Goal: Task Accomplishment & Management: Use online tool/utility

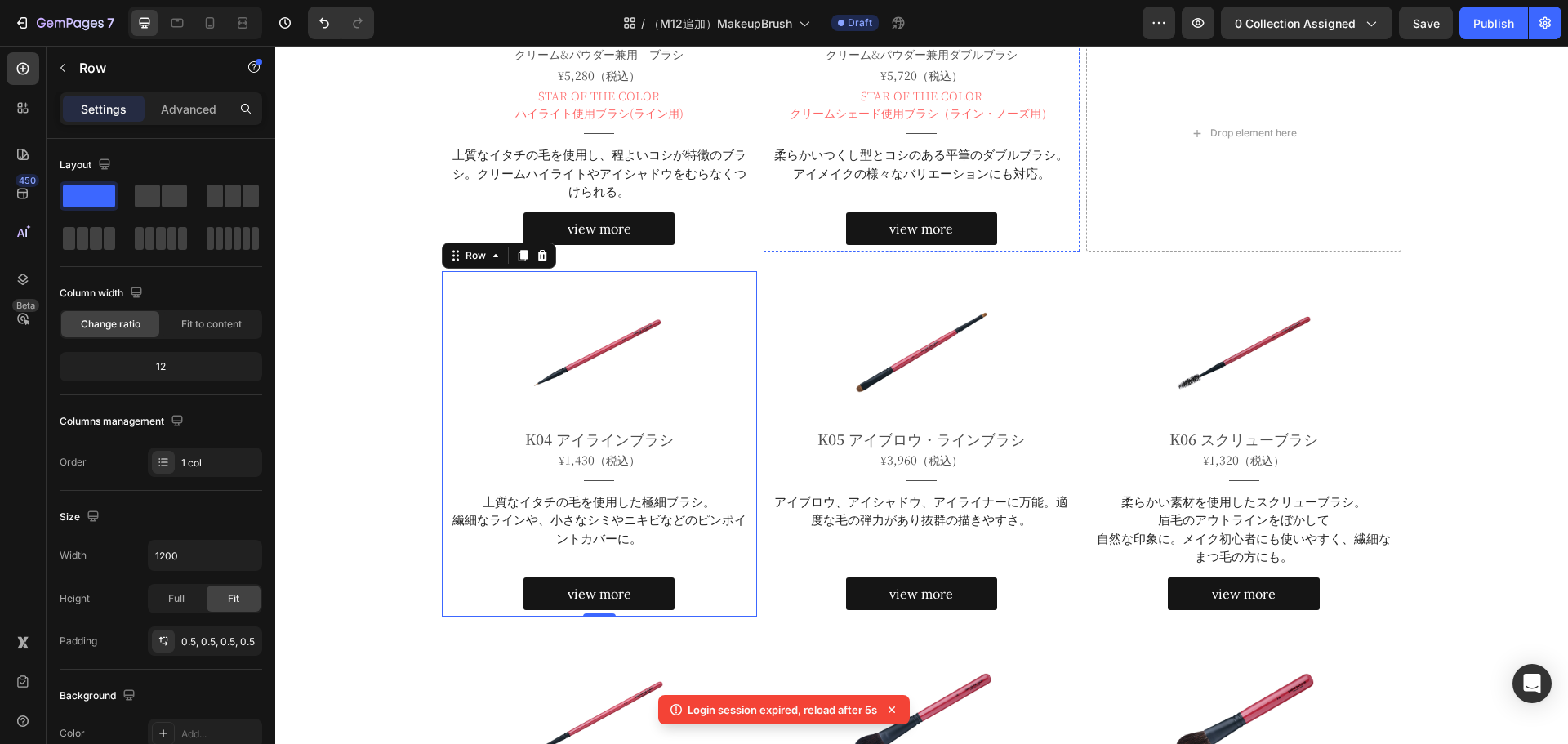
scroll to position [851, 0]
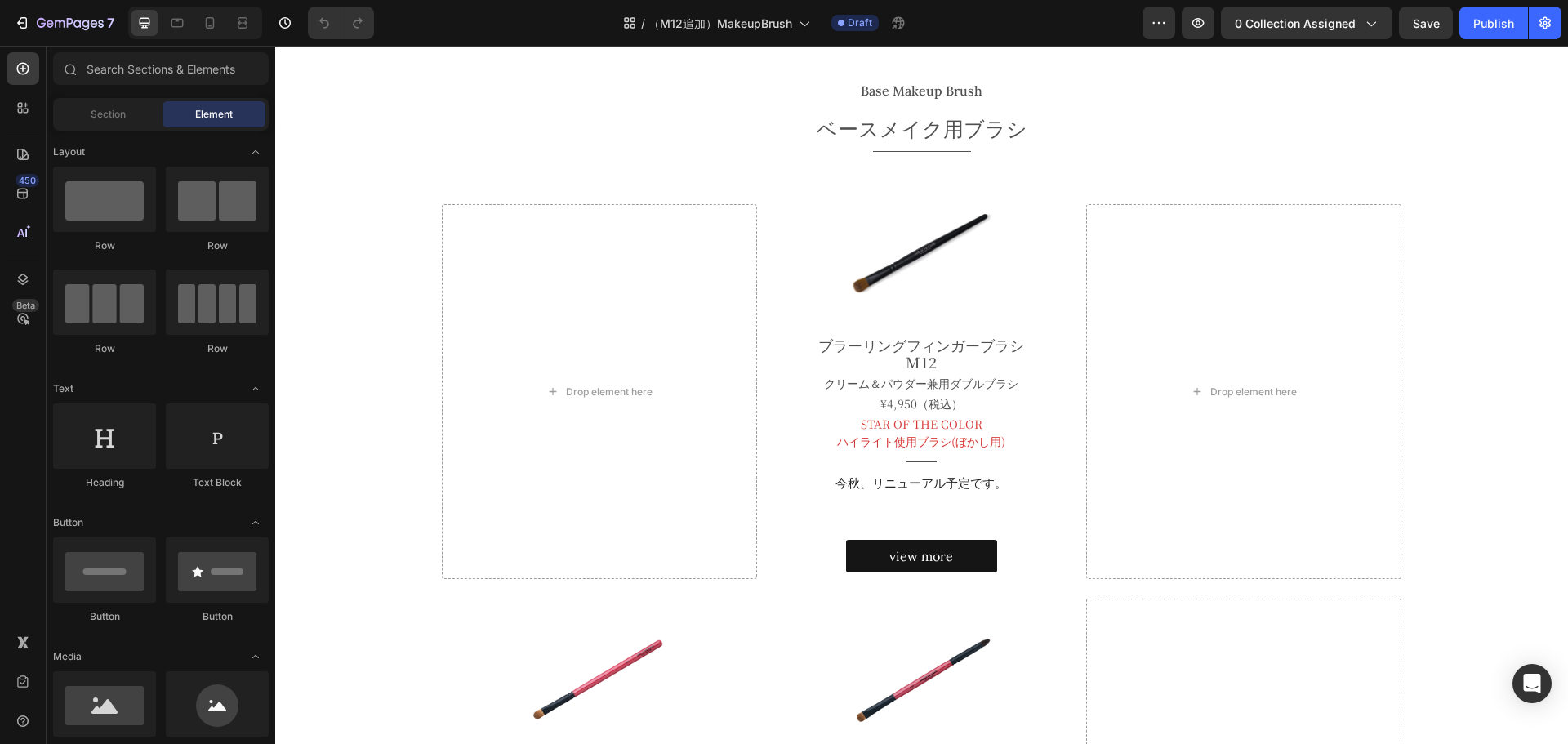
scroll to position [450, 0]
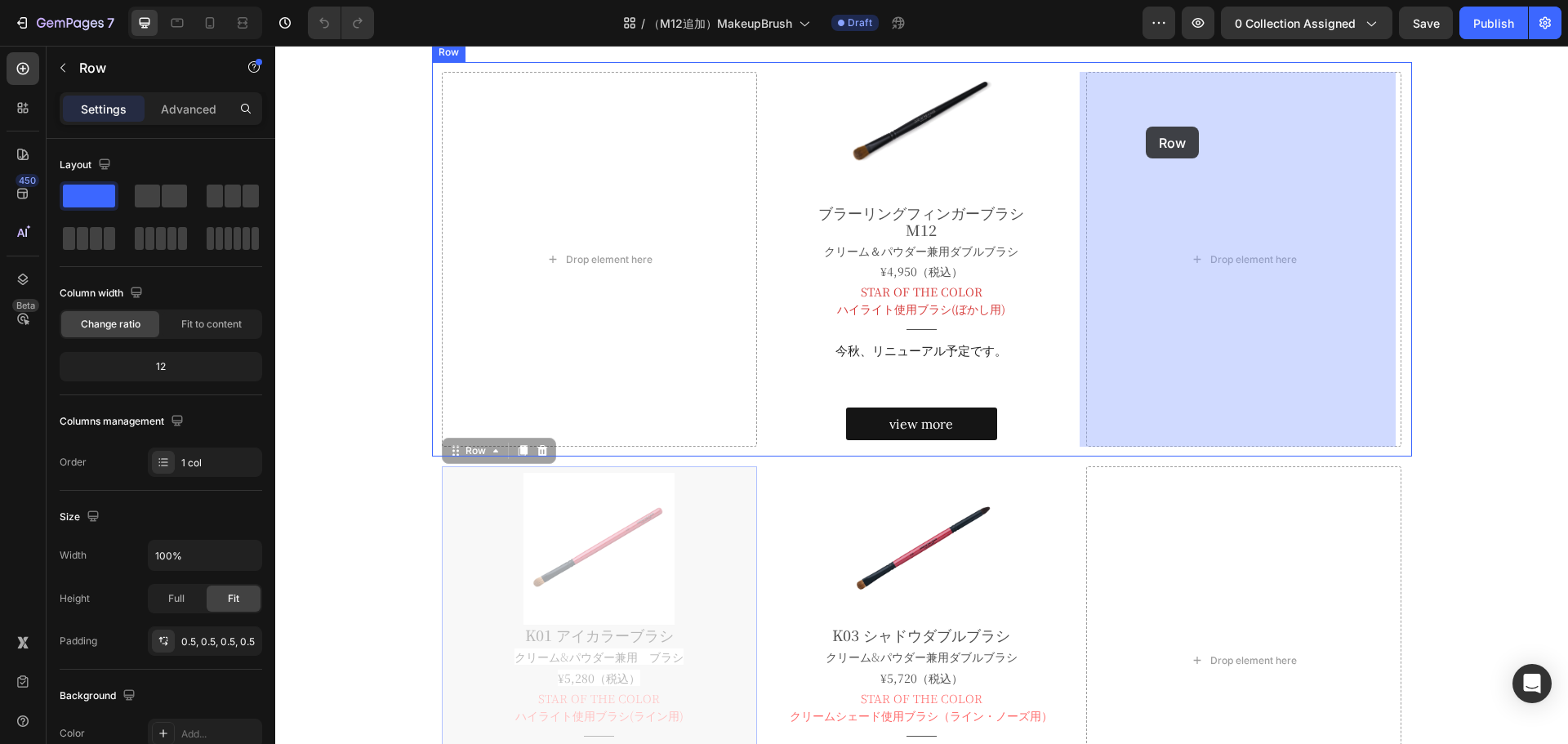
drag, startPoint x: 475, startPoint y: 447, endPoint x: 1146, endPoint y: 127, distance: 743.4
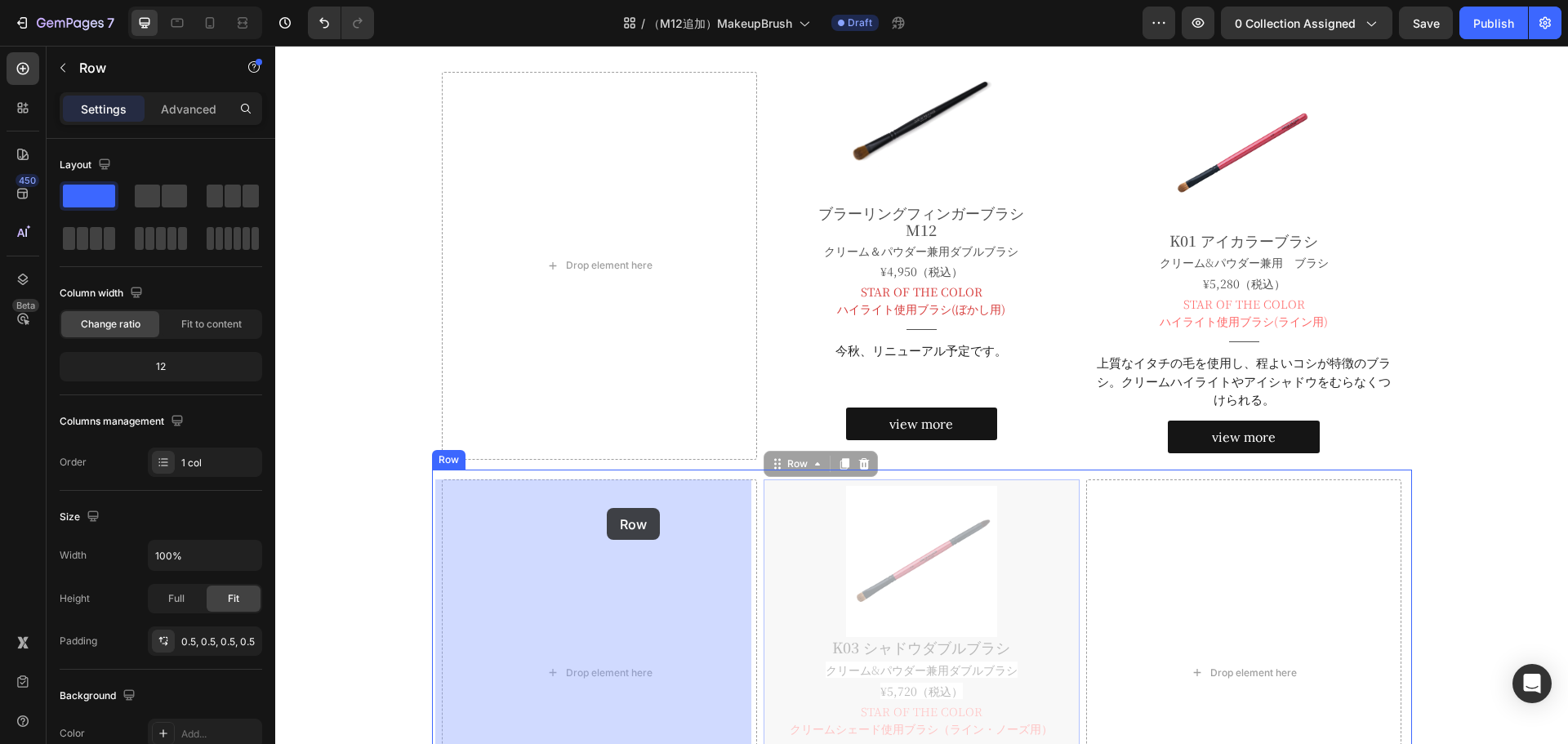
drag, startPoint x: 790, startPoint y: 468, endPoint x: 607, endPoint y: 508, distance: 187.3
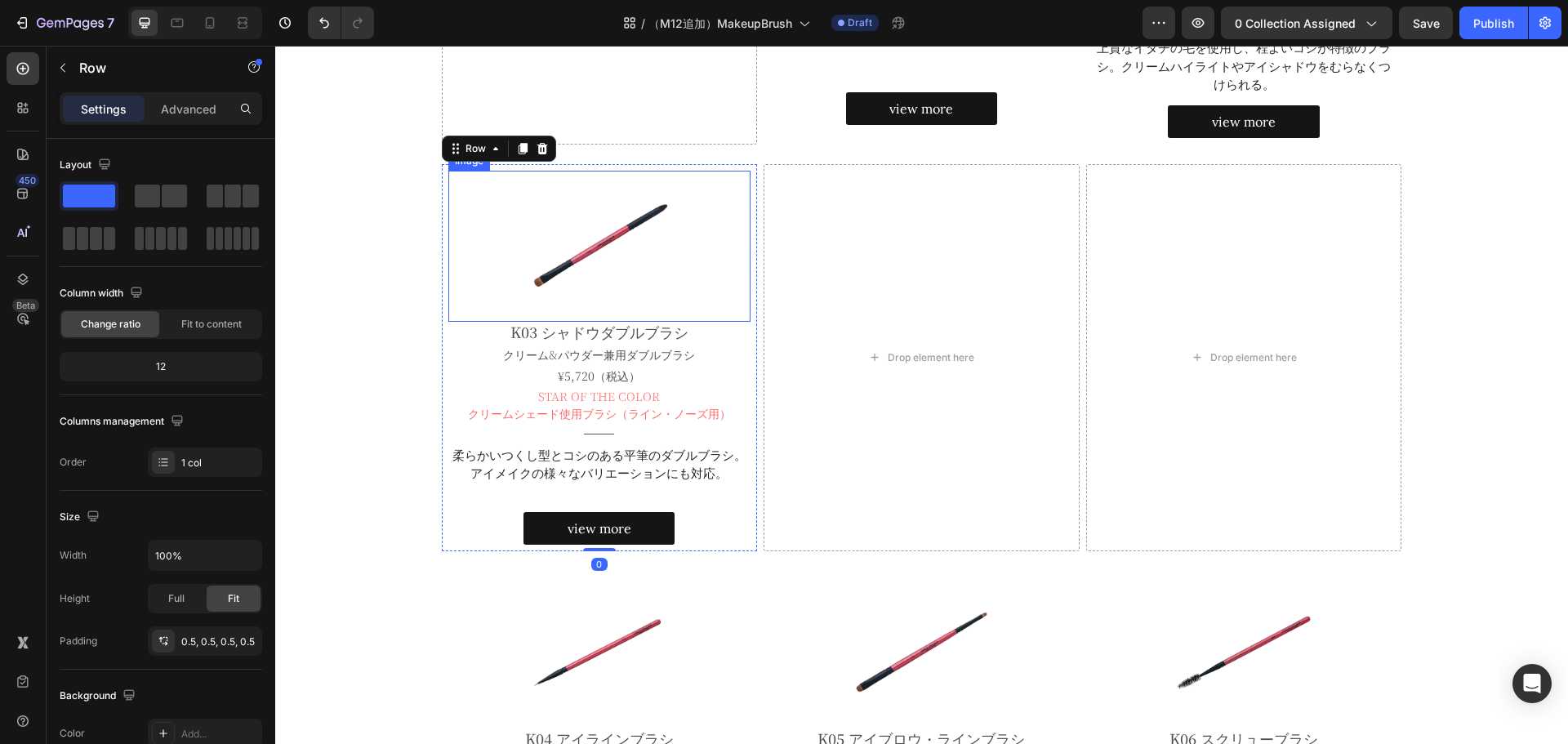
scroll to position [799, 0]
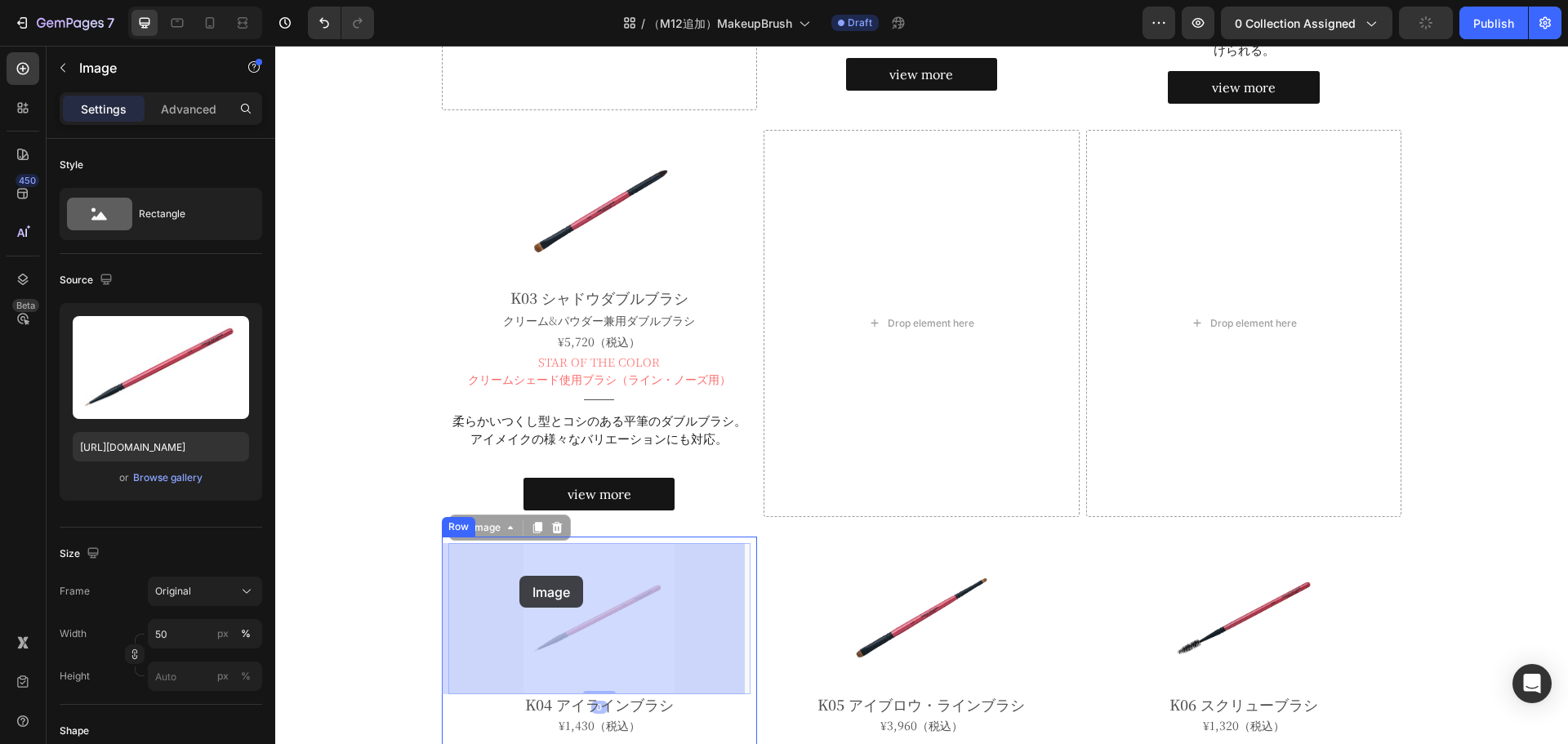
drag, startPoint x: 526, startPoint y: 564, endPoint x: 517, endPoint y: 579, distance: 17.5
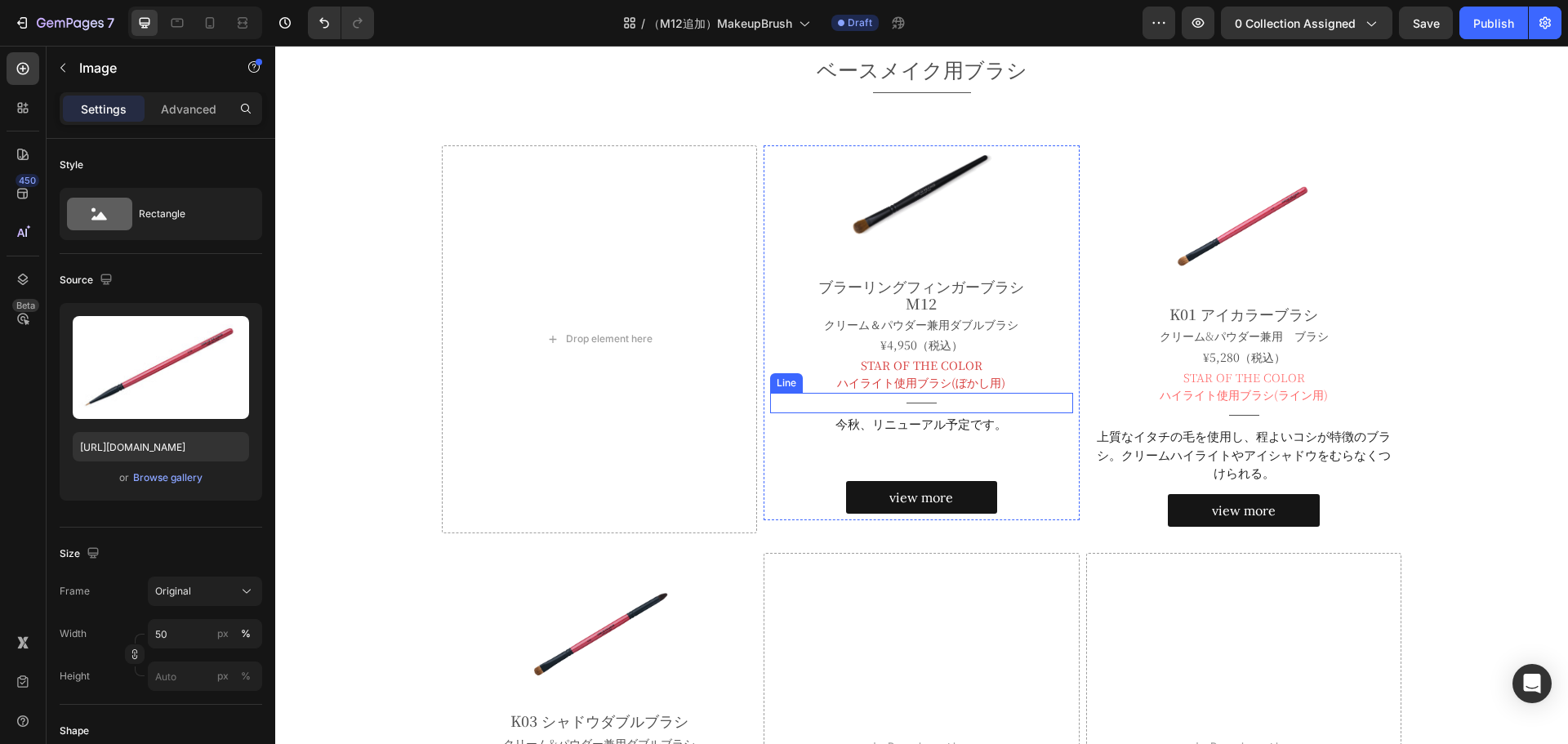
scroll to position [376, 0]
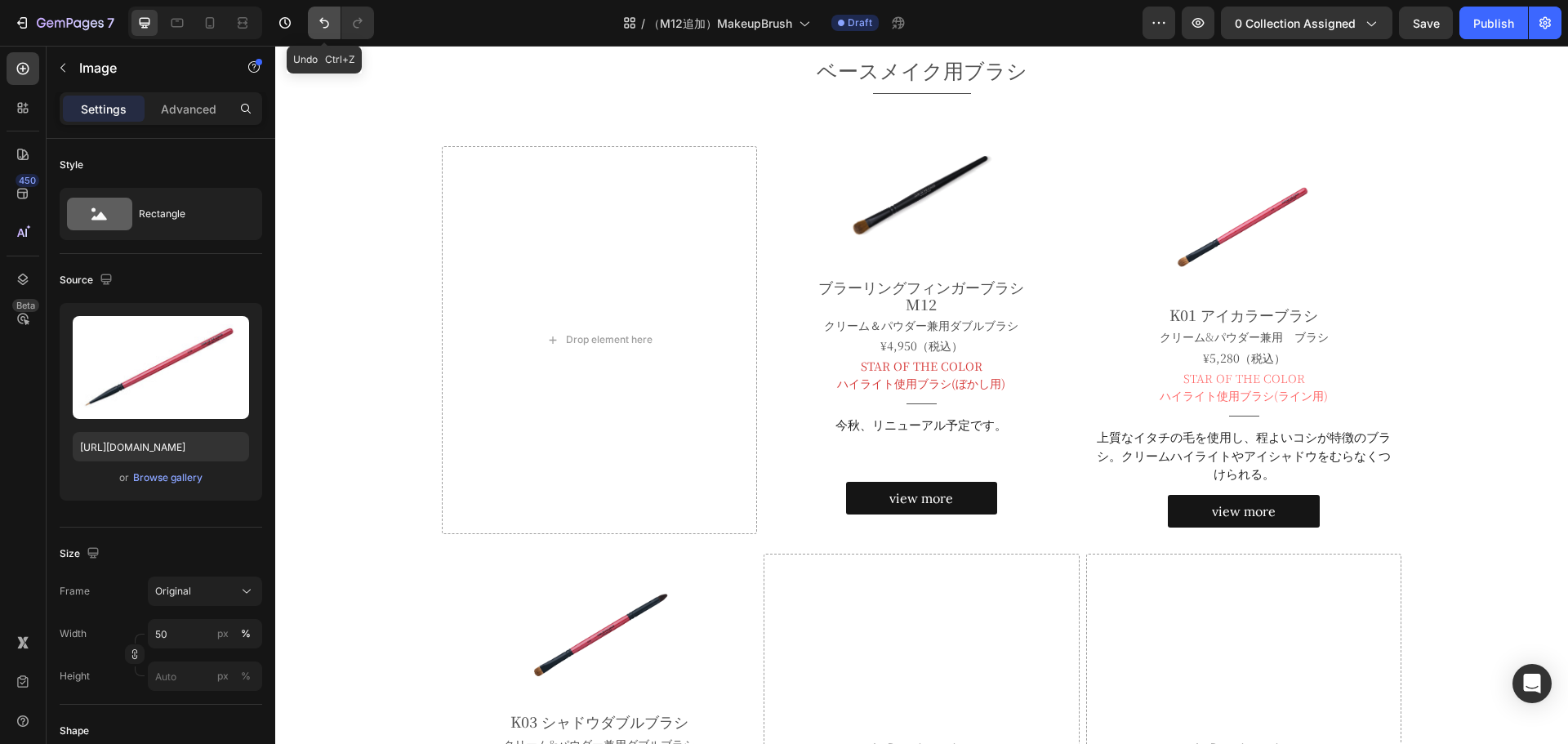
click at [328, 29] on icon "Undo/Redo" at bounding box center [324, 23] width 17 height 17
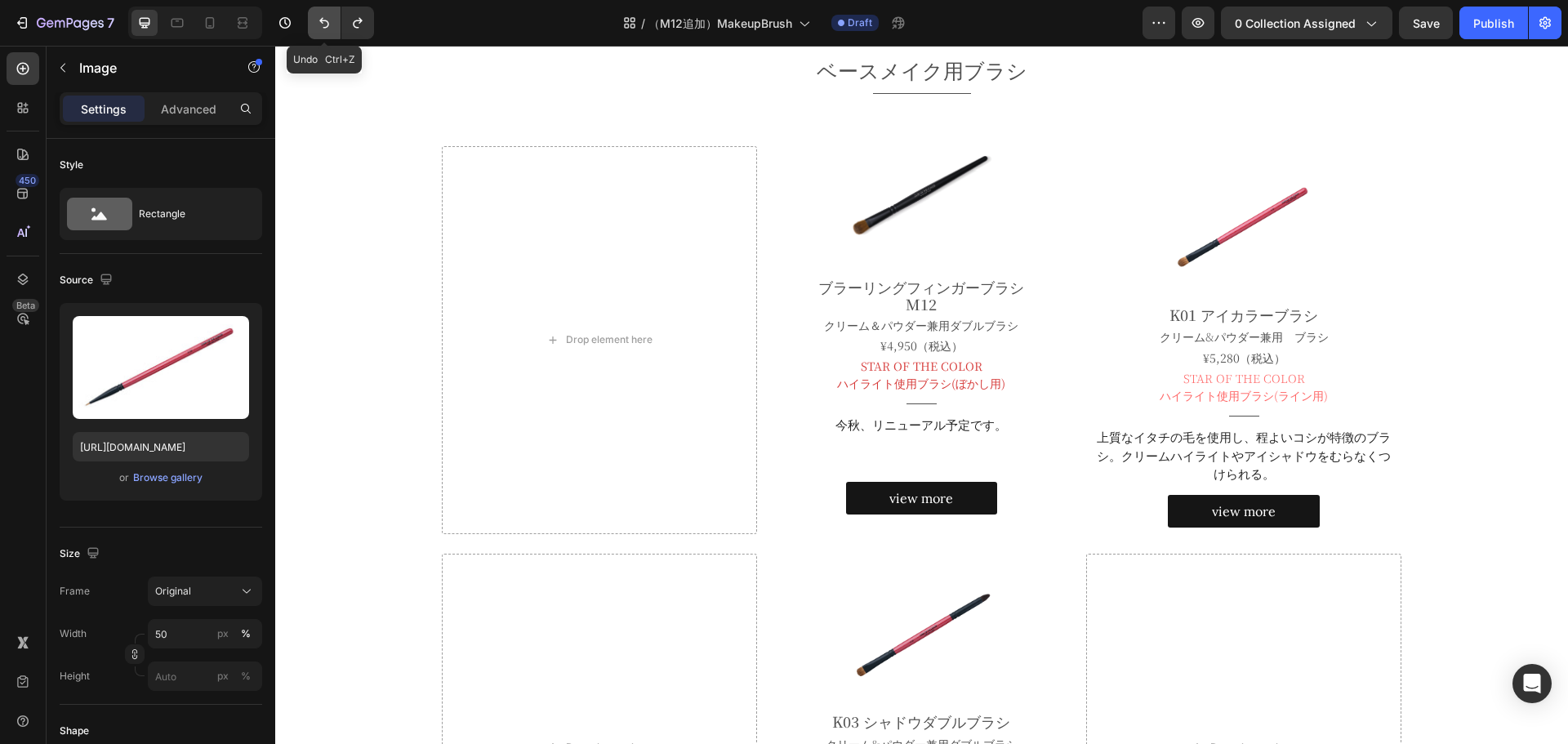
click at [328, 29] on icon "Undo/Redo" at bounding box center [324, 23] width 17 height 17
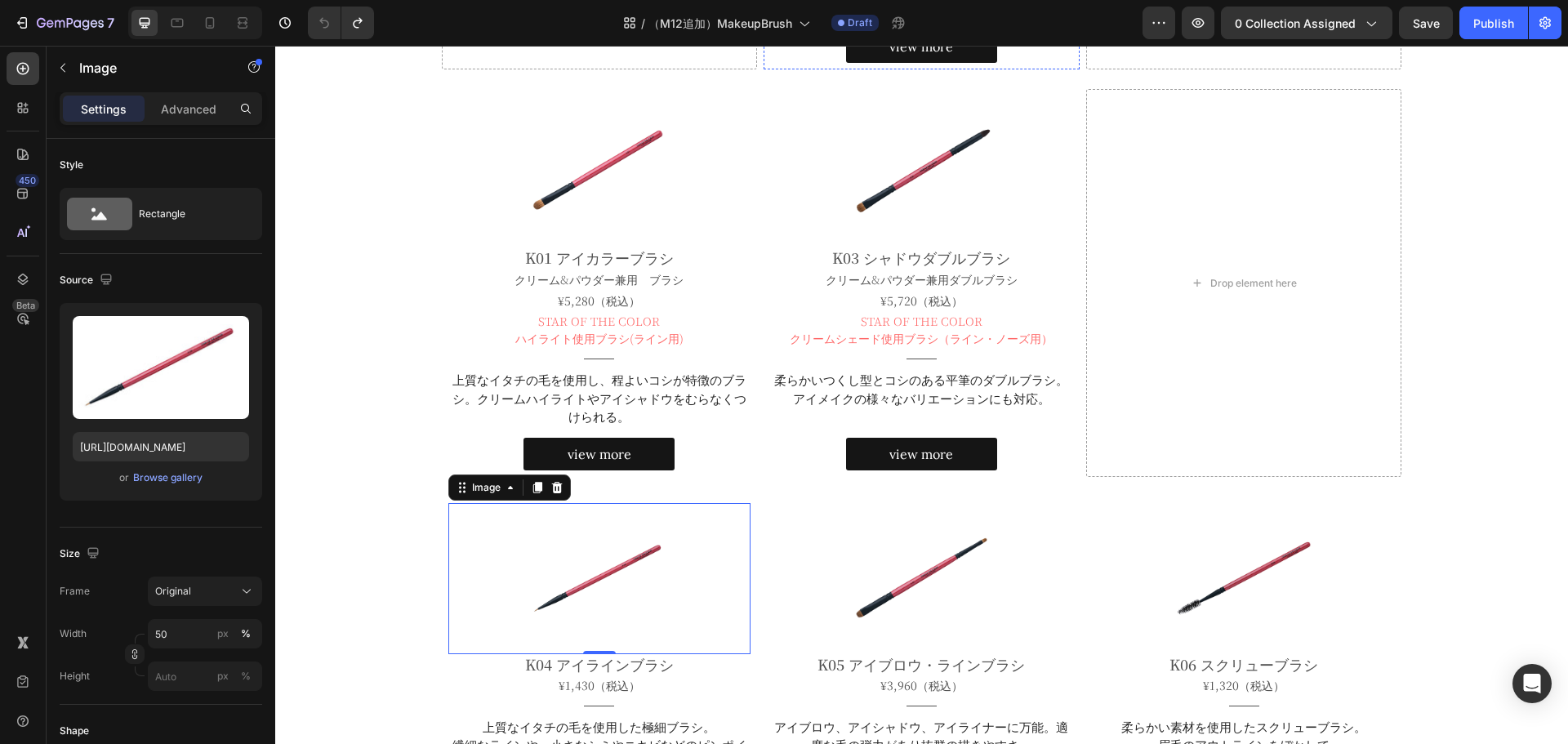
scroll to position [830, 0]
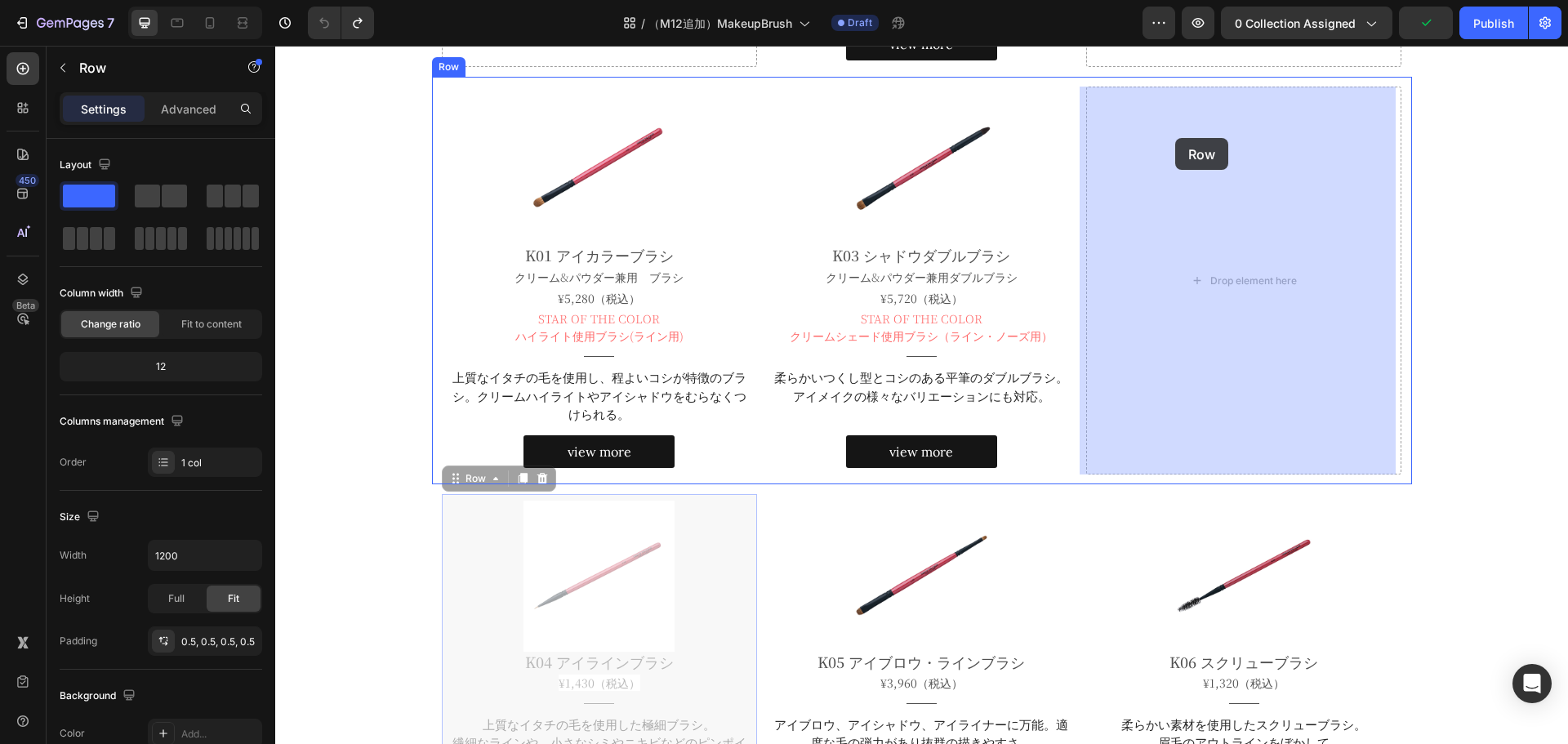
drag, startPoint x: 460, startPoint y: 473, endPoint x: 1175, endPoint y: 138, distance: 789.6
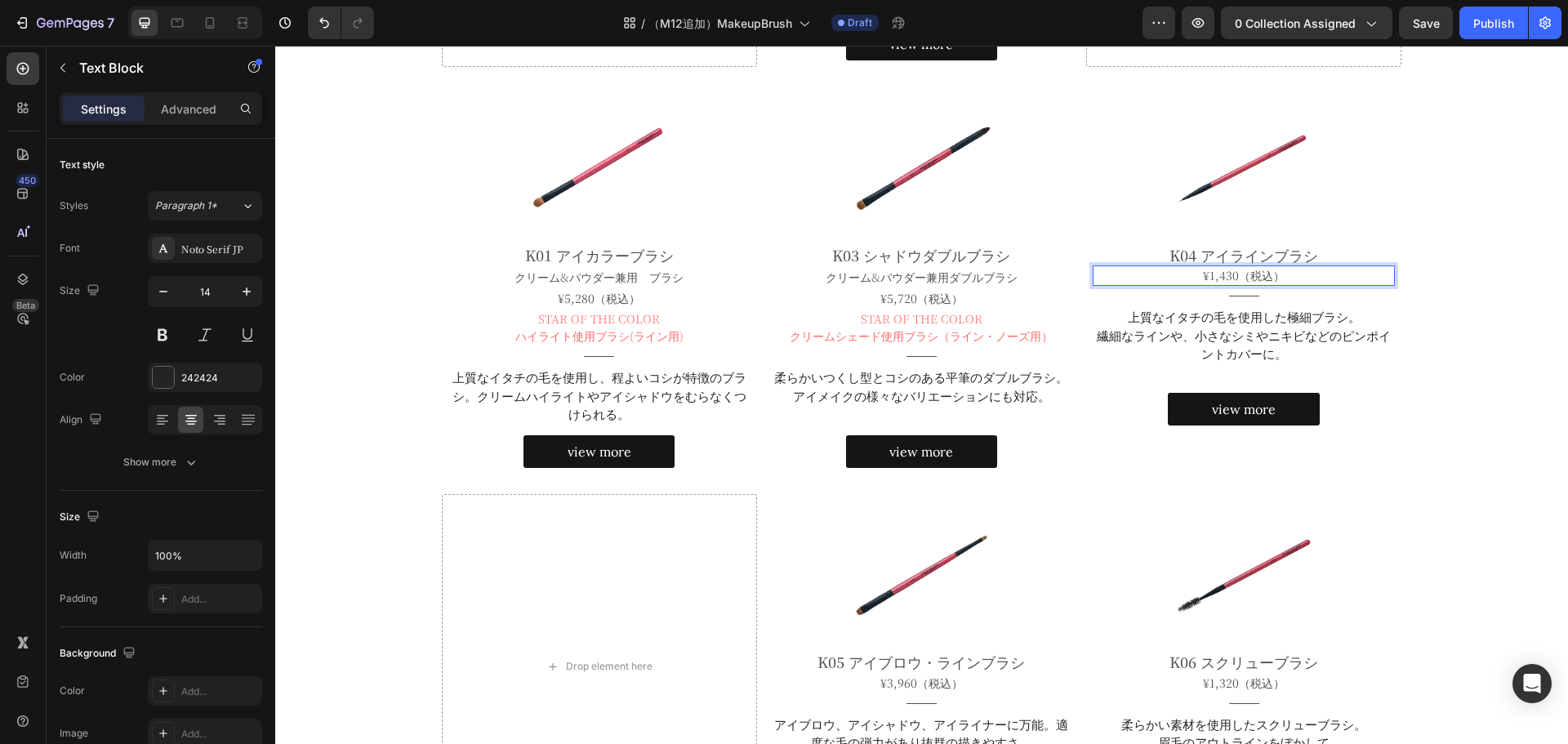
click at [1275, 269] on span "¥1,430（税込）" at bounding box center [1243, 275] width 82 height 17
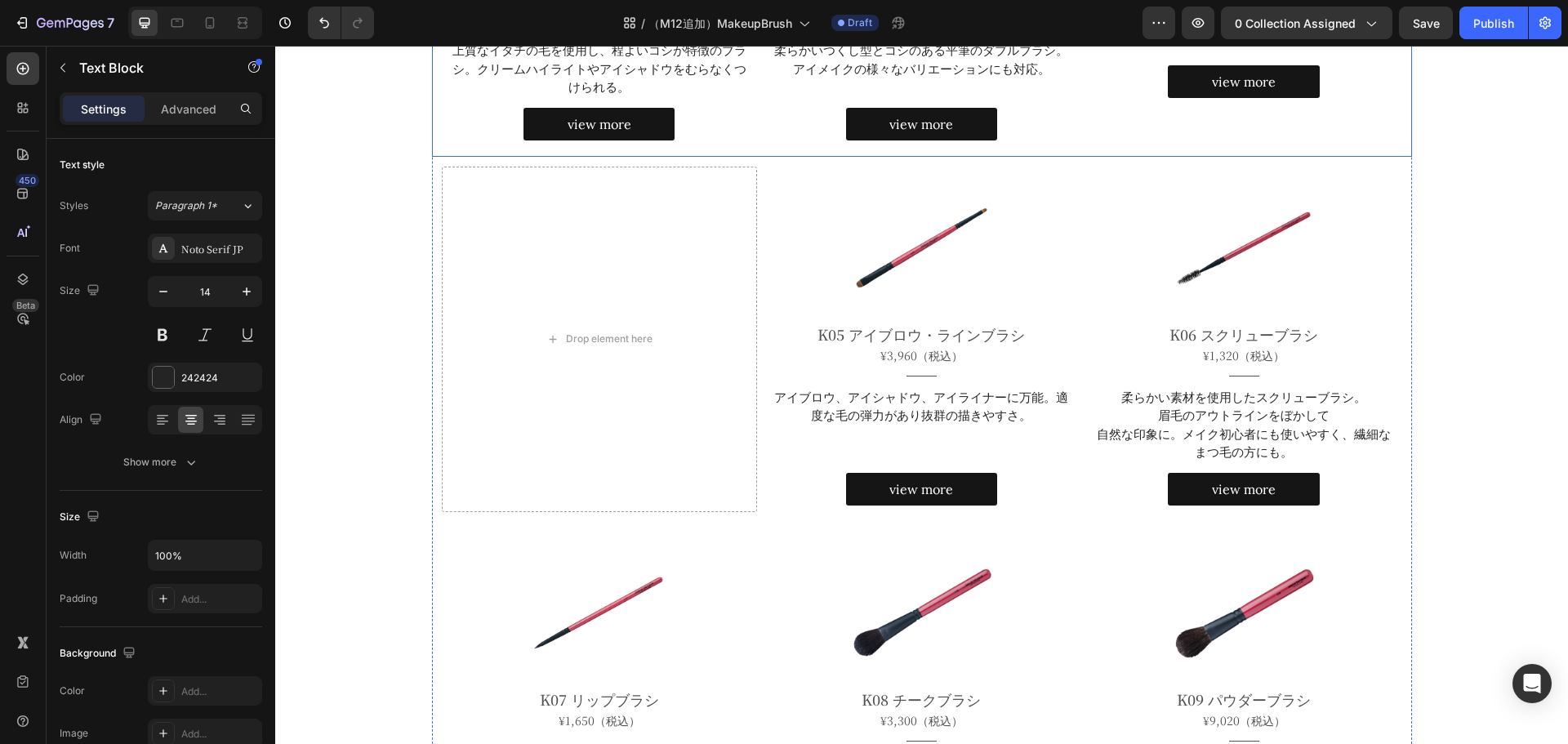
scroll to position [1159, 0]
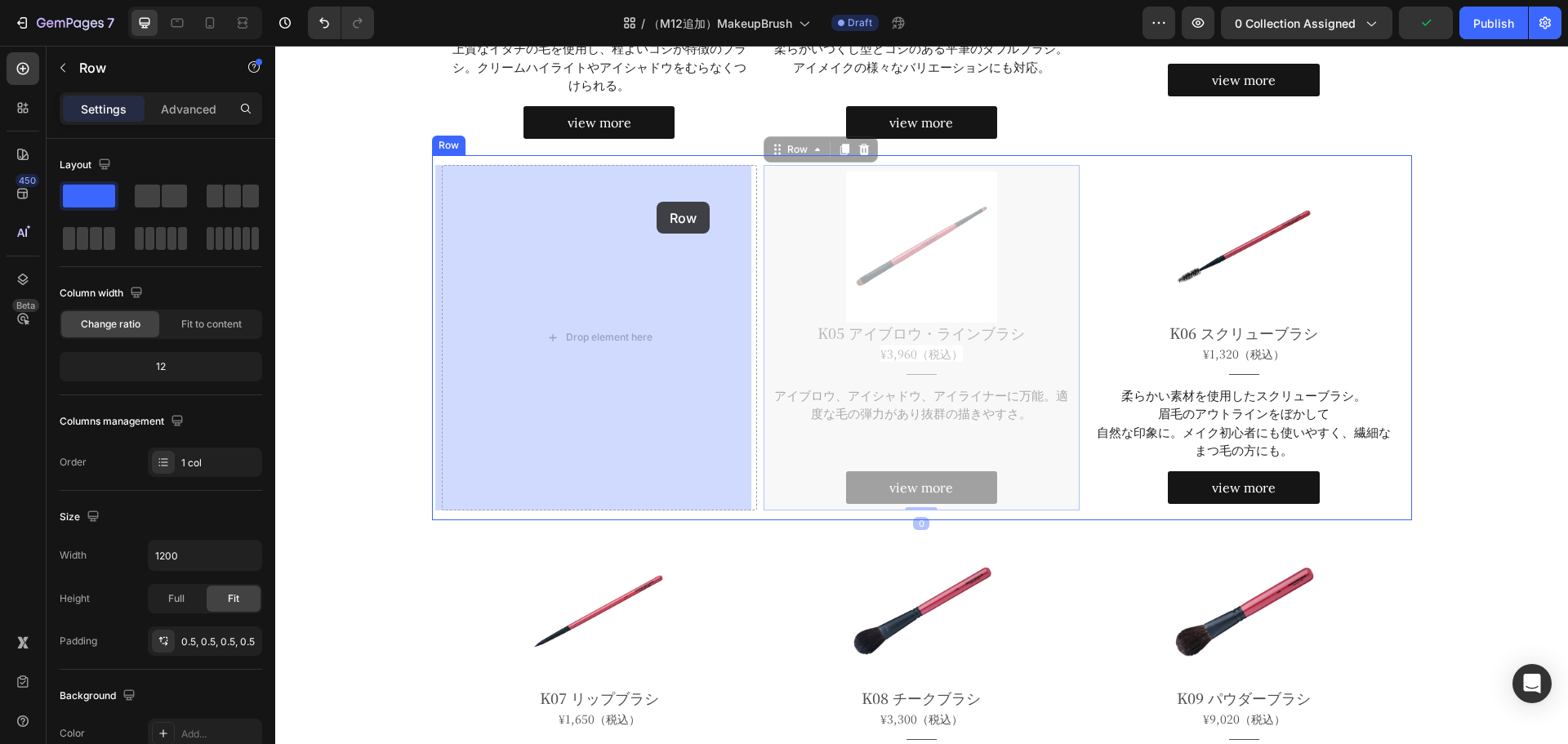
drag, startPoint x: 784, startPoint y: 155, endPoint x: 657, endPoint y: 201, distance: 135.1
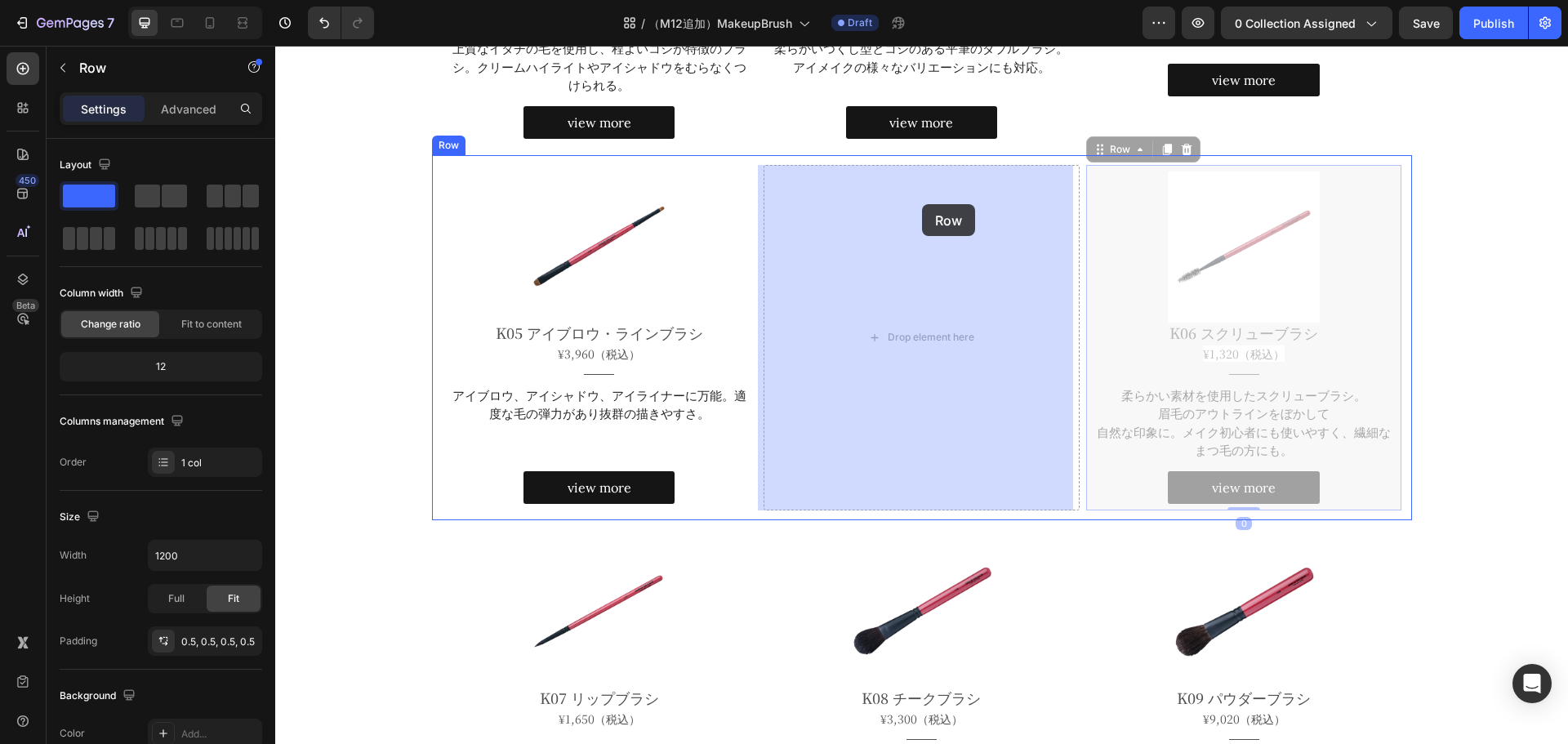
drag, startPoint x: 1101, startPoint y: 153, endPoint x: 923, endPoint y: 204, distance: 185.2
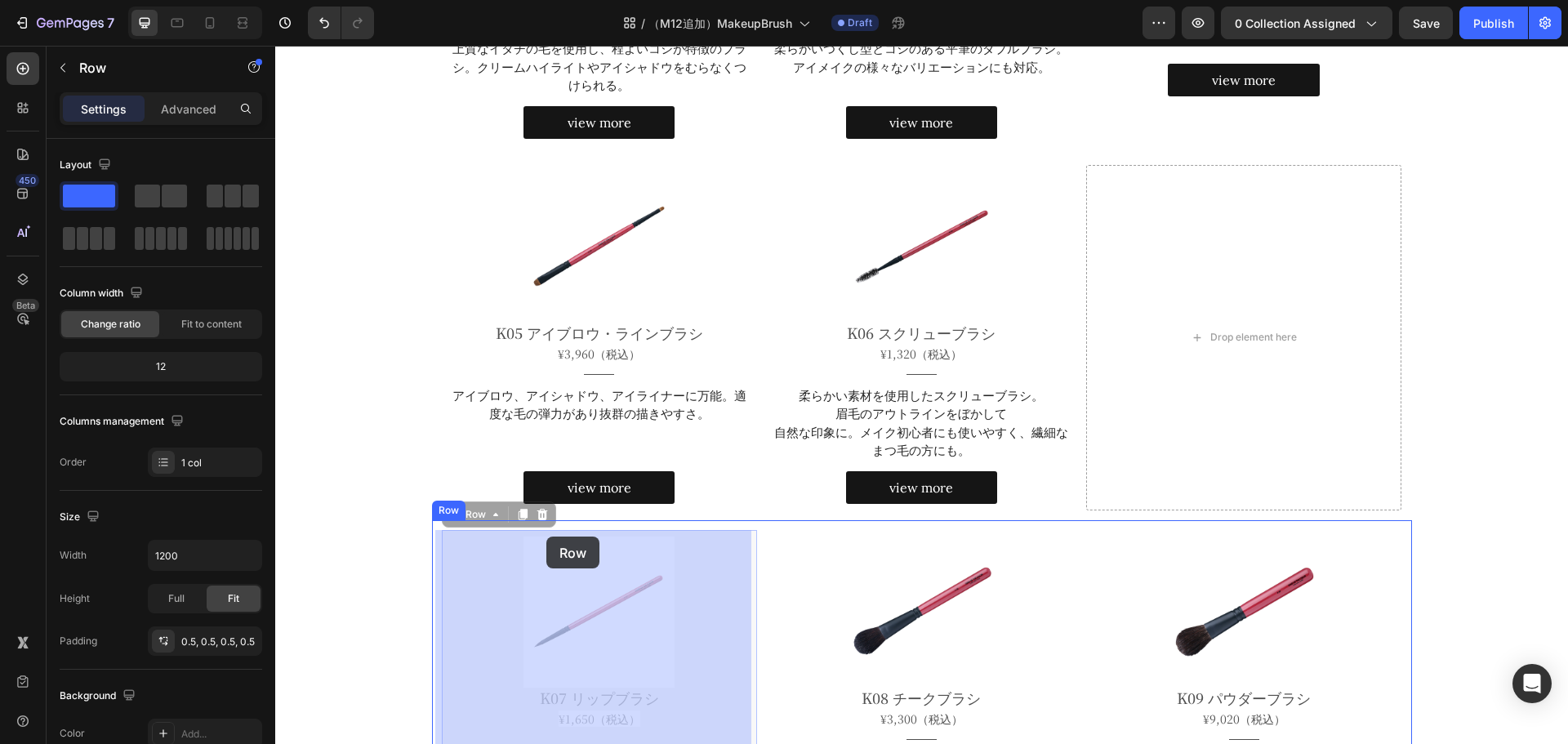
drag, startPoint x: 535, startPoint y: 533, endPoint x: 546, endPoint y: 536, distance: 11.4
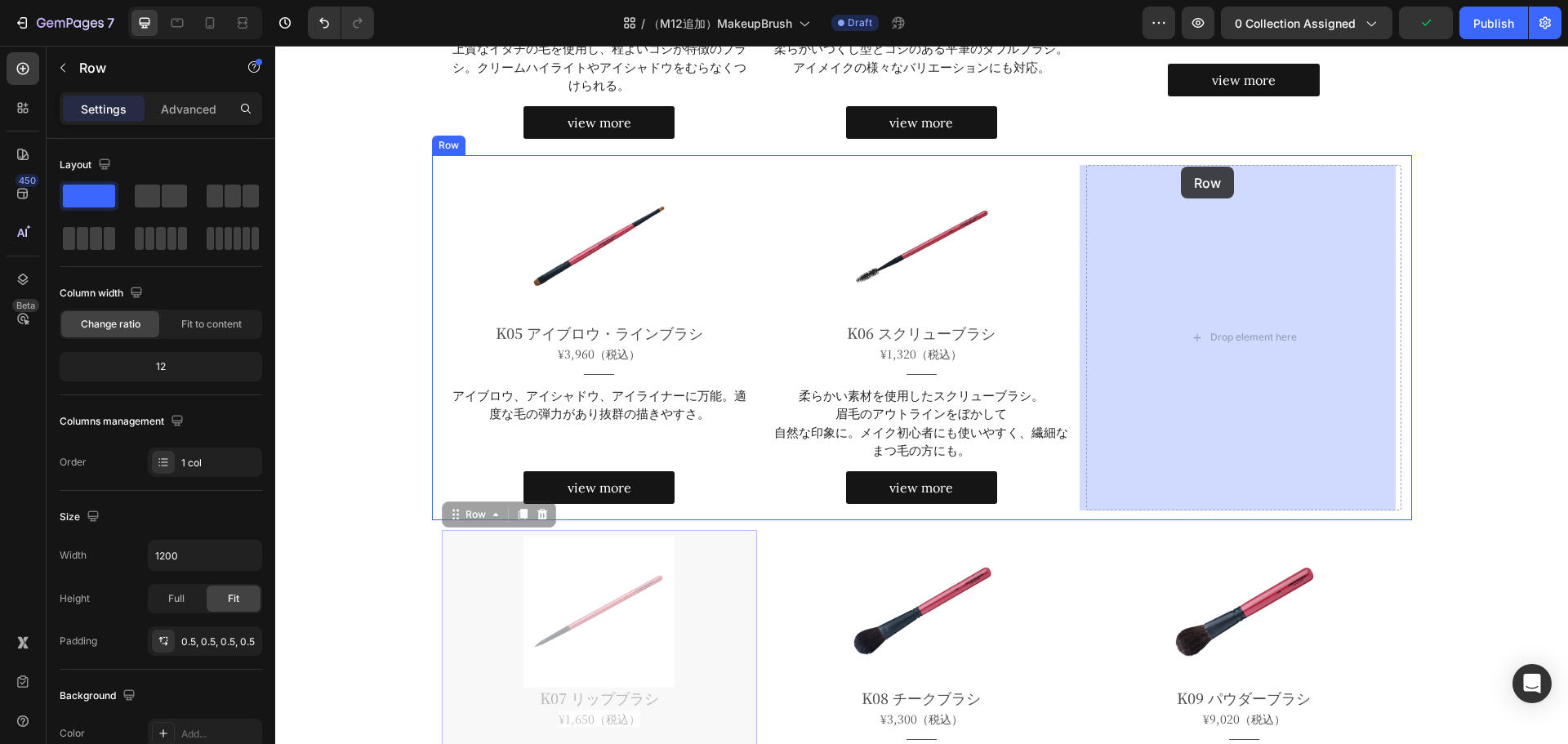
drag, startPoint x: 472, startPoint y: 515, endPoint x: 1181, endPoint y: 166, distance: 790.2
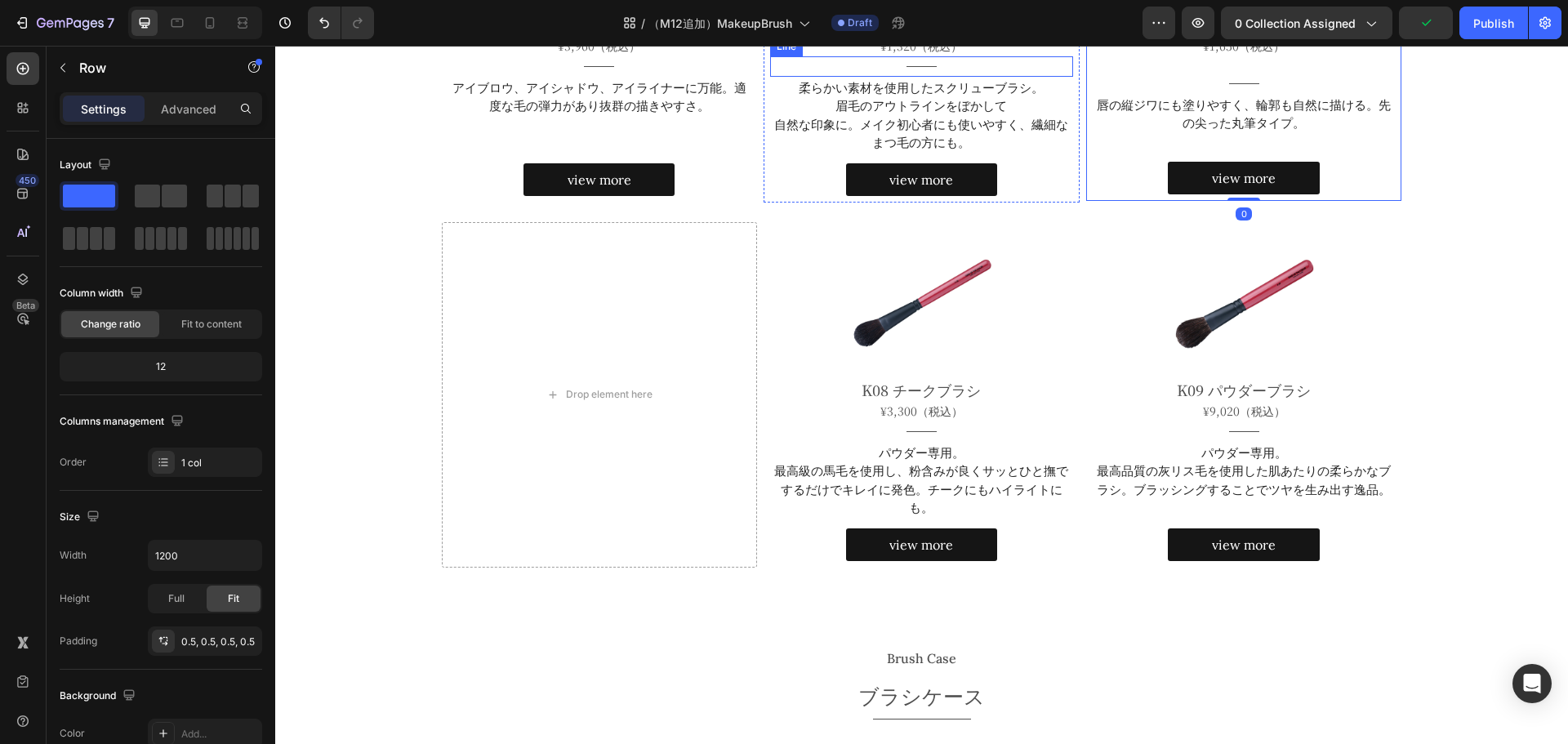
scroll to position [1468, 0]
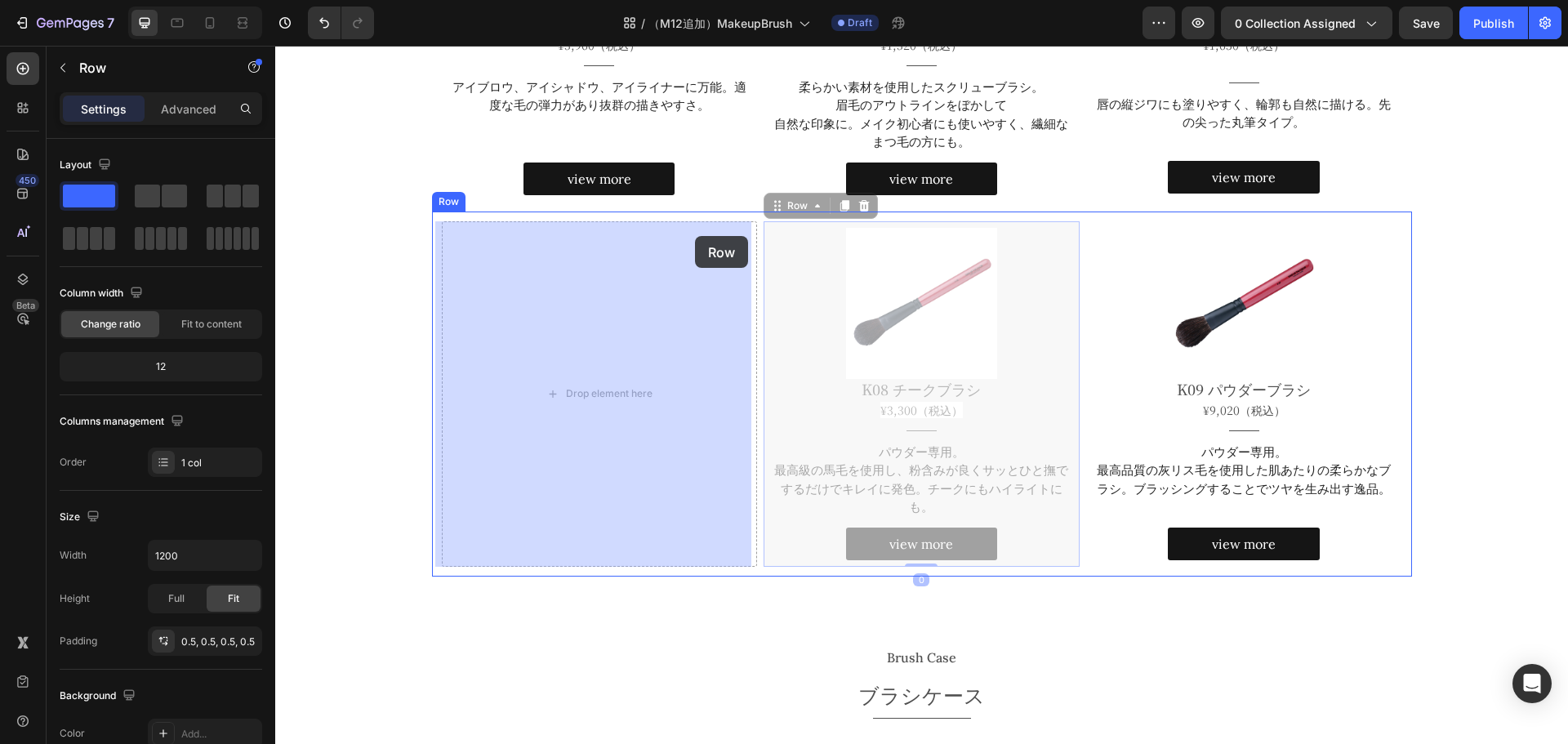
drag, startPoint x: 792, startPoint y: 209, endPoint x: 695, endPoint y: 236, distance: 100.7
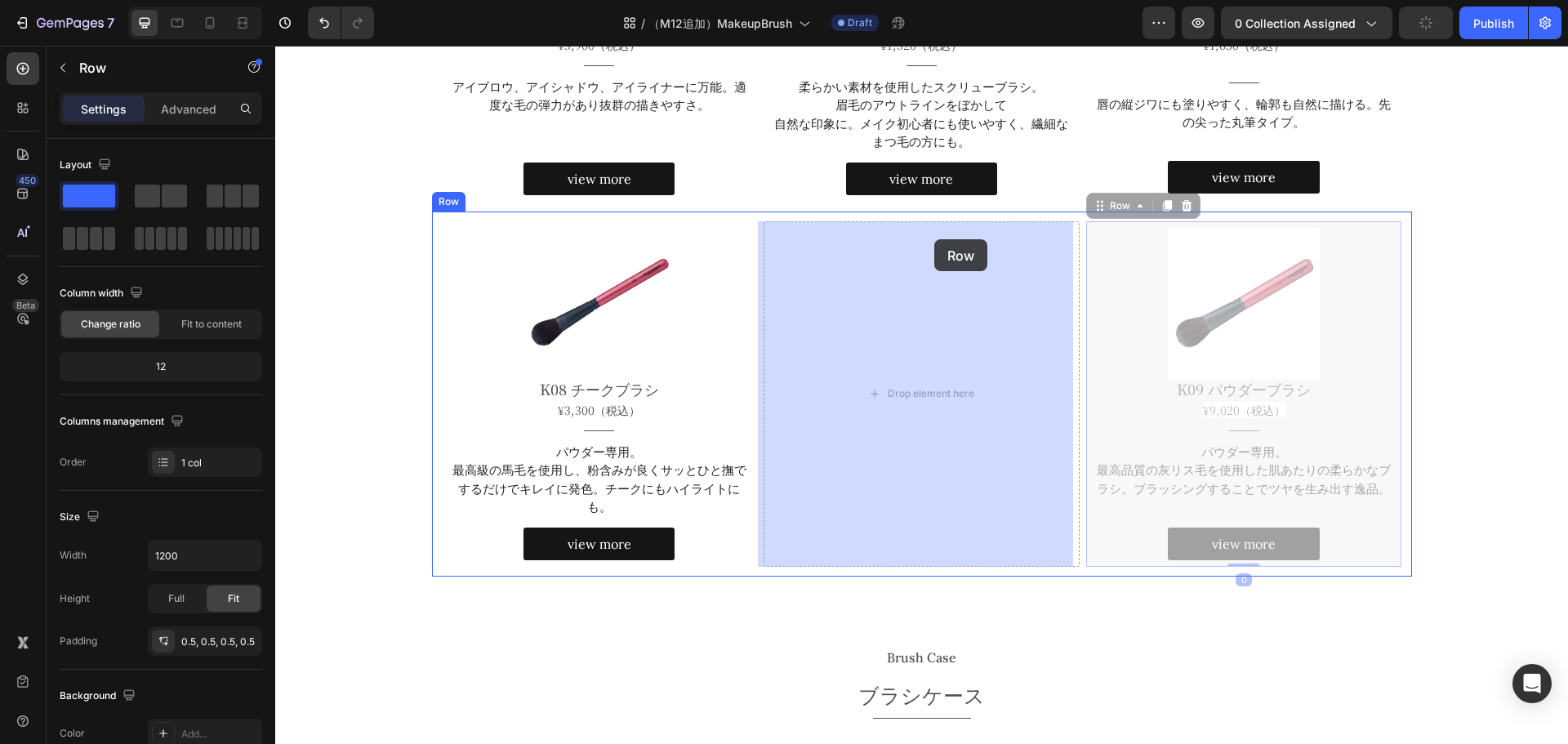
drag, startPoint x: 1097, startPoint y: 204, endPoint x: 935, endPoint y: 239, distance: 165.7
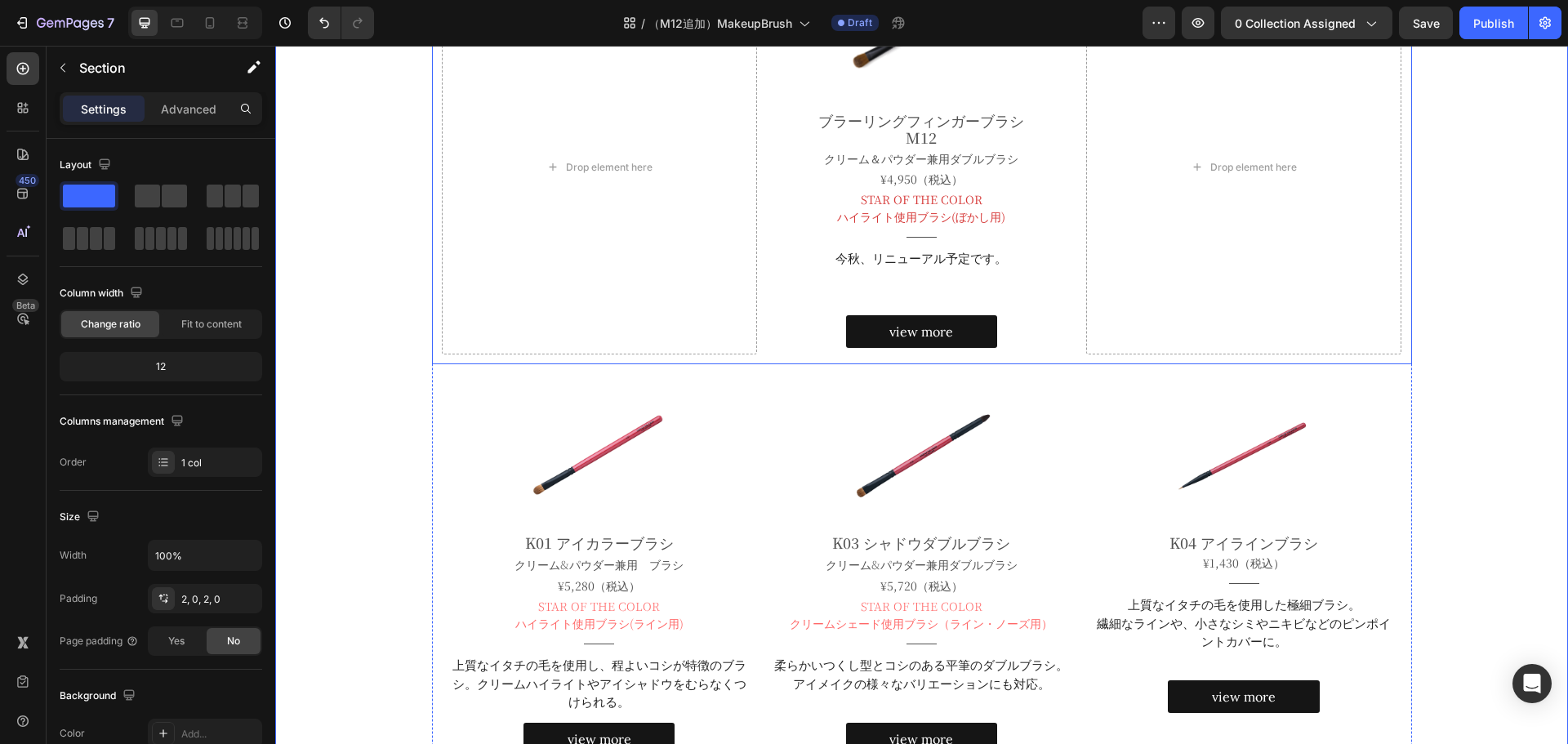
scroll to position [535, 0]
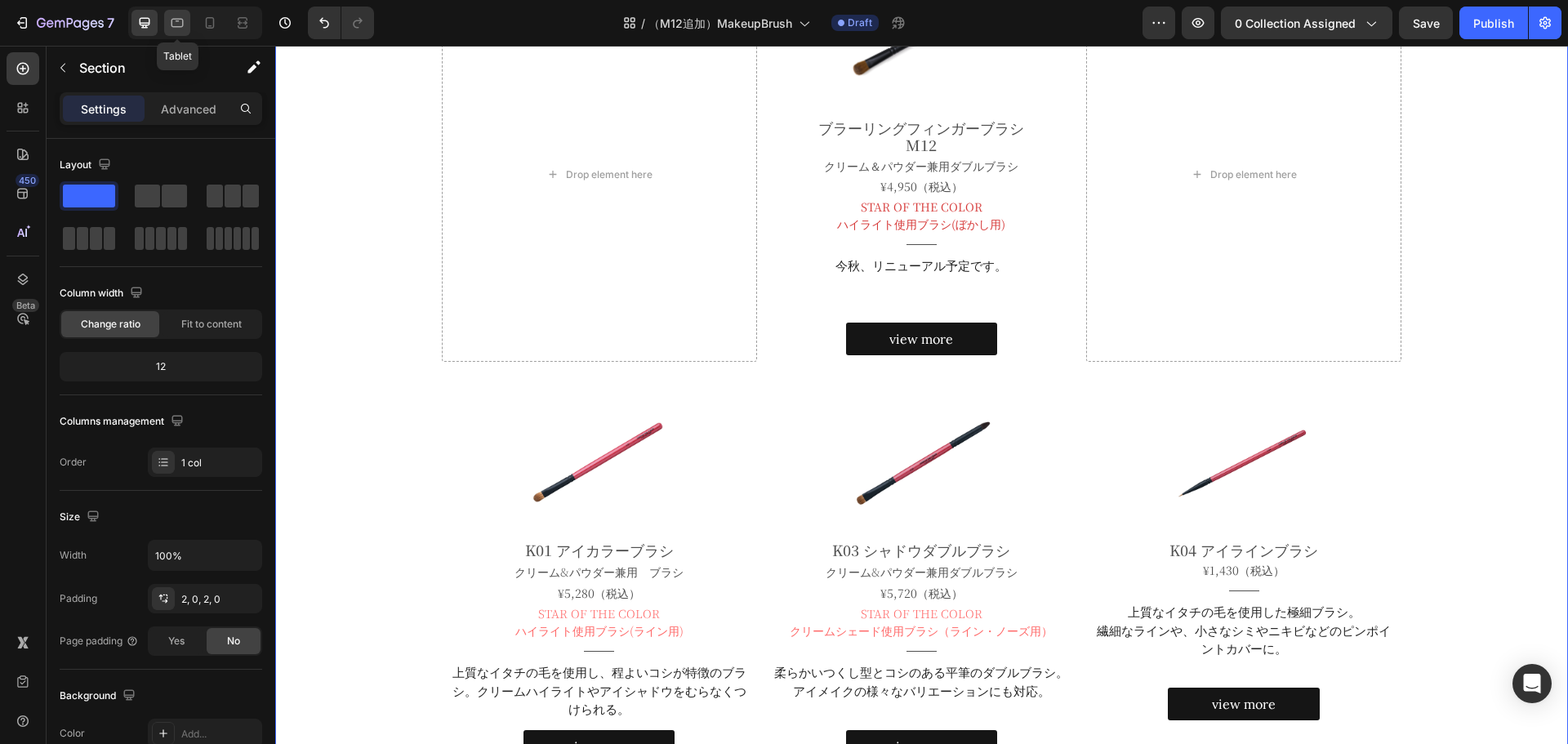
click at [182, 27] on icon at bounding box center [178, 23] width 12 height 9
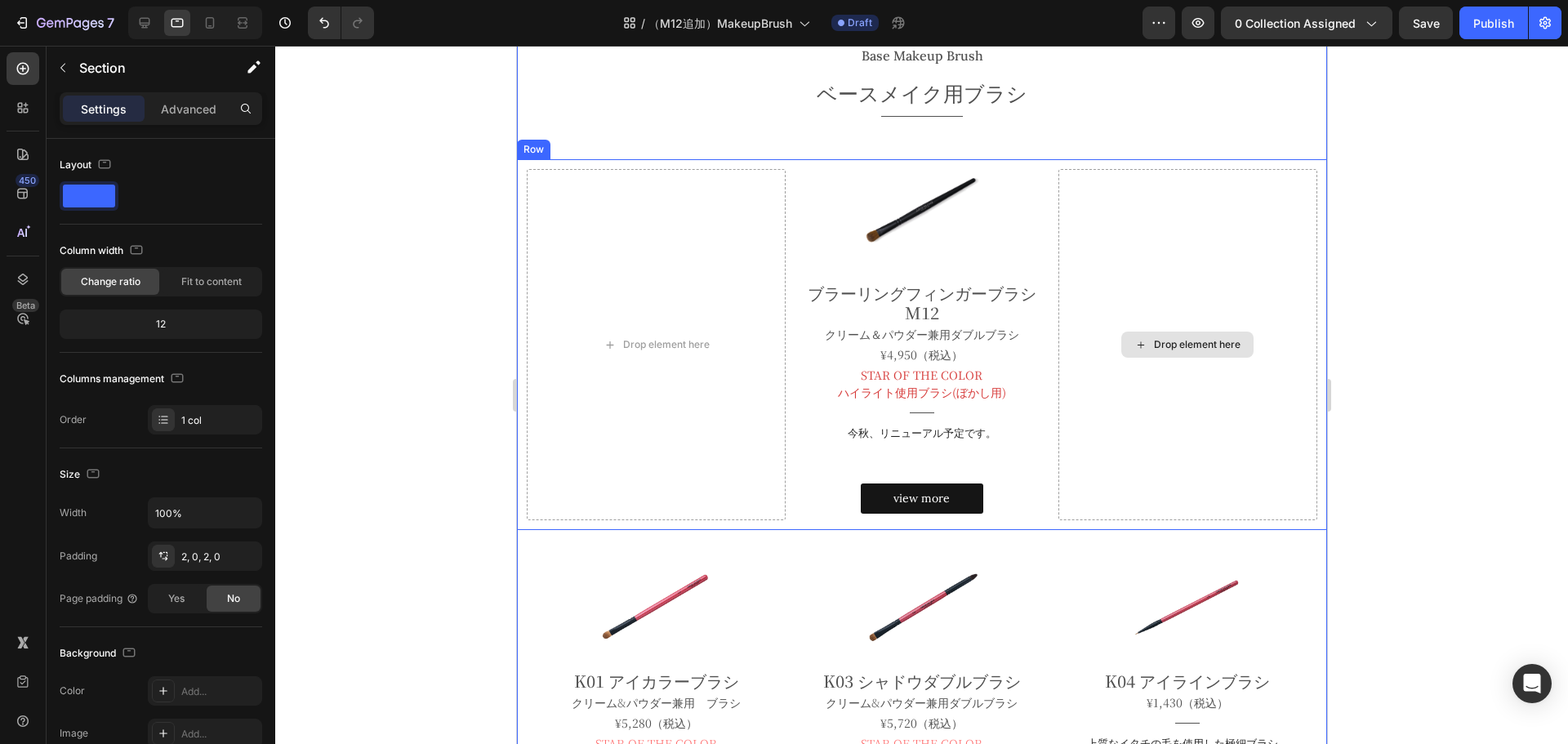
scroll to position [328, 0]
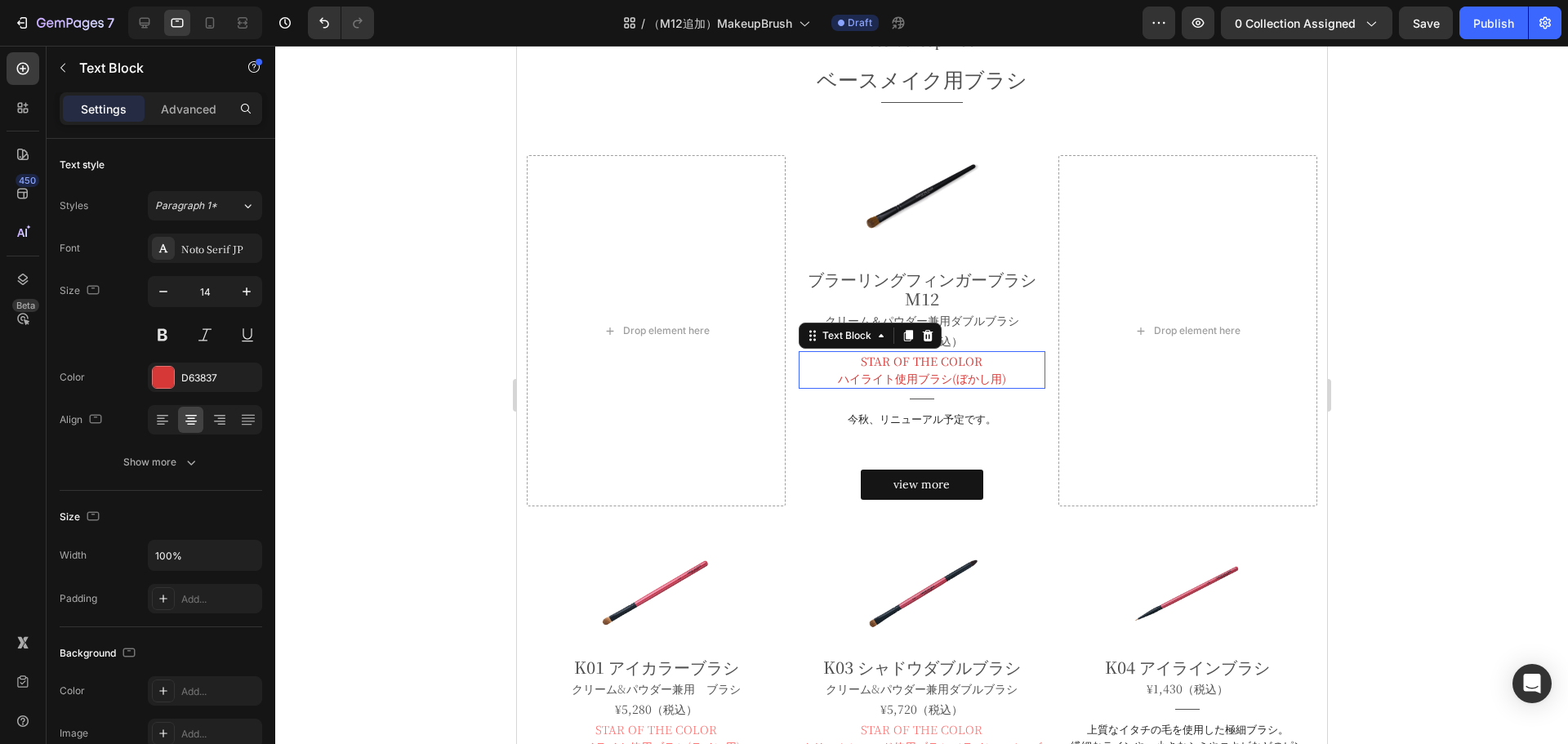
click at [915, 371] on p "ハイライト使用ブラシ(ぼかし用)" at bounding box center [921, 379] width 243 height 18
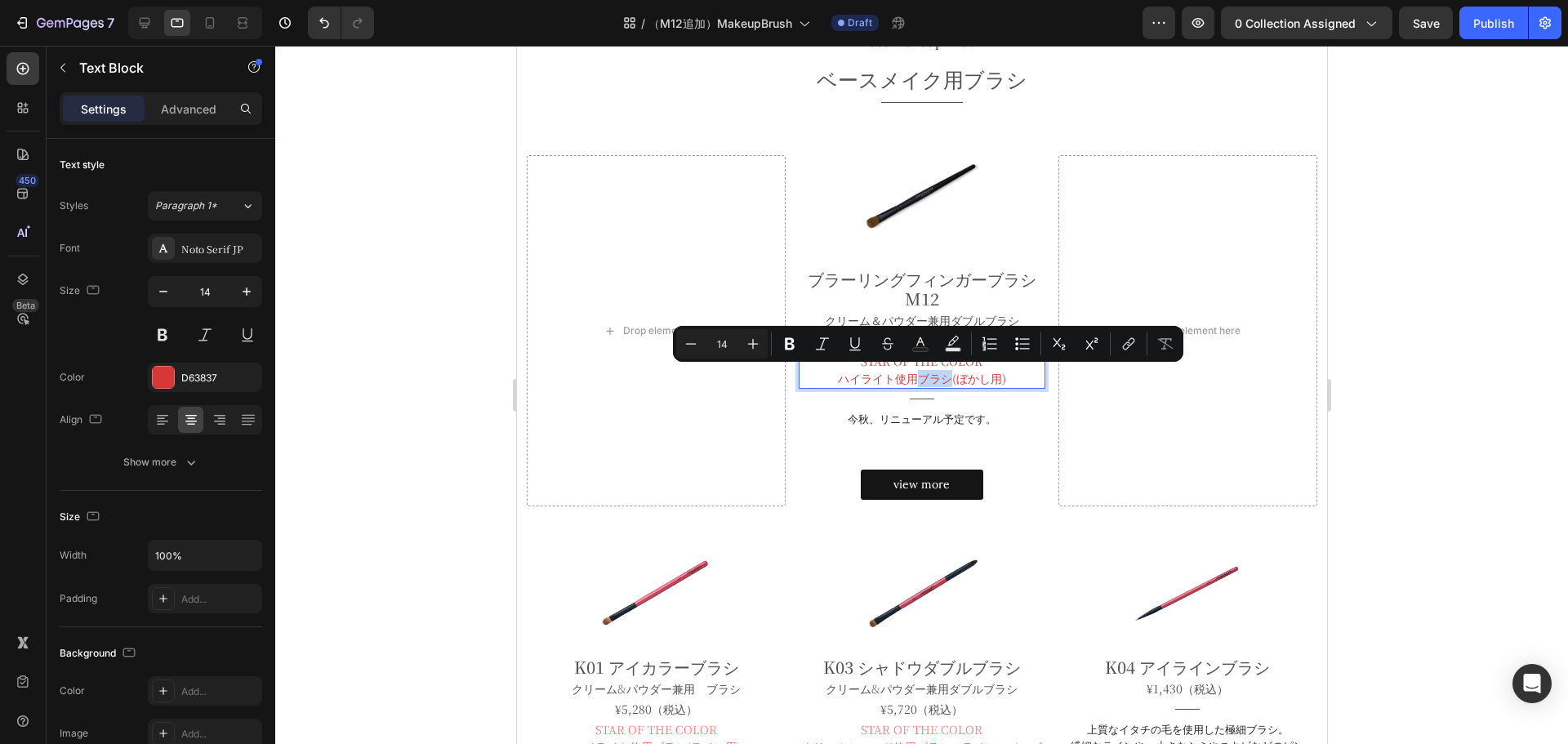
click at [915, 371] on p "ハイライト使用ブラシ(ぼかし用)" at bounding box center [921, 379] width 243 height 18
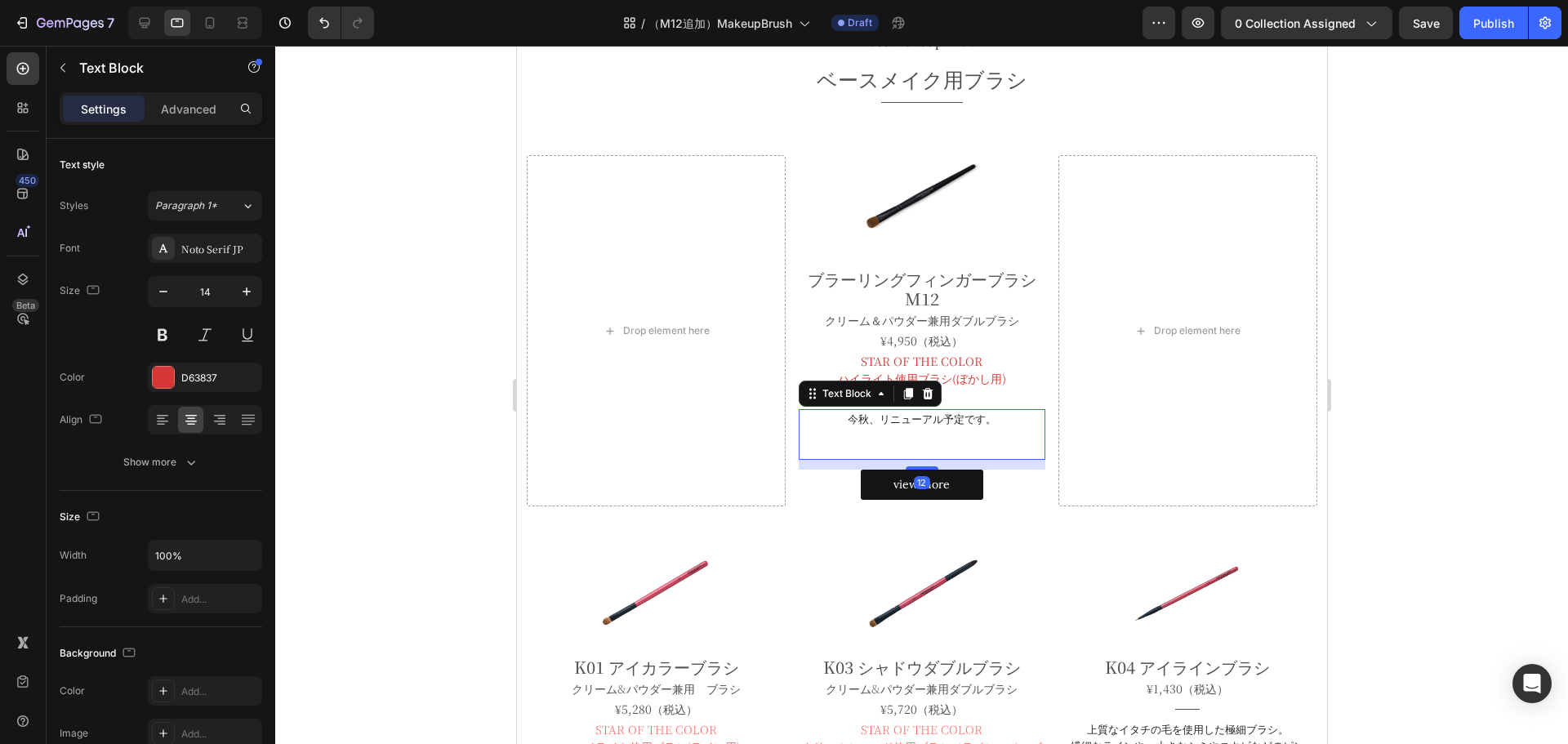
click at [854, 420] on p "今秋、リニューアル予定です。" at bounding box center [921, 419] width 243 height 17
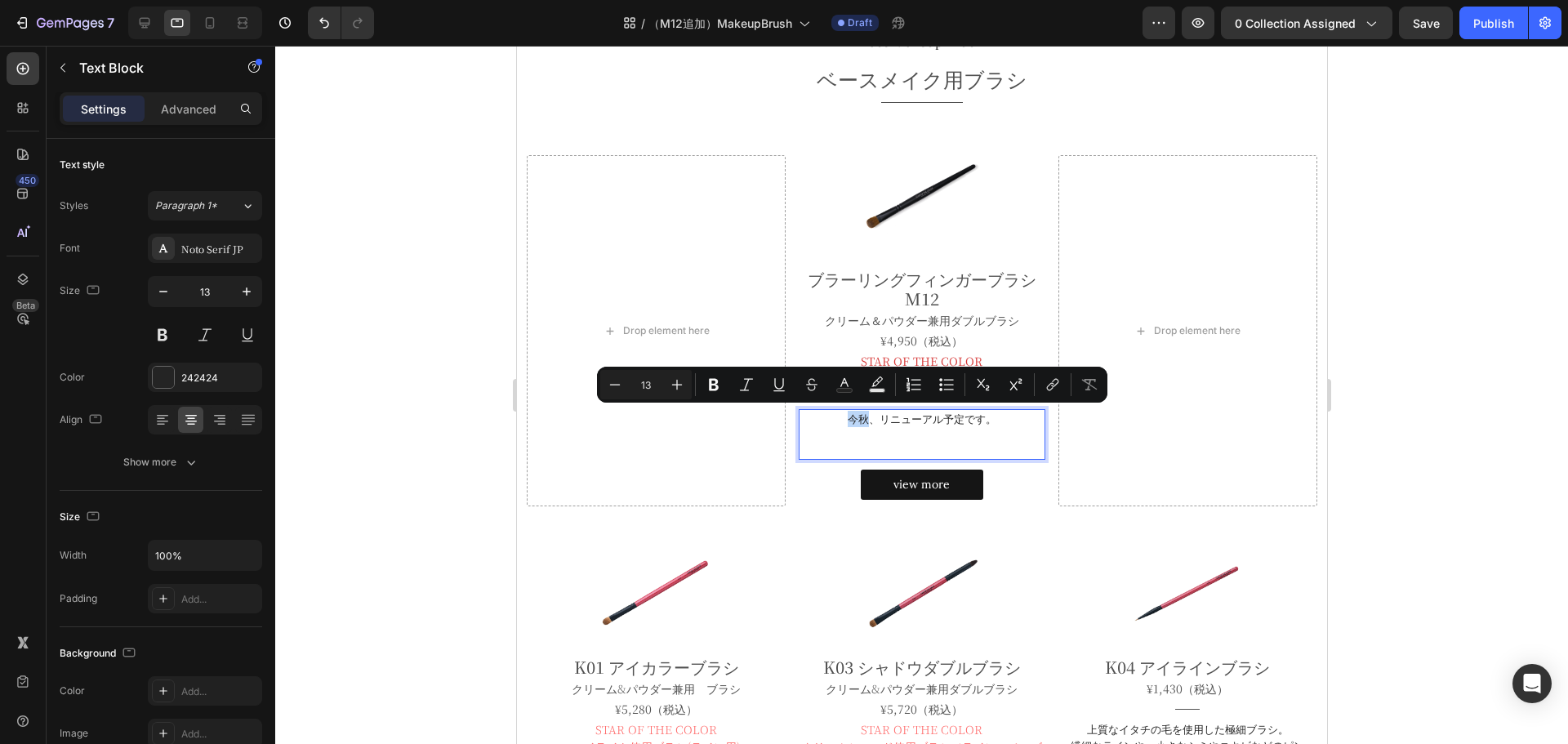
click at [854, 420] on p "今秋、リニューアル予定です。" at bounding box center [921, 419] width 243 height 17
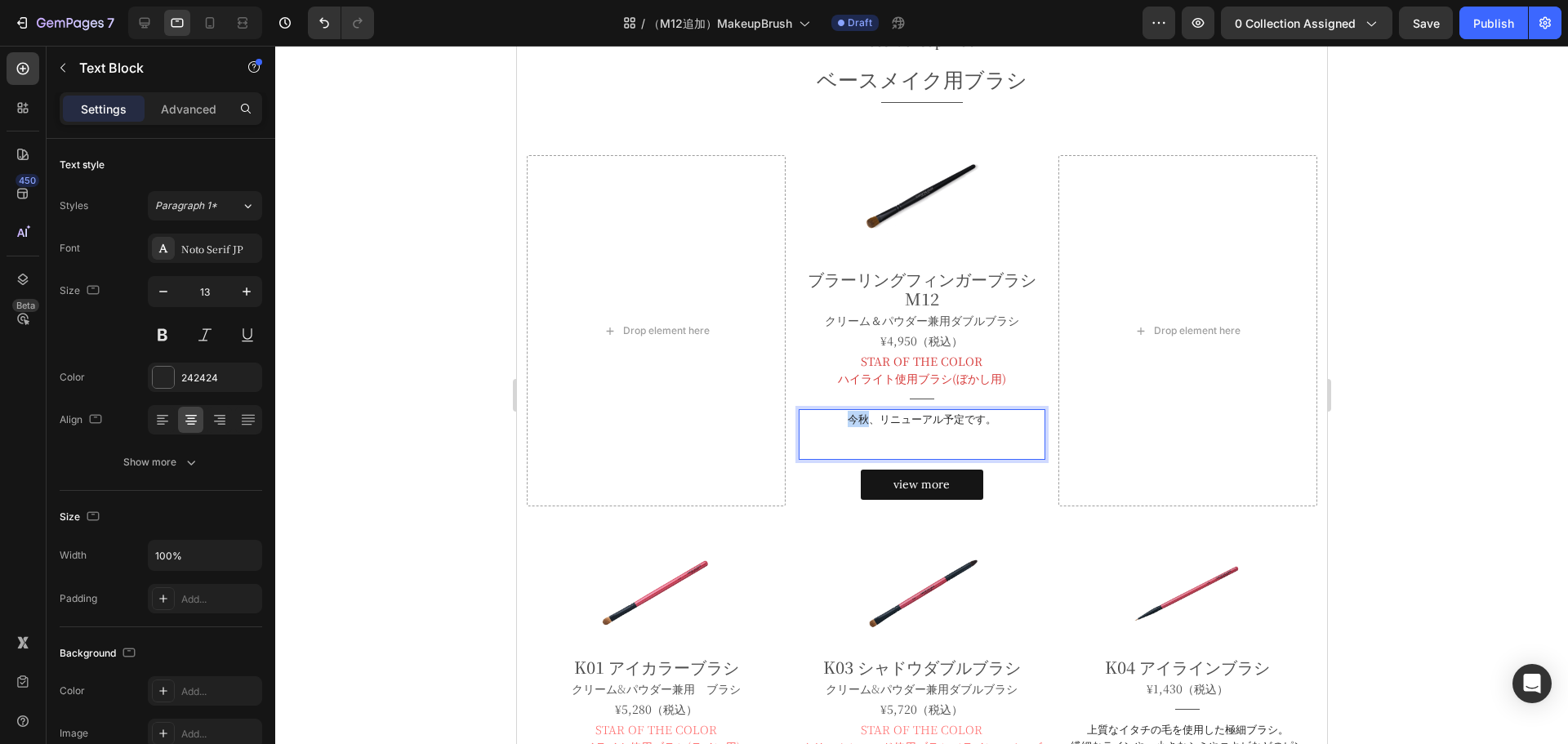
click at [854, 420] on p "今秋、リニューアル予定です。" at bounding box center [921, 419] width 243 height 17
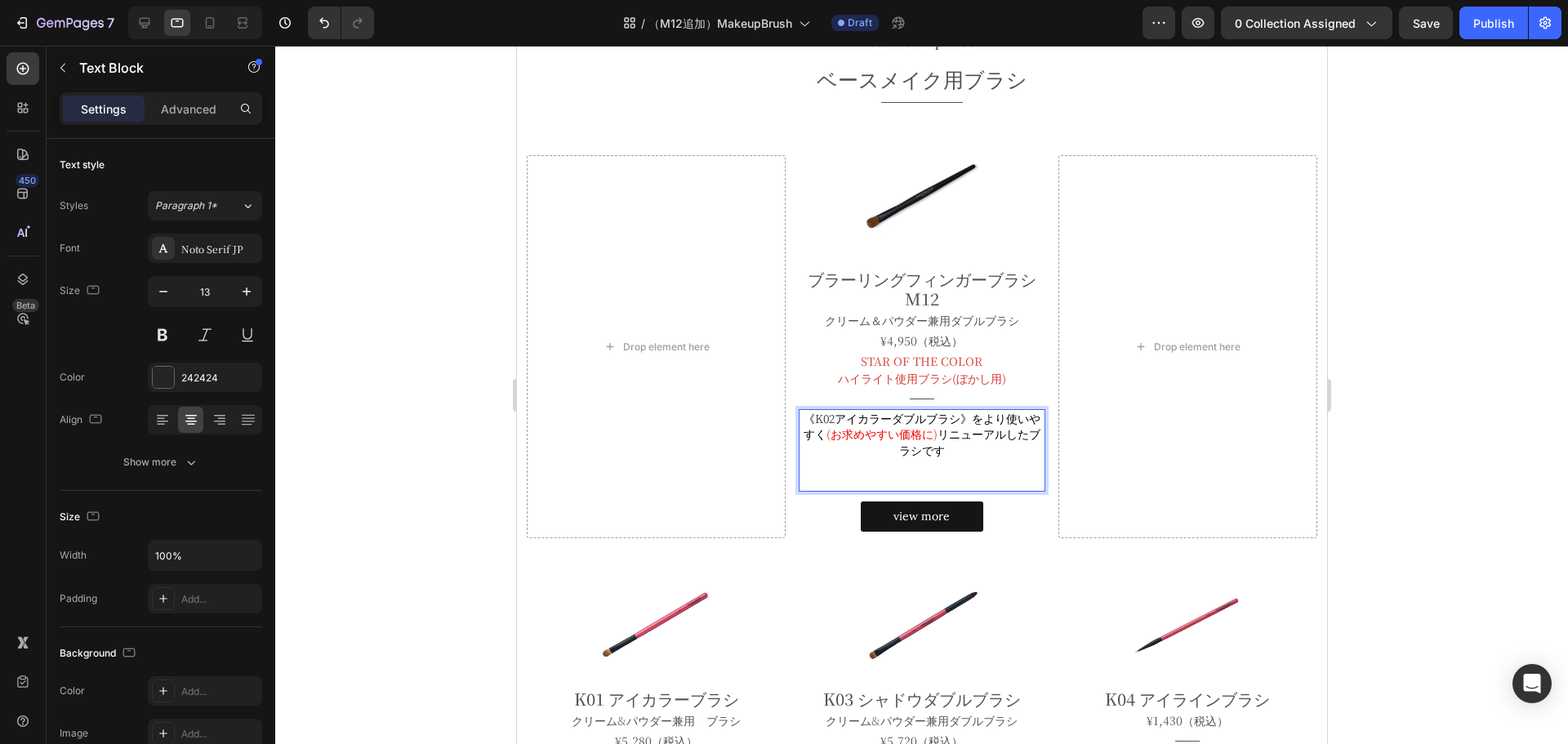
click at [937, 436] on span "リニューアルしたブラシです" at bounding box center [969, 441] width 142 height 33
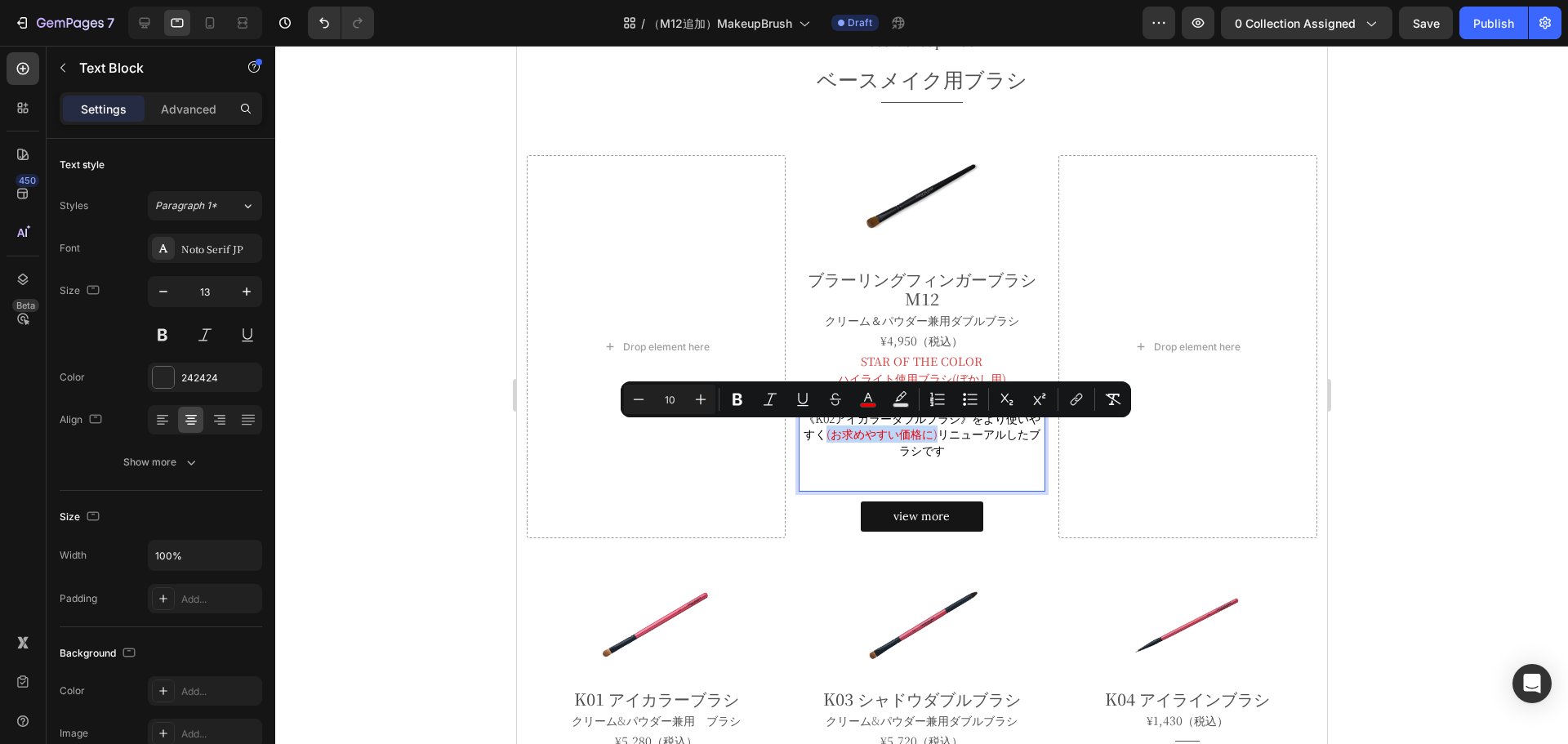
drag, startPoint x: 935, startPoint y: 436, endPoint x: 818, endPoint y: 441, distance: 117.1
click at [818, 441] on p "《K02アイカラーダブルブラシ》をより使いやすく (お求めやすい価格に) リニューアルしたブラシです" at bounding box center [921, 434] width 243 height 48
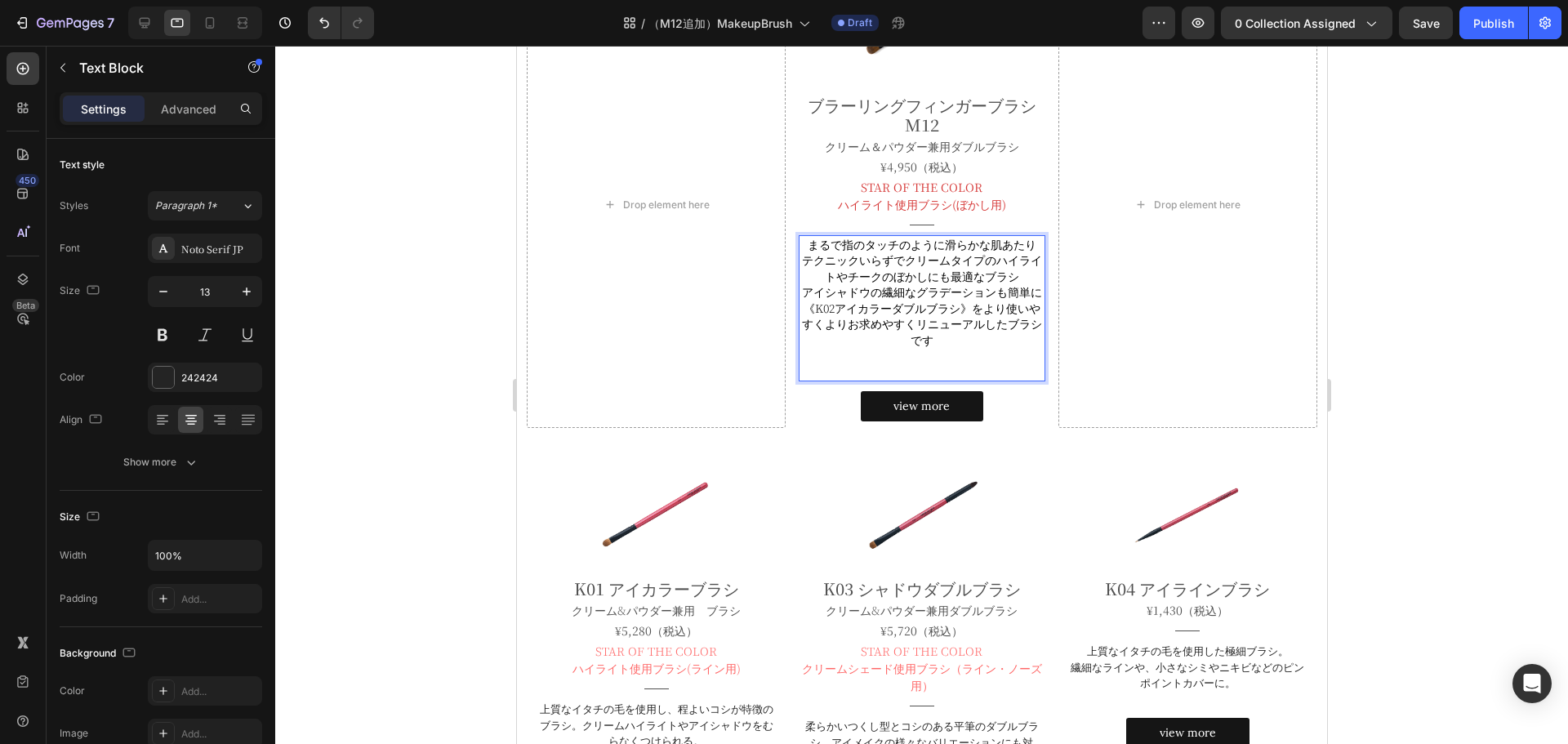
scroll to position [534, 0]
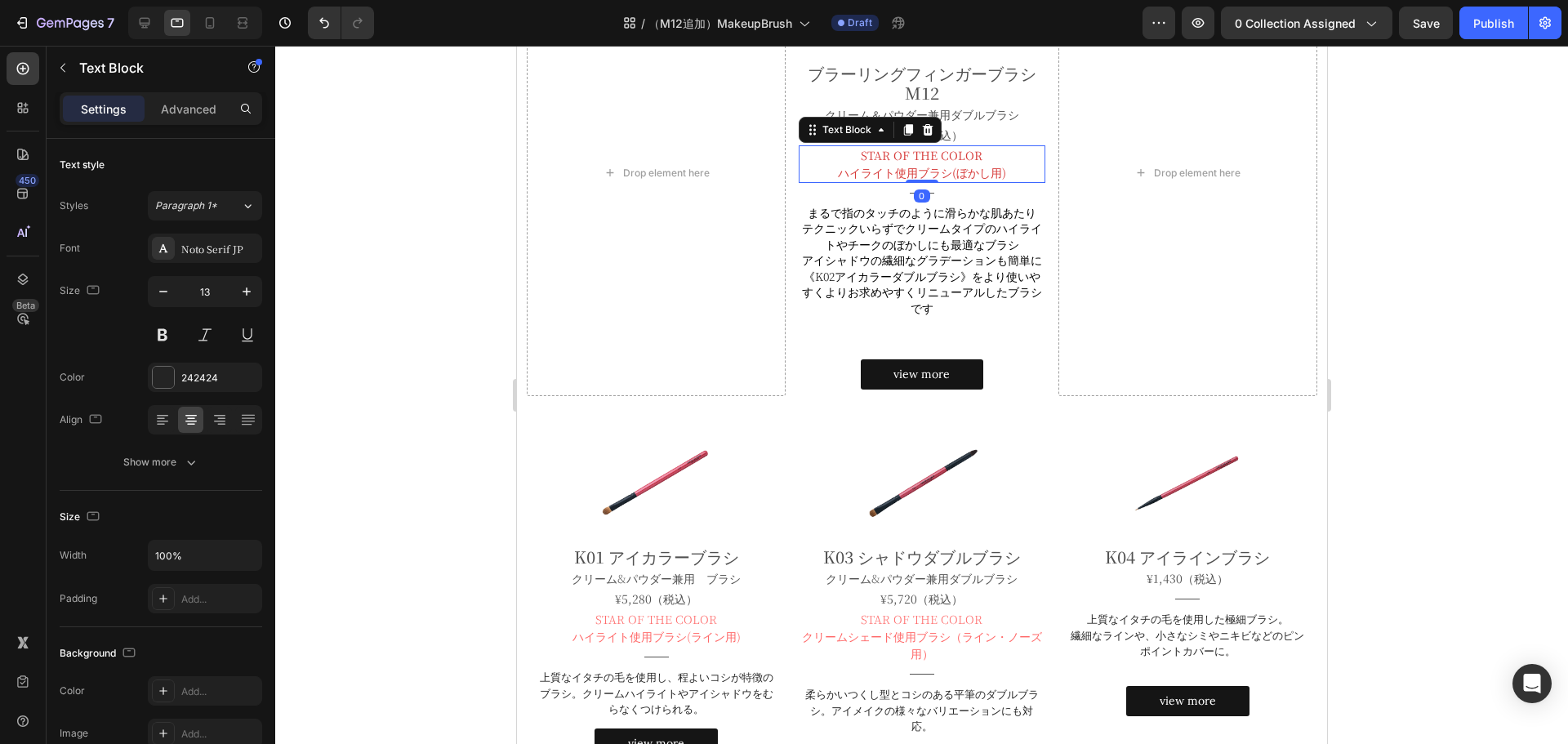
click at [991, 164] on p "ハイライト使用ブラシ(ぼかし用)" at bounding box center [921, 173] width 243 height 18
click at [1001, 170] on p "ハイライト使用ブラシ(ぼかし用)" at bounding box center [921, 173] width 243 height 18
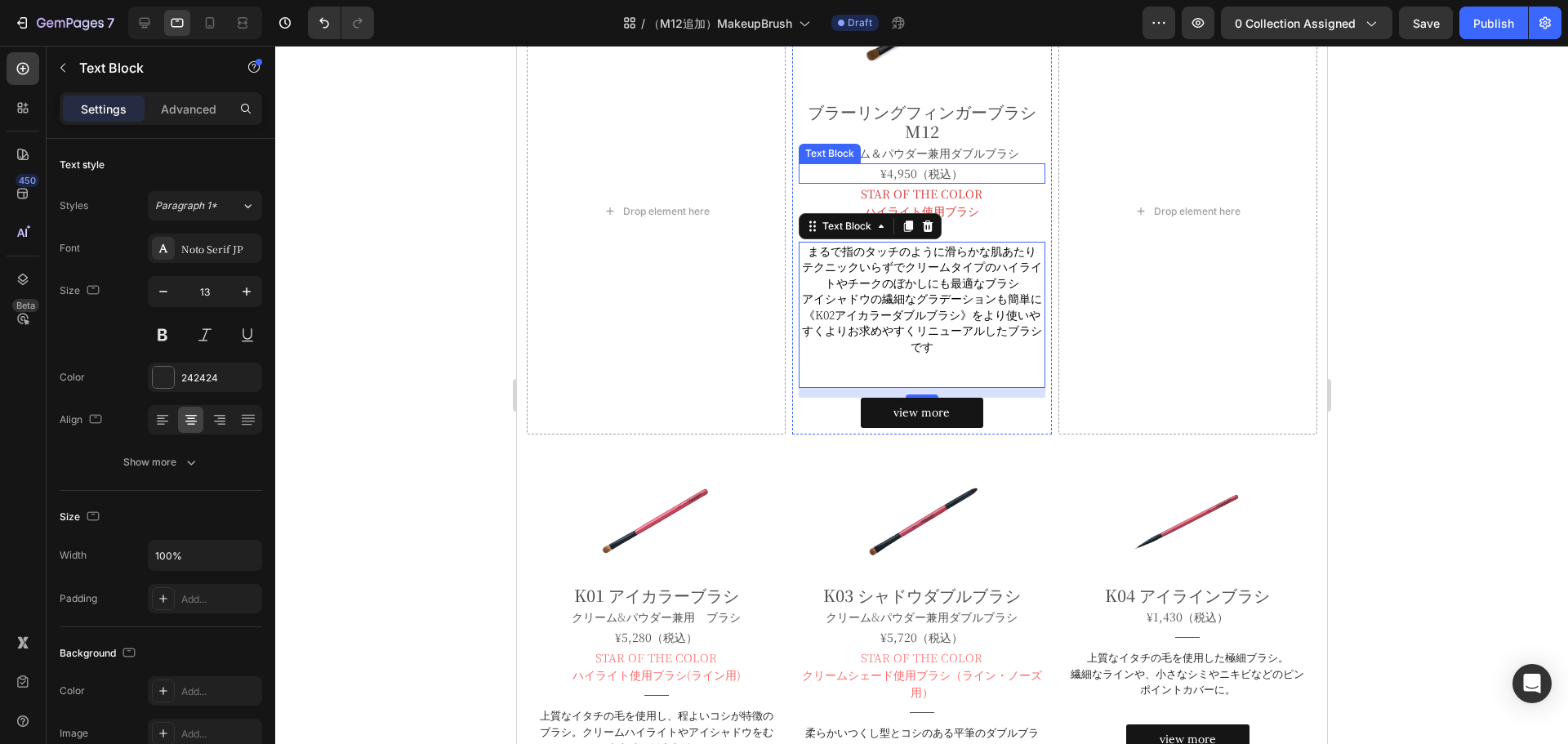
scroll to position [497, 0]
click at [831, 307] on span "アイシャドウの繊細なグラデーションも簡単に《K02アイカラーダブルブラシ》をより使いやすくよりお求めやすくリニューアルしたブラシです" at bounding box center [921, 321] width 240 height 64
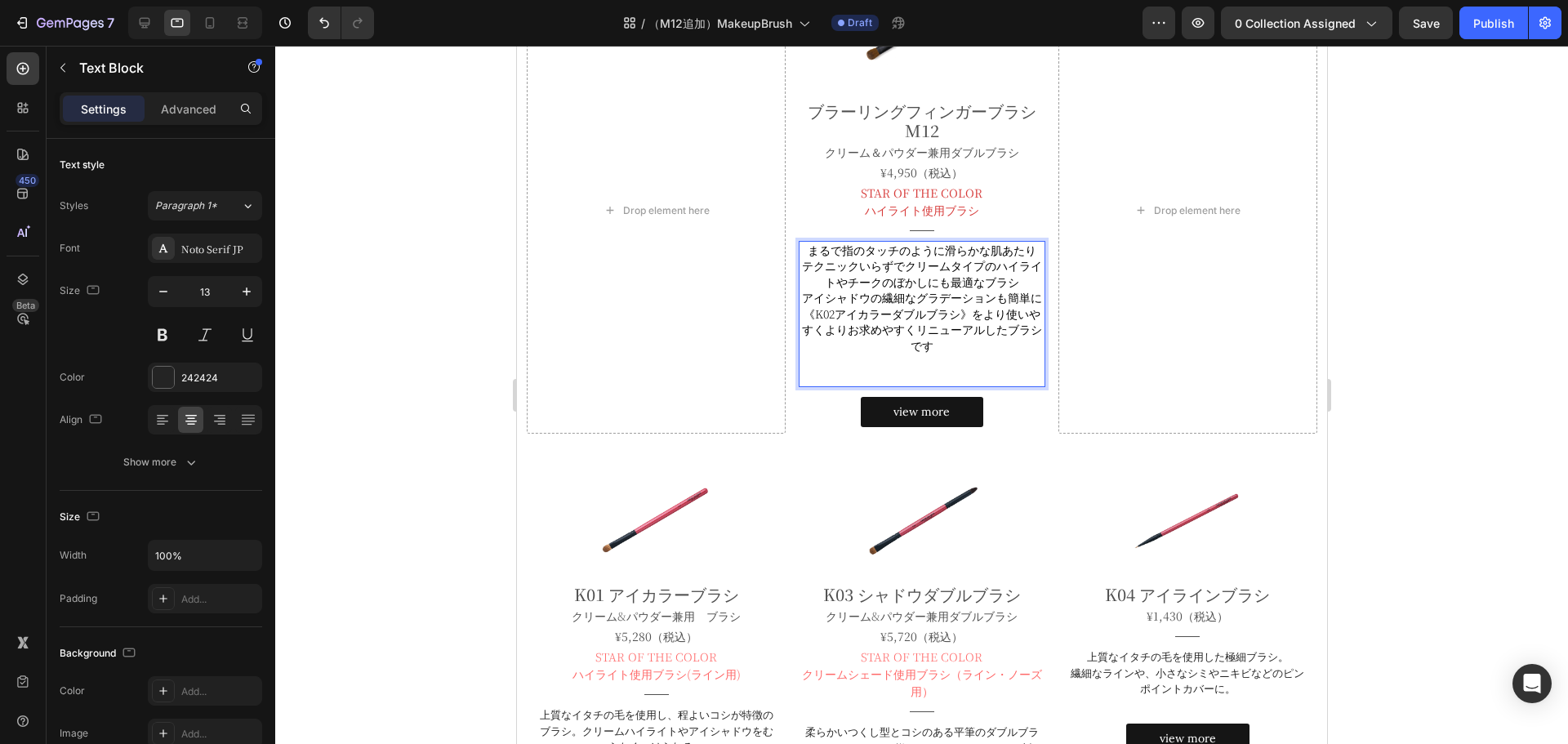
click at [801, 310] on span "アイシャドウの繊細なグラデーションも簡単に《K02アイカラーダブルブラシ》をより使いやすくよりお求めやすくリニューアルしたブラシです" at bounding box center [921, 321] width 240 height 64
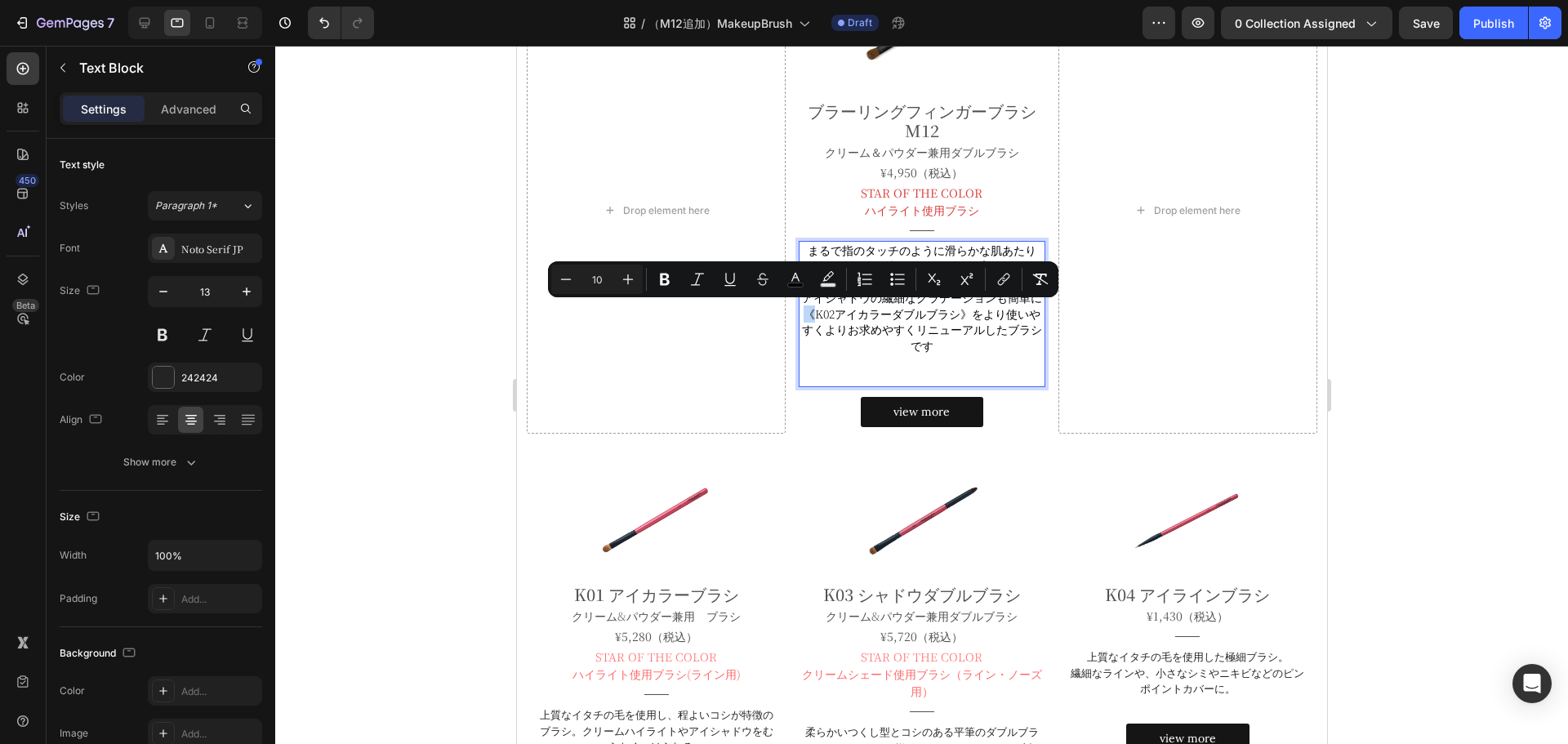
click at [801, 314] on span "アイシャドウの繊細なグラデーションも簡単に《K02アイカラーダブルブラシ》をより使いやすくよりお求めやすくリニューアルしたブラシです" at bounding box center [921, 321] width 240 height 64
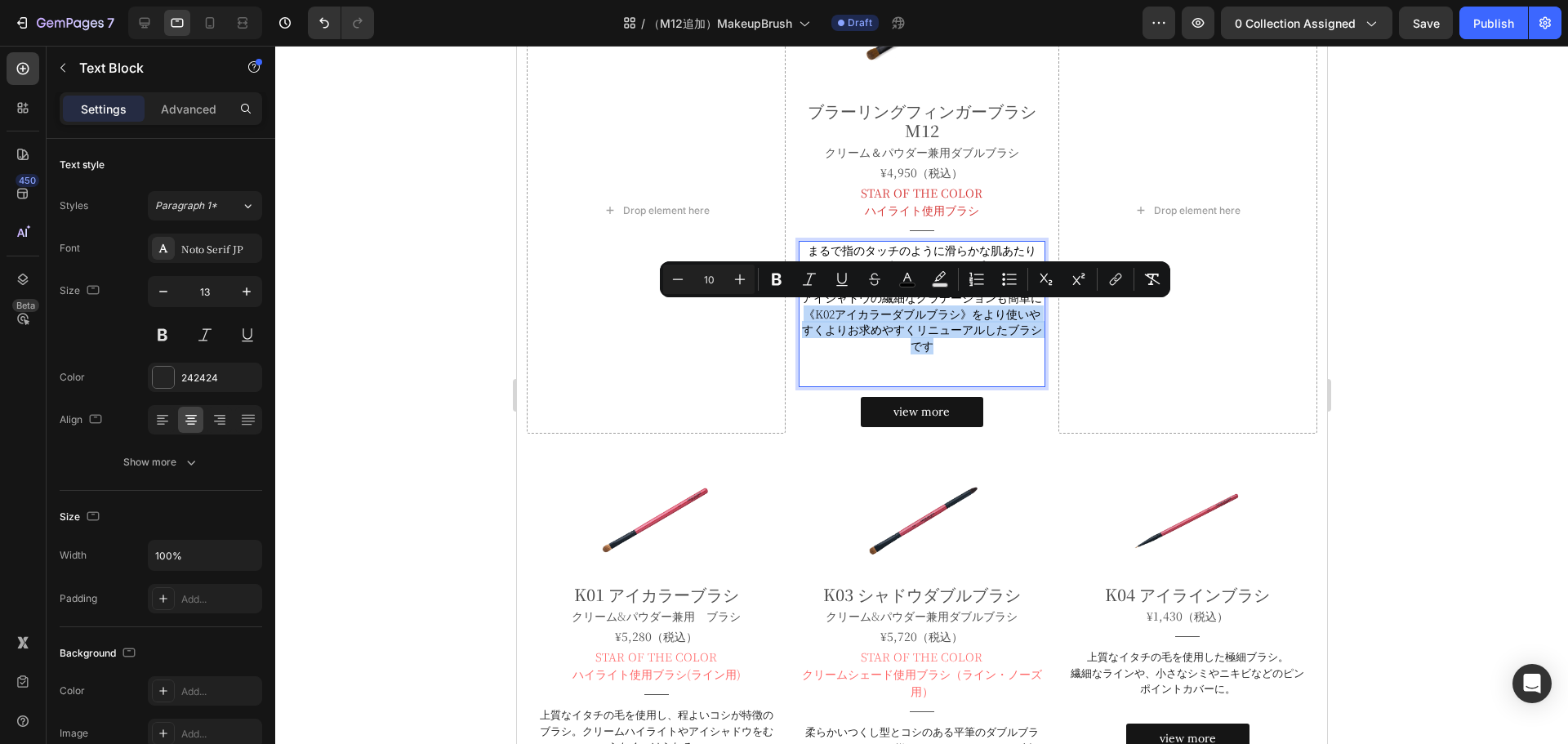
drag, startPoint x: 800, startPoint y: 314, endPoint x: 940, endPoint y: 343, distance: 143.0
click at [940, 343] on p "アイシャドウの繊細なグラデーションも簡単に《K02アイカラーダブルブラシ》をより使いやすくよりお求めやすくリニューアルしたブラシです" at bounding box center [921, 322] width 243 height 63
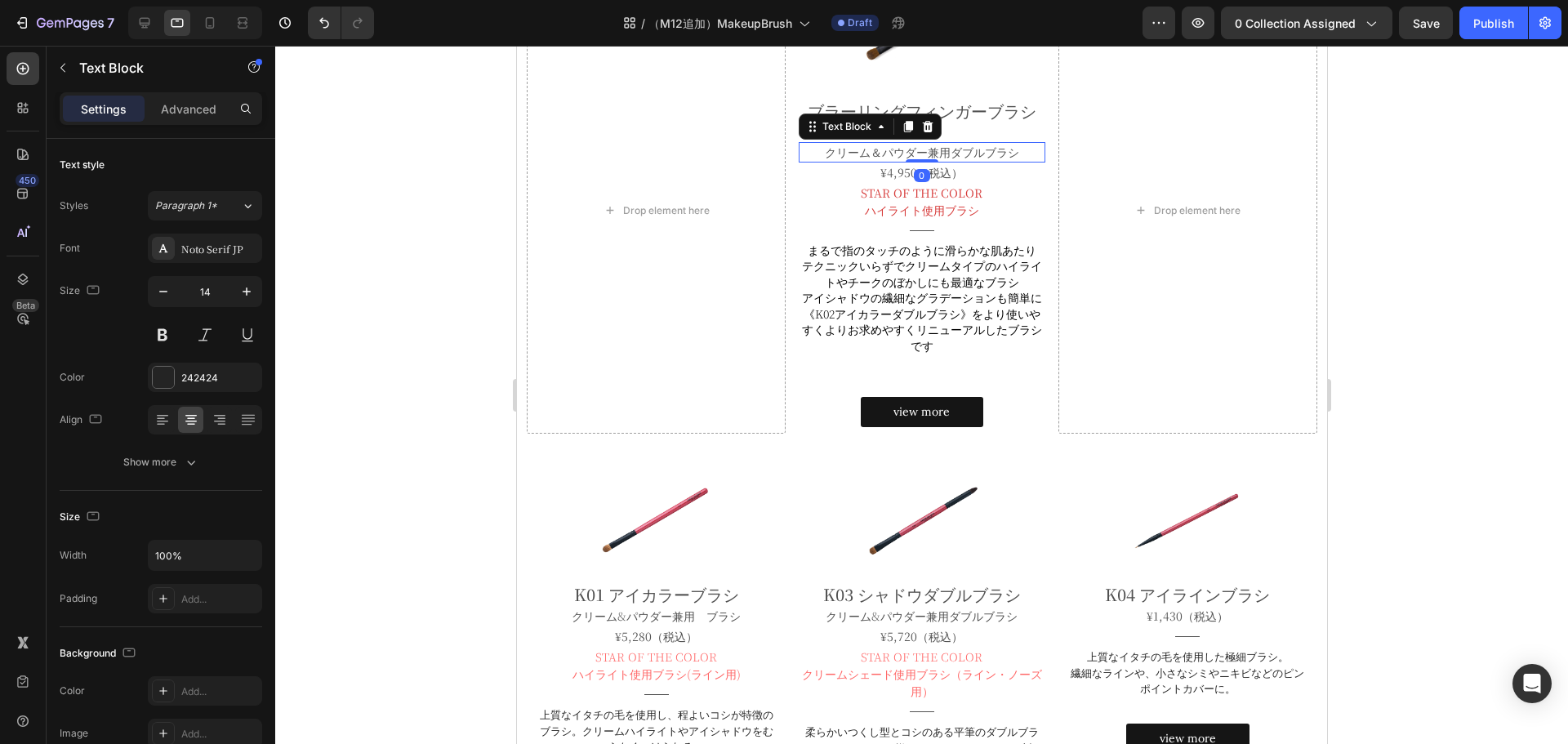
click at [1015, 155] on p "クリーム＆パウダー兼用ダブルブラシ" at bounding box center [921, 152] width 243 height 18
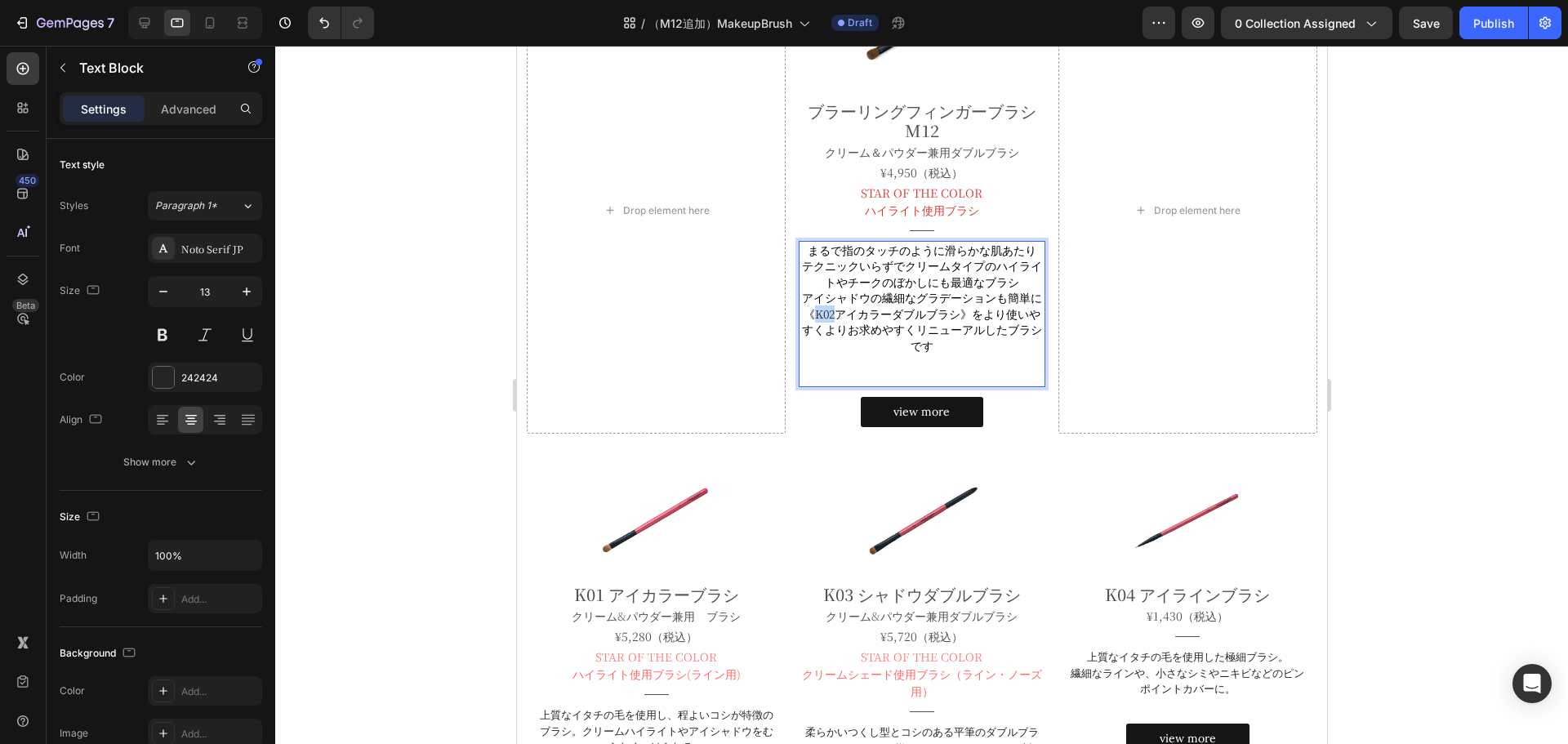
click at [812, 317] on span "アイシャドウの繊細なグラデーションも簡単に《K02アイカラーダブルブラシ》をより使いやすくよりお求めやすくリニューアルしたブラシです" at bounding box center [921, 321] width 240 height 64
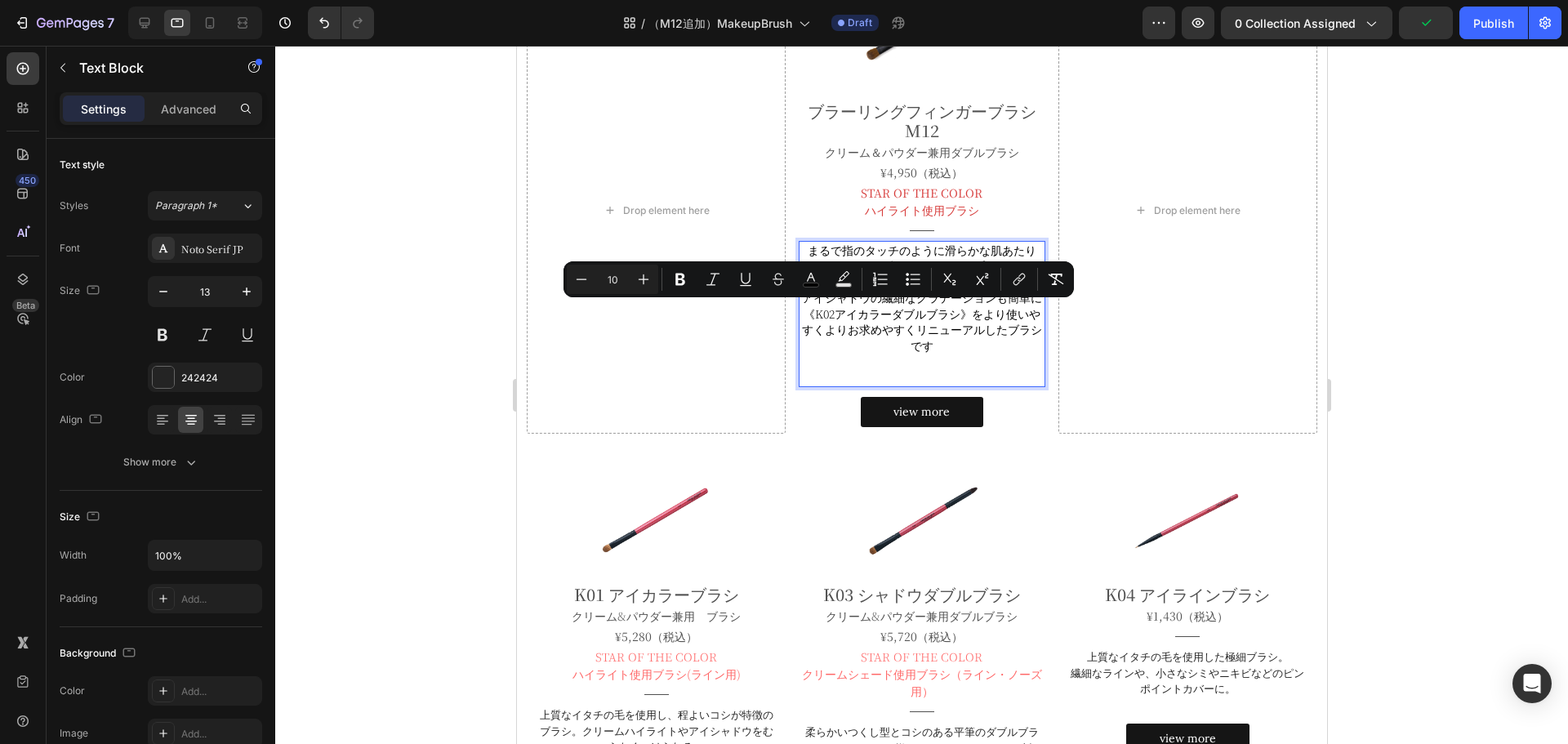
click at [801, 313] on span "アイシャドウの繊細なグラデーションも簡単に《K02アイカラーダブルブラシ》をより使いやすくよりお求めやすくリニューアルしたブラシです" at bounding box center [921, 321] width 240 height 64
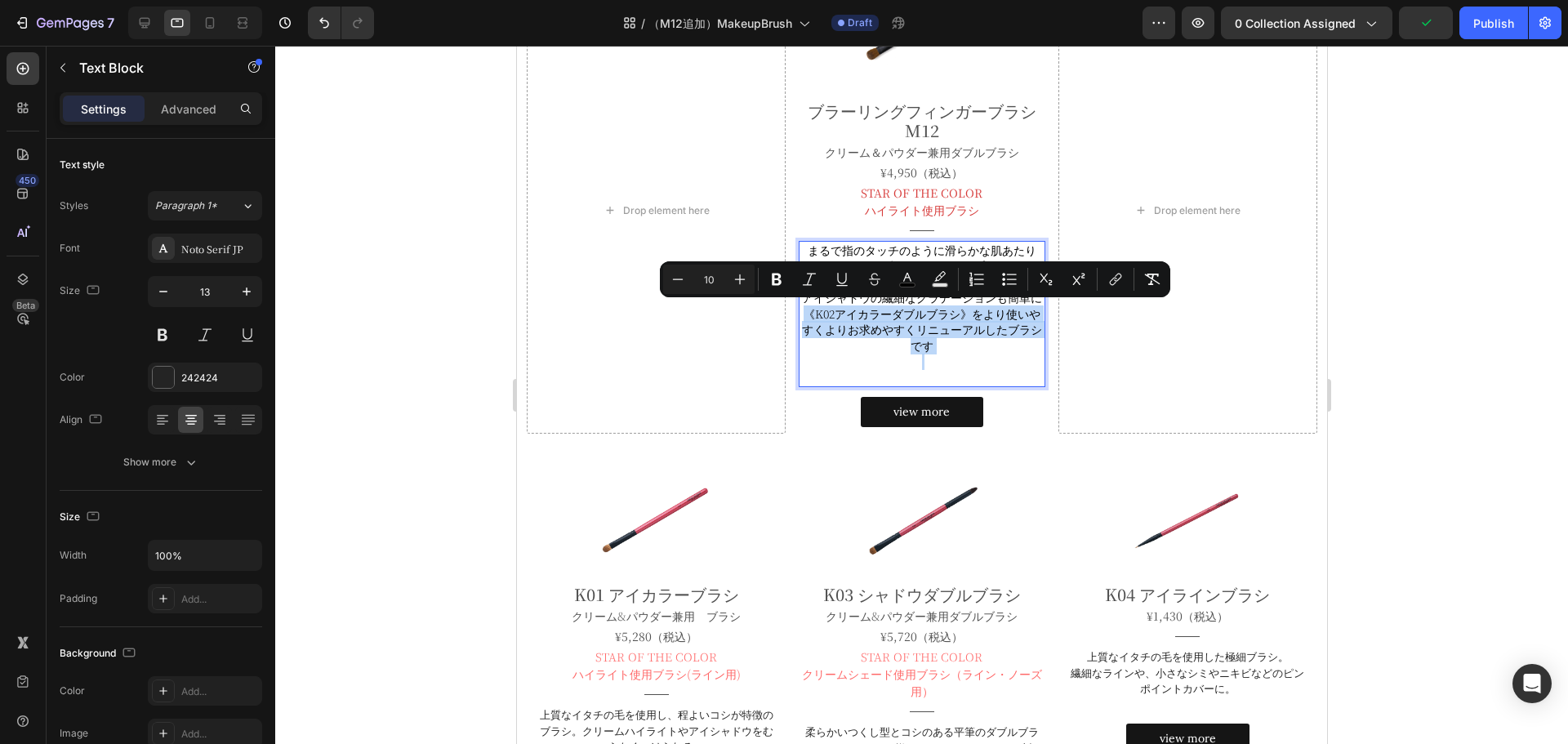
drag, startPoint x: 797, startPoint y: 313, endPoint x: 943, endPoint y: 344, distance: 149.3
click at [943, 344] on p "アイシャドウの繊細なグラデーションも簡単に《K02アイカラーダブルブラシ》をより使いやすくよりお求めやすくリニューアルしたブラシです" at bounding box center [921, 322] width 243 height 63
copy span "《K02アイカラーダブルブラシ》をより使いやすくよりお求めやすくリニューアルしたブラシです"
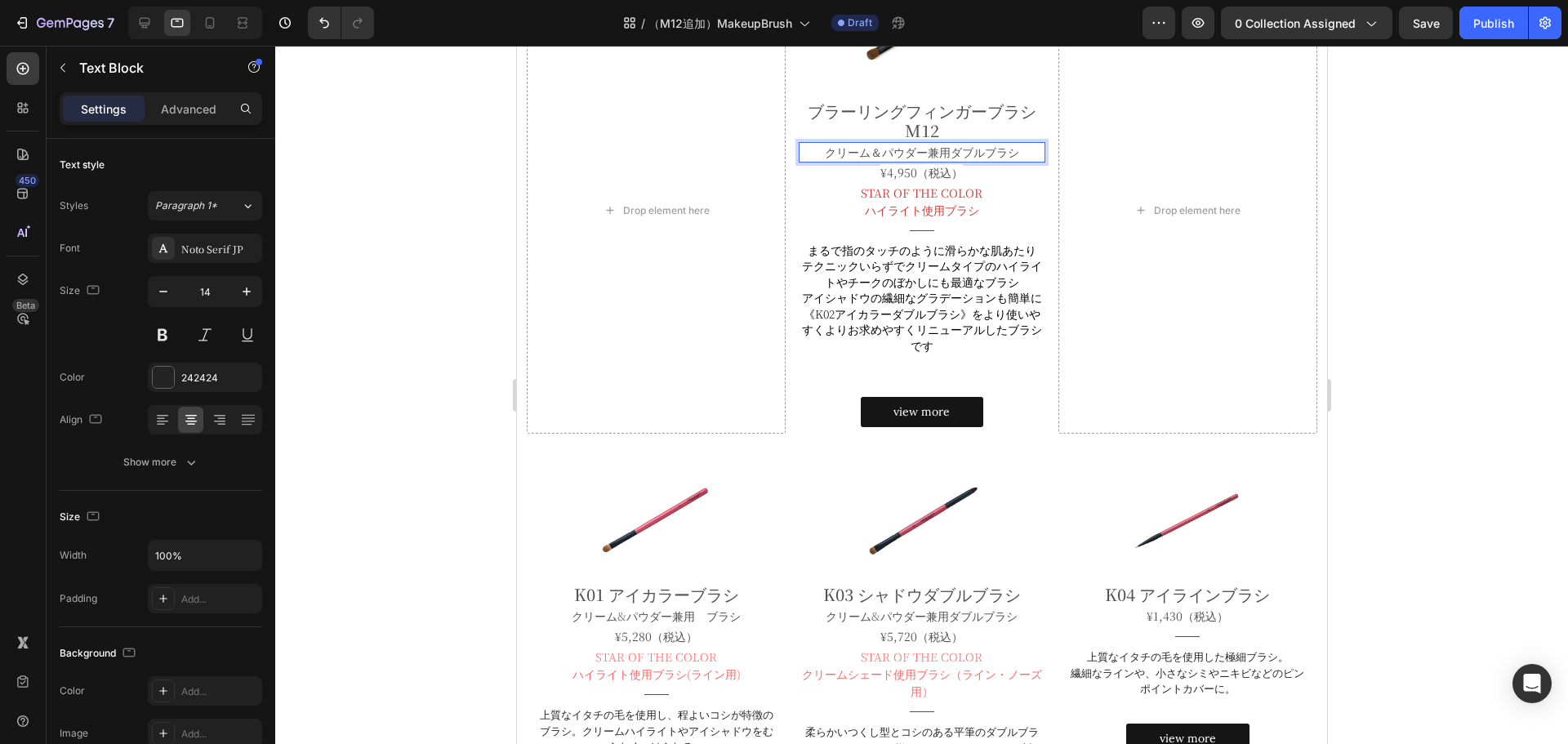
click at [1010, 152] on span "クリーム＆パウダー兼用ダブルブラシ" at bounding box center [921, 151] width 194 height 17
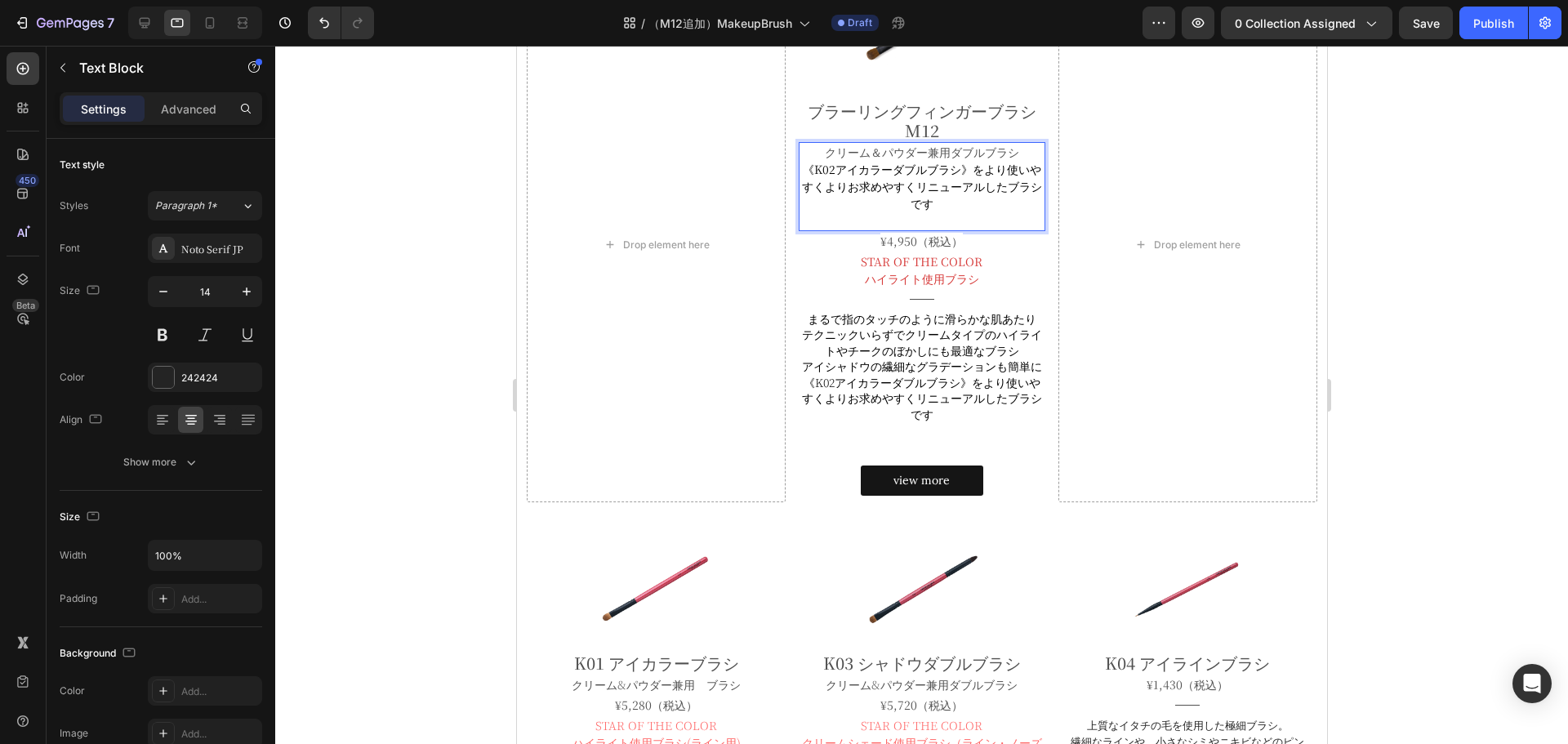
click at [924, 175] on span "《K02アイカラーダブルブラシ》をより使いやすくよりお求めやすくリニューアルしたブラシです" at bounding box center [921, 186] width 240 height 51
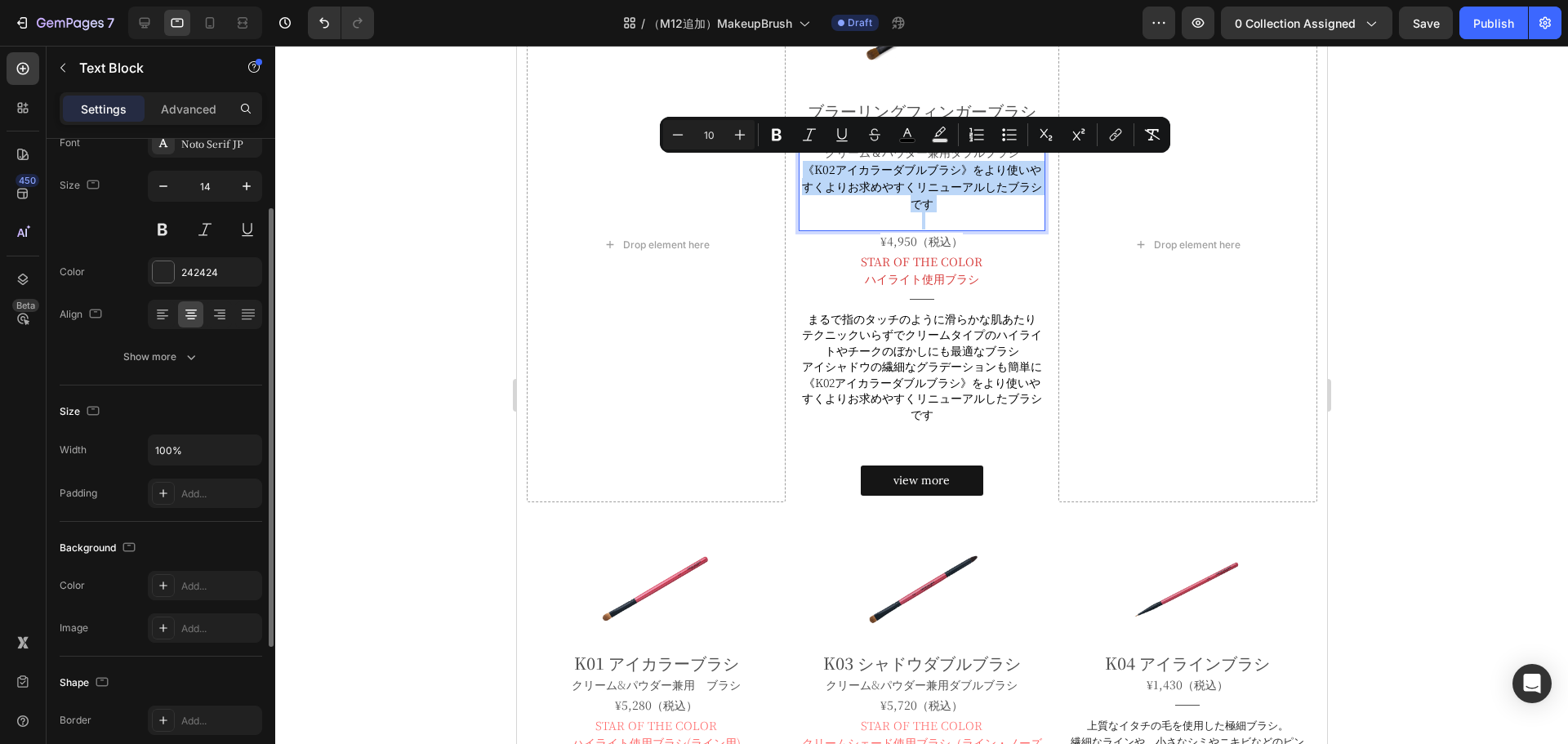
scroll to position [103, 0]
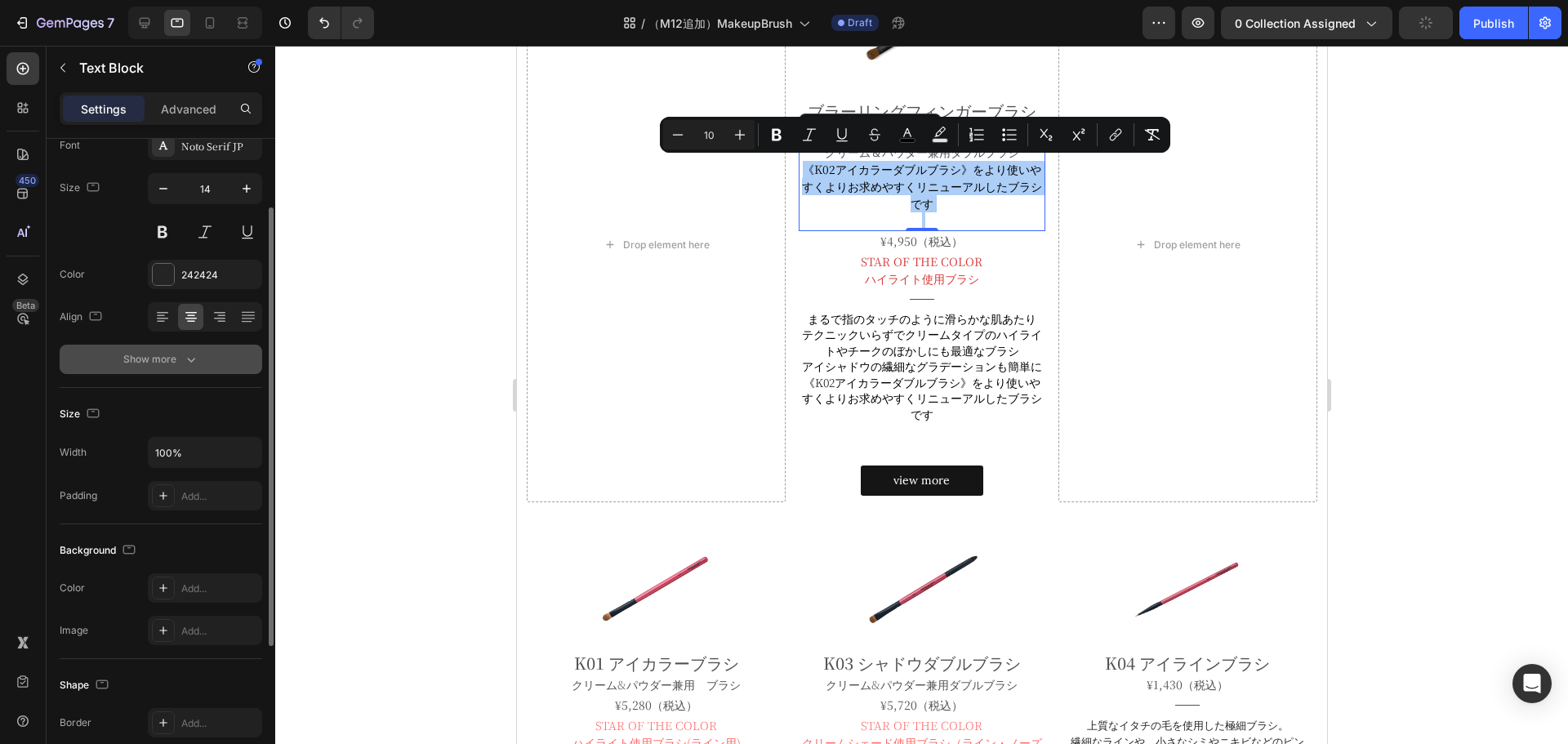
click at [195, 352] on icon "button" at bounding box center [191, 359] width 17 height 17
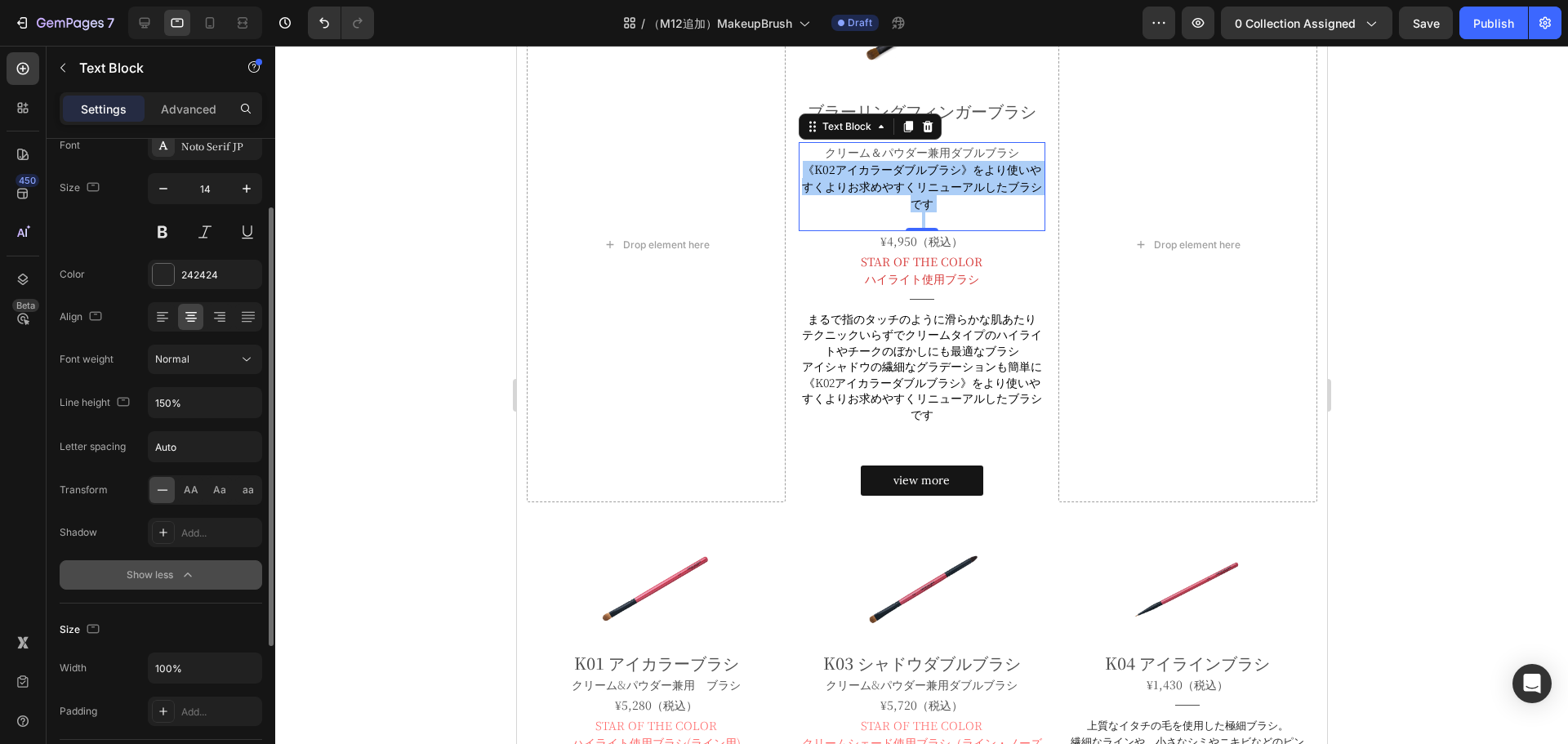
click at [195, 352] on div "Normal" at bounding box center [196, 359] width 84 height 15
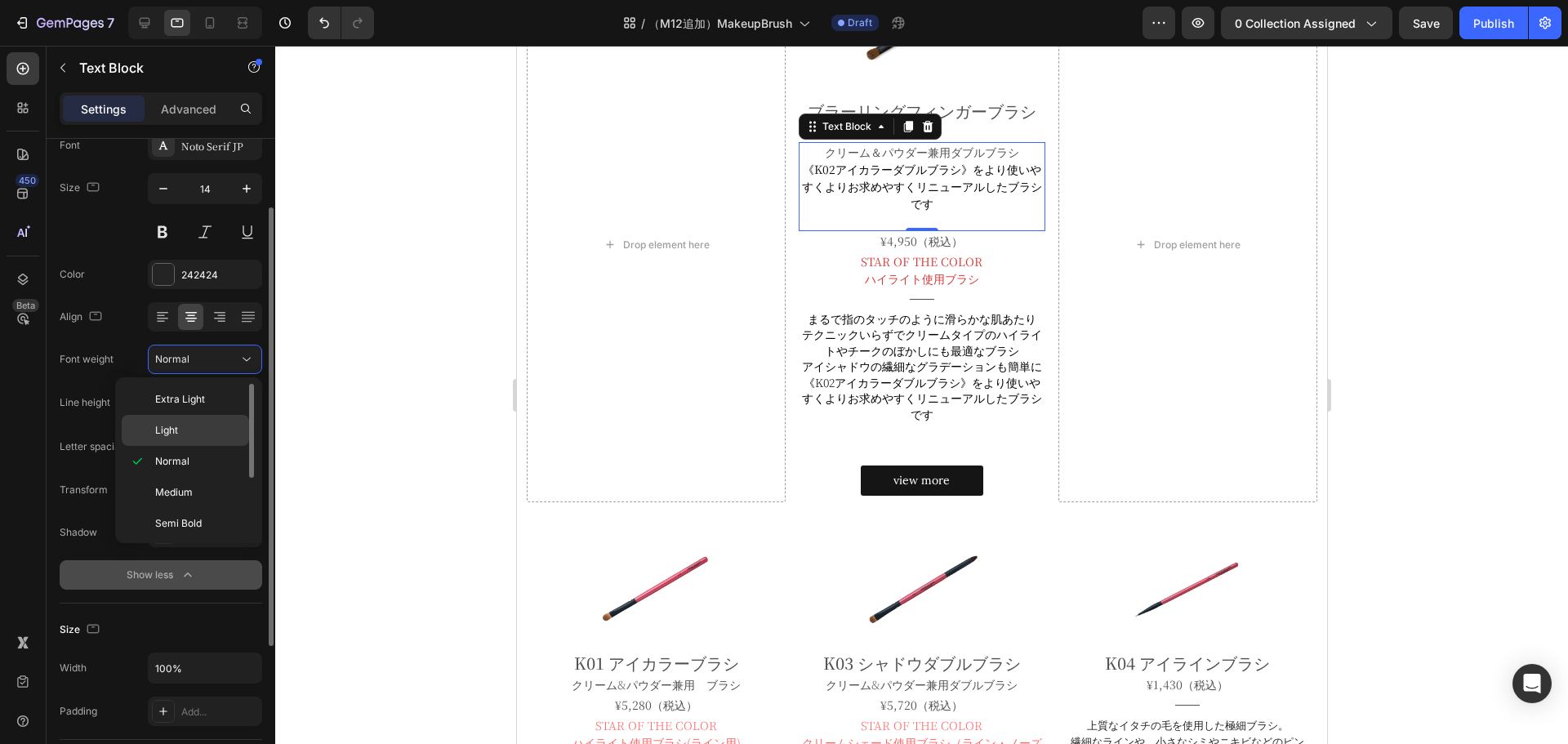
click at [178, 423] on span "Light" at bounding box center [166, 430] width 23 height 15
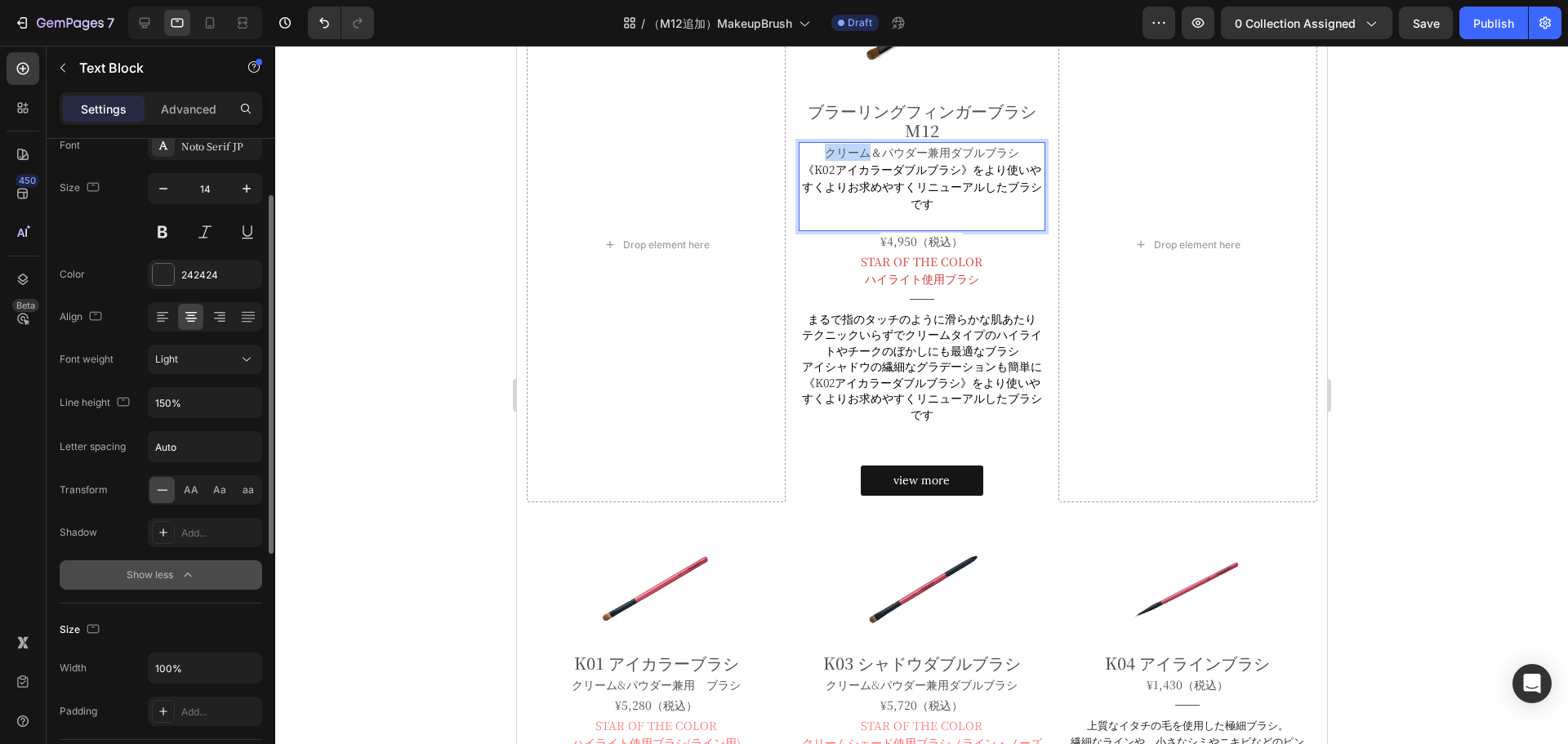
click at [854, 155] on span "クリーム＆パウダー兼用ダブルブラシ" at bounding box center [921, 151] width 194 height 17
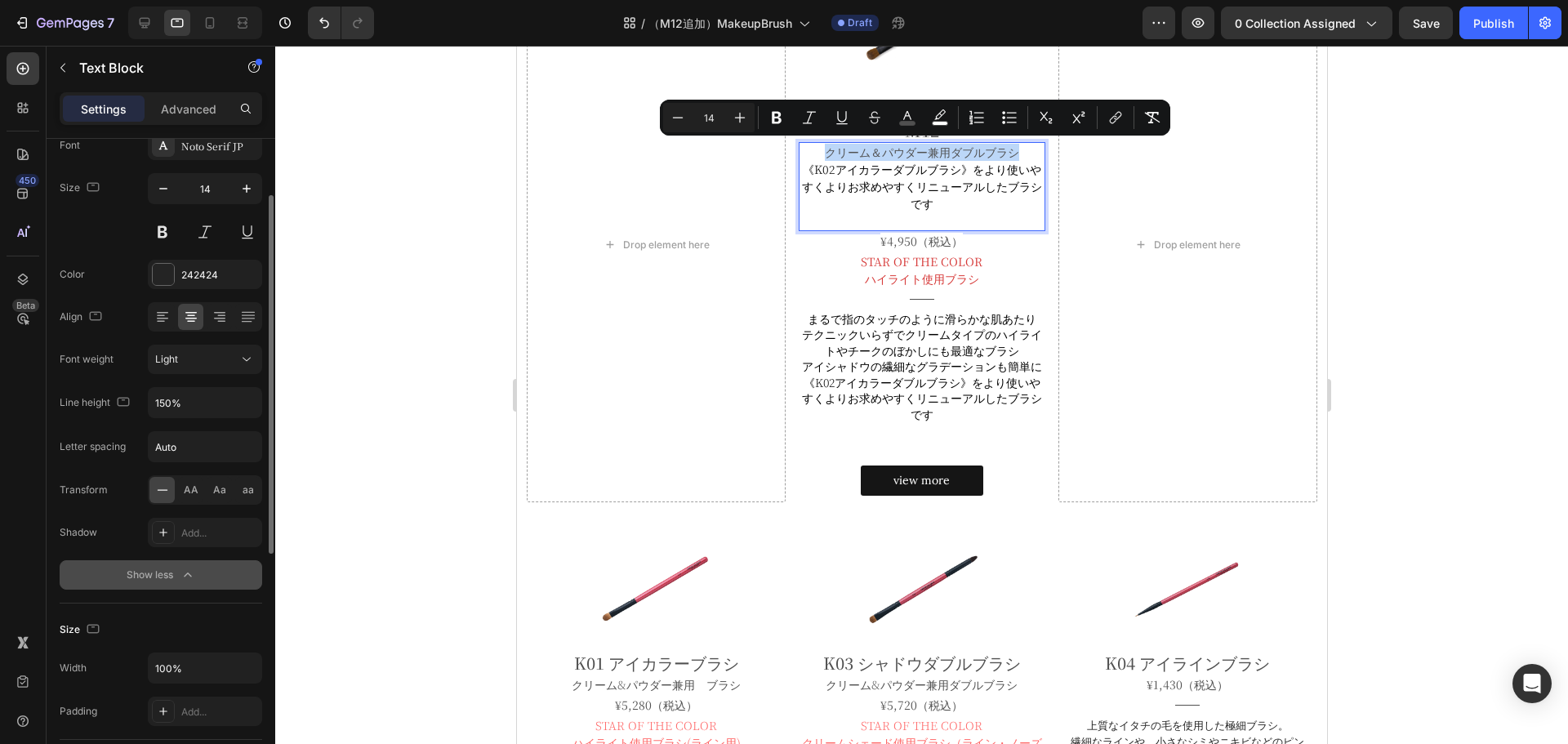
click at [854, 155] on span "クリーム＆パウダー兼用ダブルブラシ" at bounding box center [921, 151] width 194 height 17
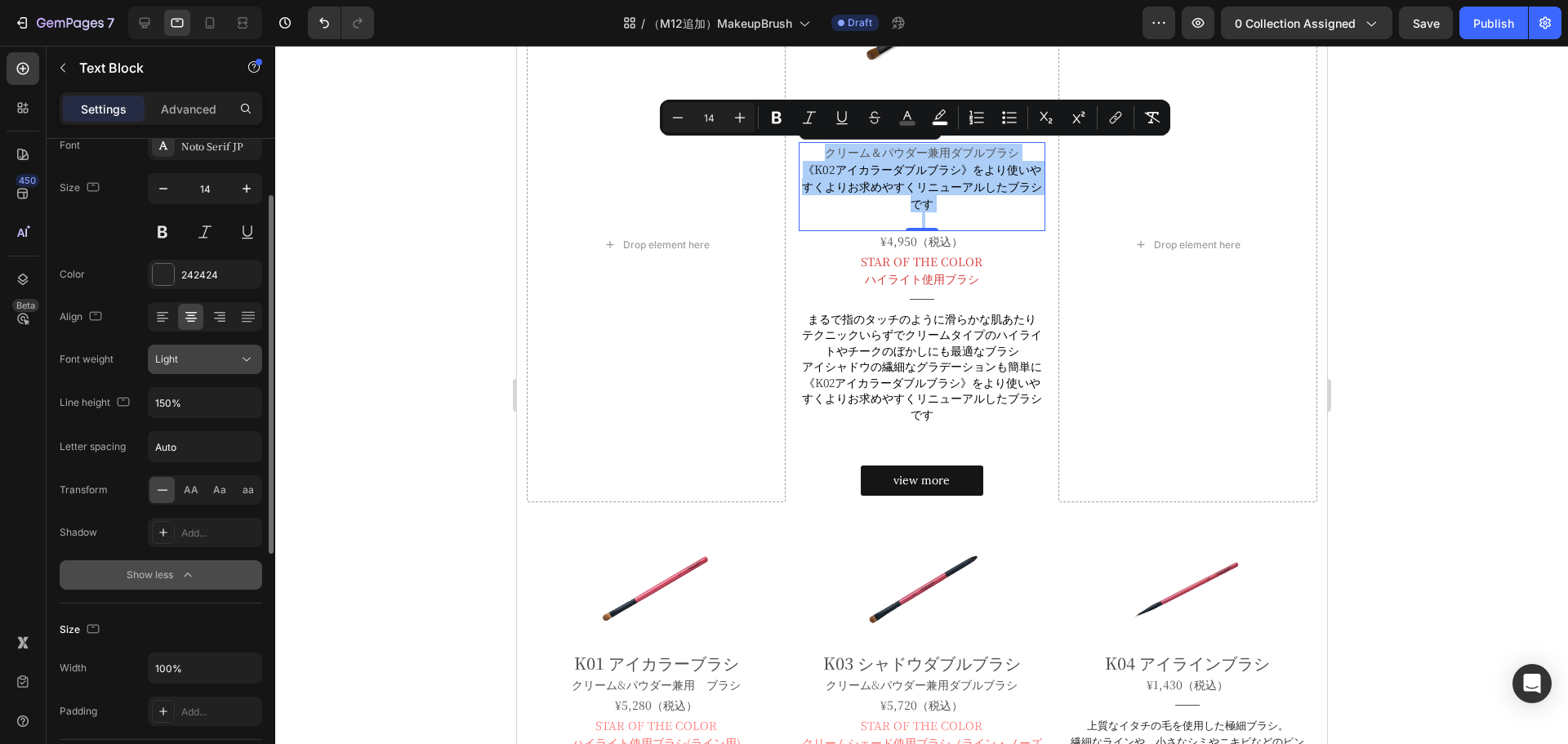
click at [209, 359] on div "Light" at bounding box center [196, 359] width 84 height 15
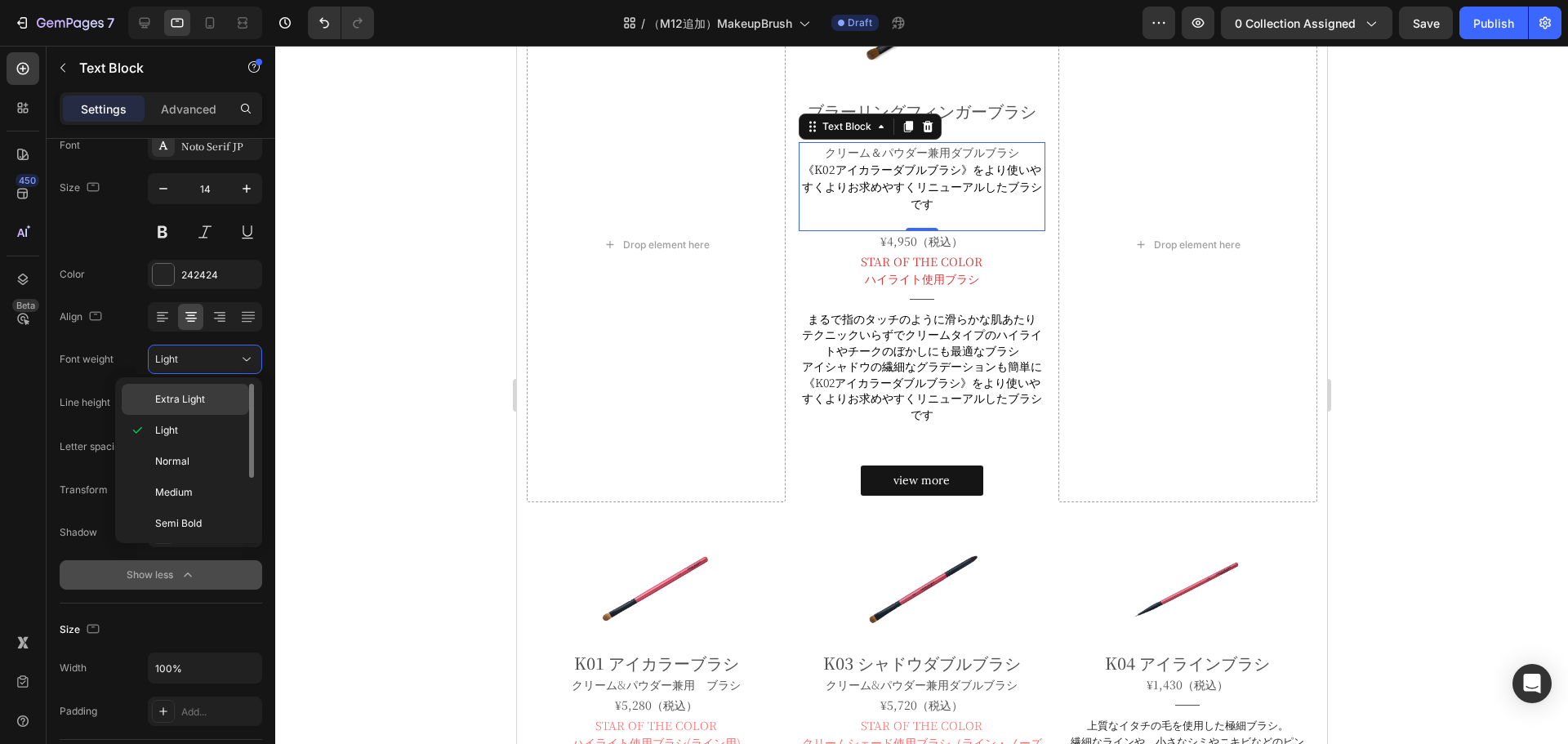
click at [193, 399] on span "Extra Light" at bounding box center [179, 399] width 50 height 15
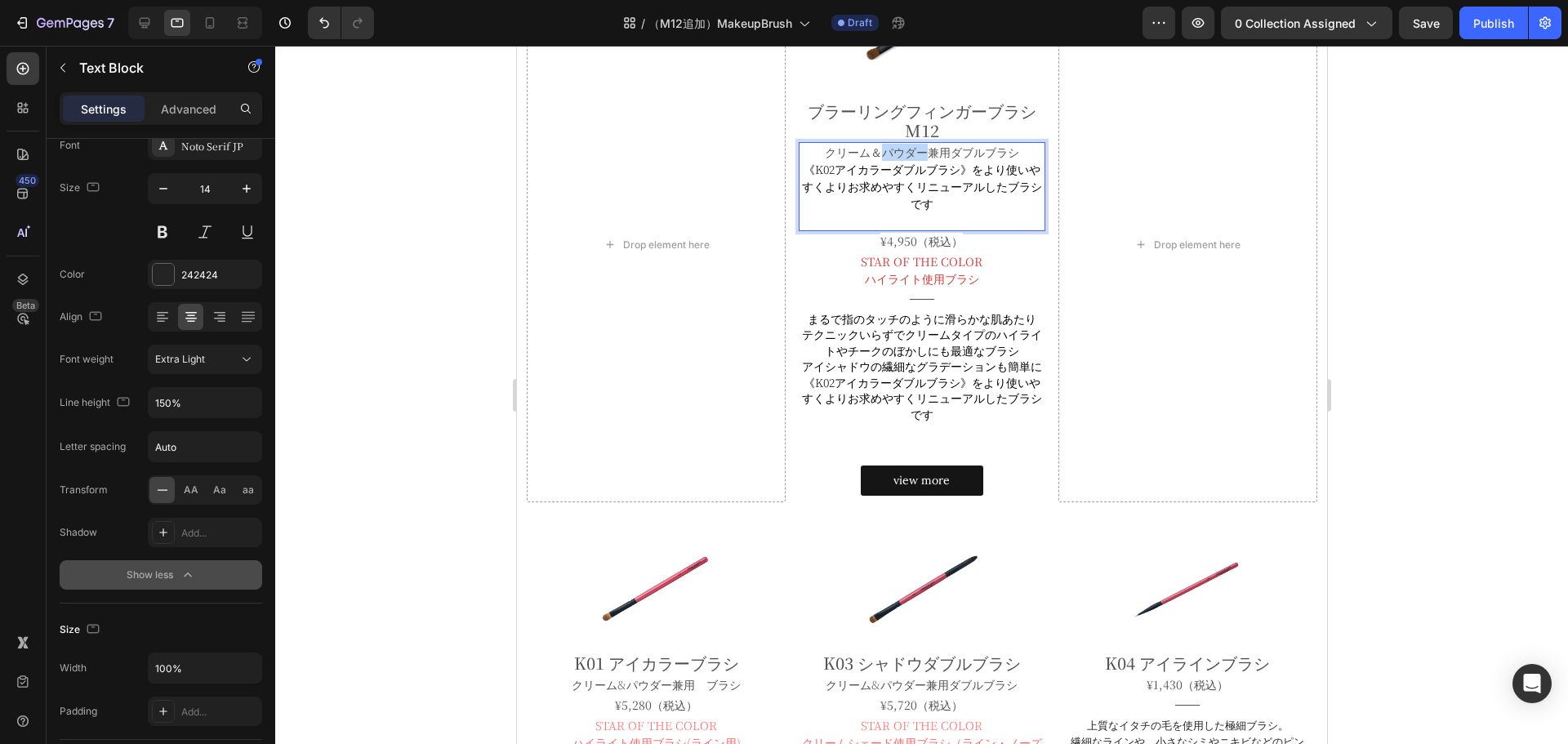
click at [881, 153] on span "クリーム＆パウダー兼用ダブルブラシ" at bounding box center [921, 151] width 194 height 17
click at [871, 177] on span "《K02アイカラーダブルブラシ》をより使いやすくよりお求めやすくリニューアルしたブラシです" at bounding box center [921, 186] width 240 height 51
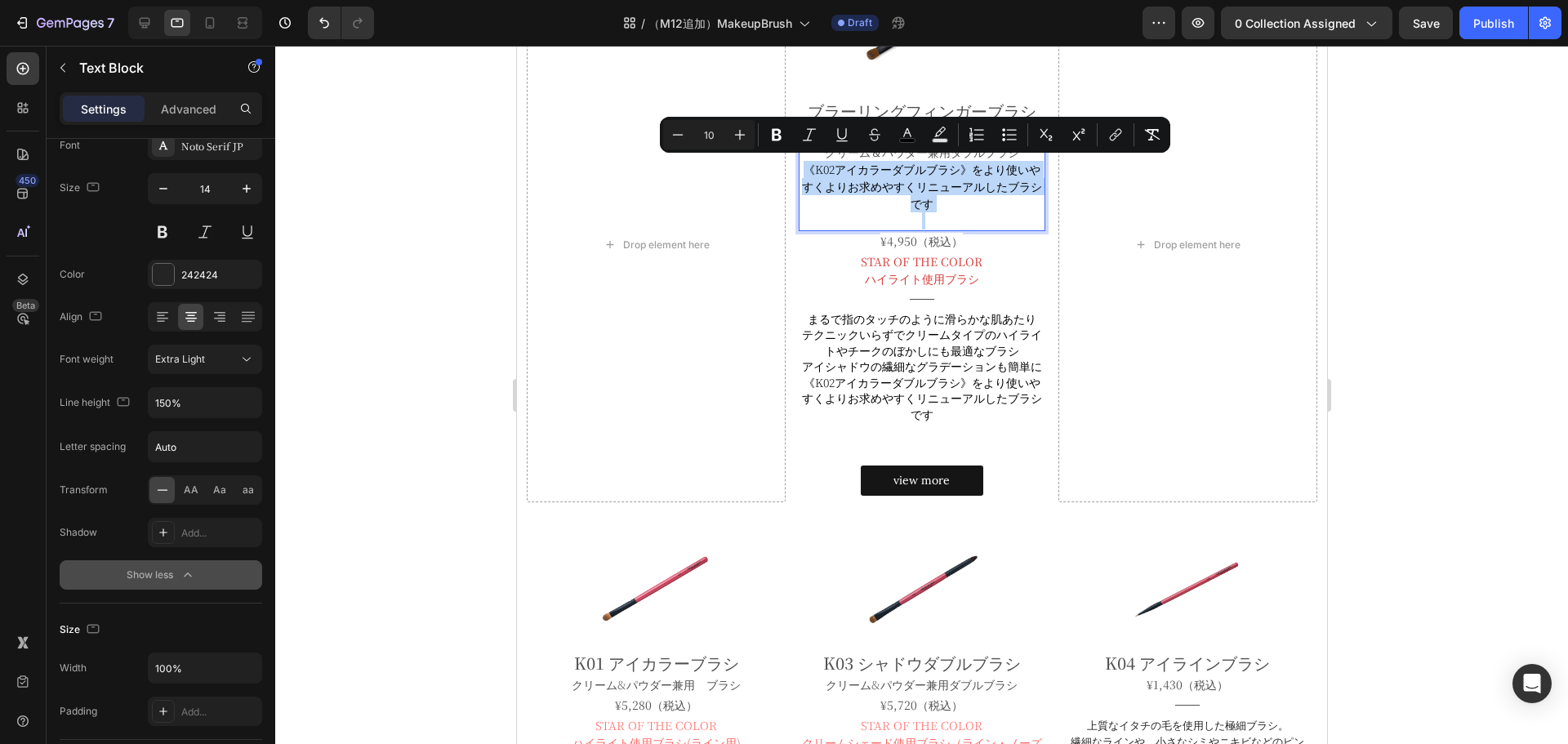
click at [871, 177] on span "《K02アイカラーダブルブラシ》をより使いやすくよりお求めやすくリニューアルしたブラシです" at bounding box center [921, 186] width 240 height 51
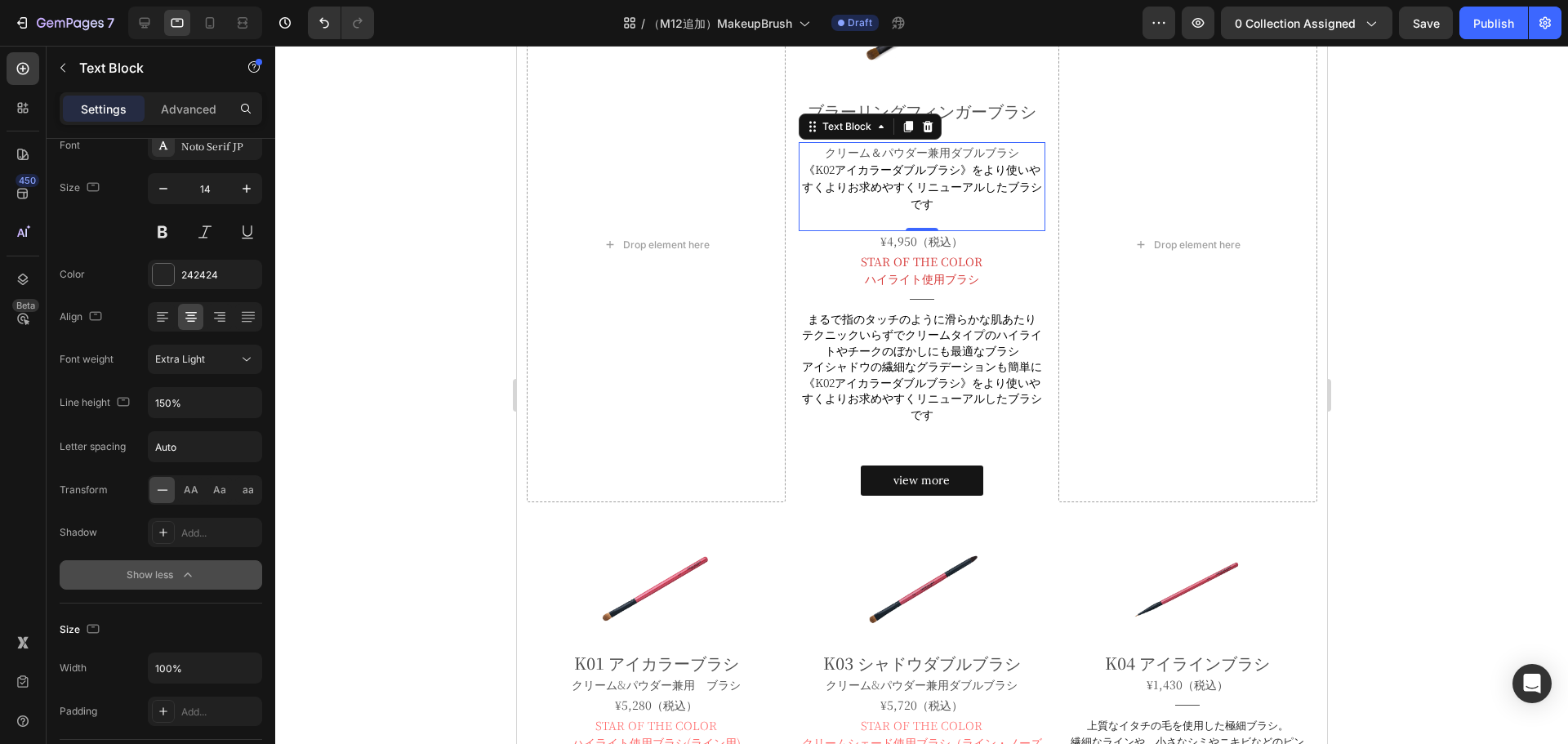
click at [463, 307] on div at bounding box center [922, 395] width 1293 height 698
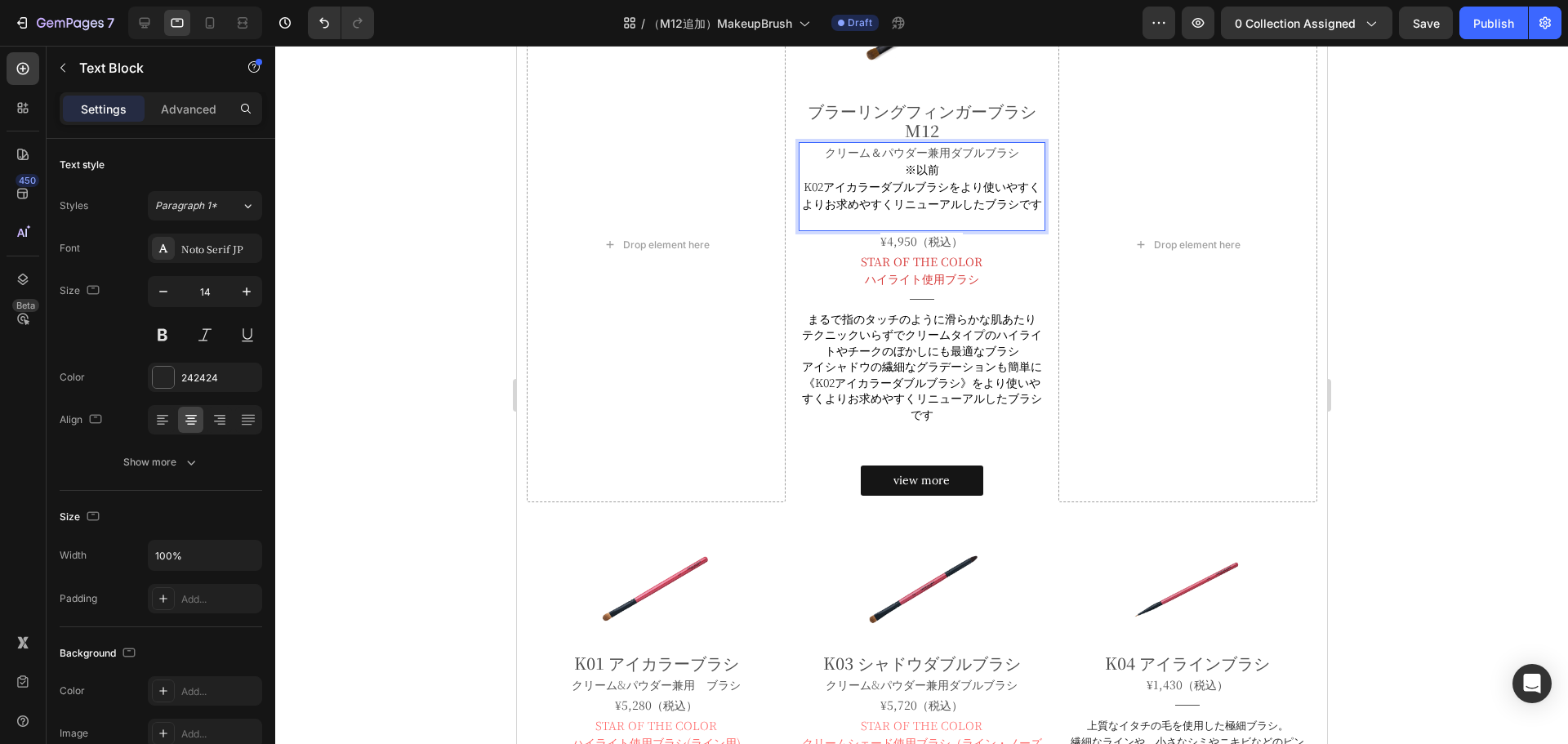
click at [803, 186] on span "K02アイカラーダブルブラシをより使いやすくよりお求めやすくリニューアルしたブラシです" at bounding box center [921, 194] width 240 height 33
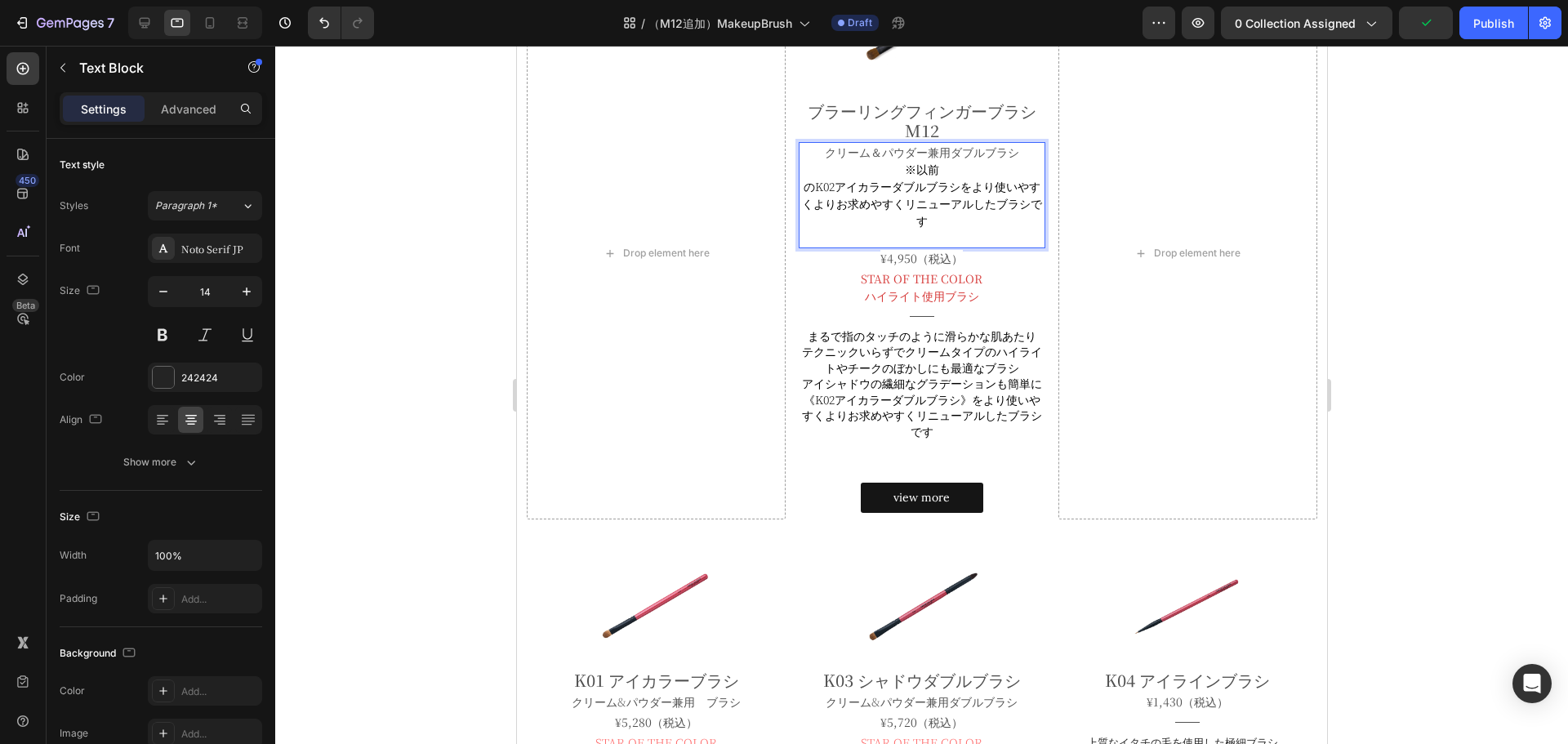
click at [950, 171] on p "※以前" at bounding box center [921, 170] width 243 height 18
click at [907, 209] on span "のK02アイカラーダブルブラシをより使いやすくよりお求めやすくリニューアルしたブラシです" at bounding box center [921, 203] width 240 height 51
click at [841, 206] on span "のK02アイカラーダブルブラシをより使いやすくよりお求めやすくリニューアルしたブラシです" at bounding box center [921, 203] width 240 height 51
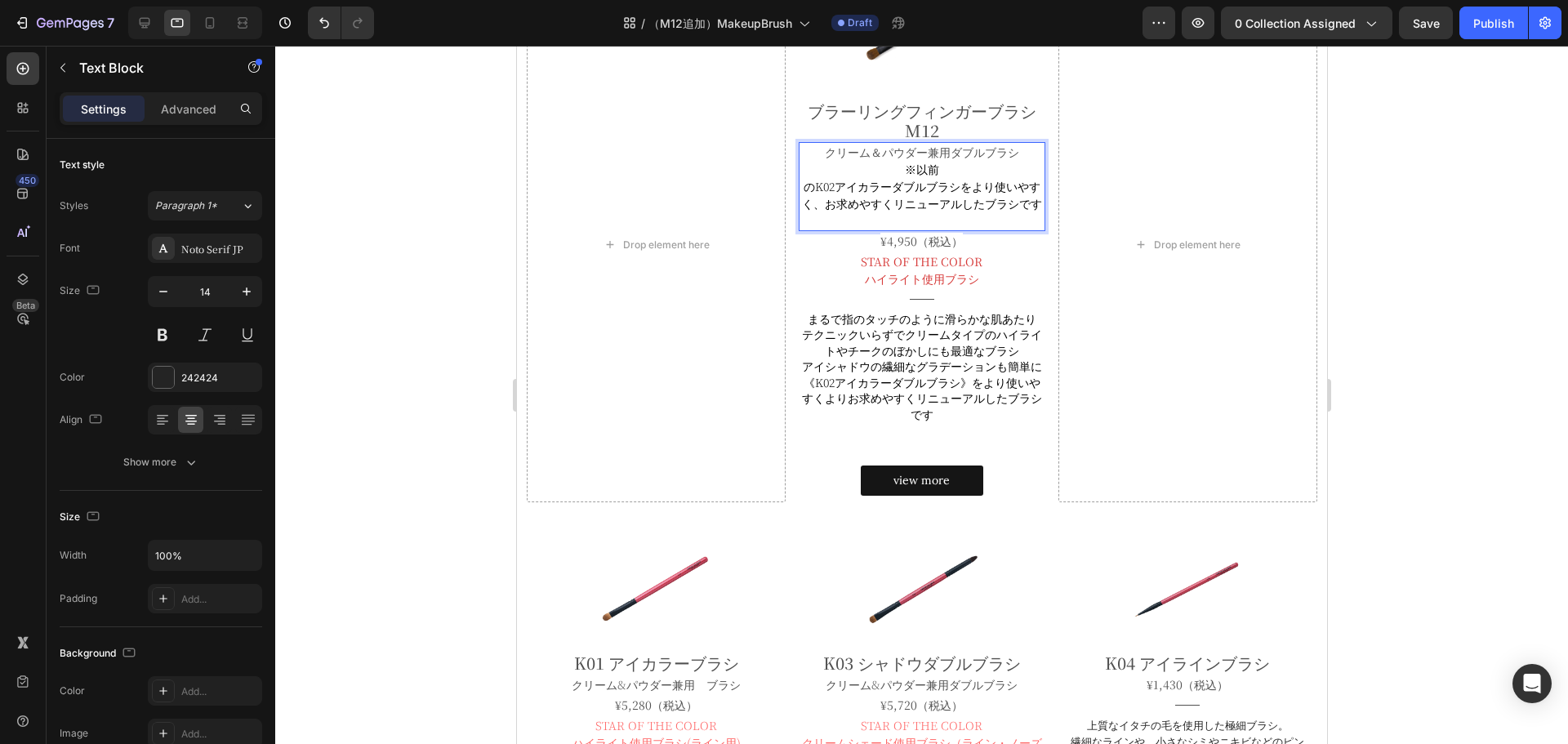
click at [841, 206] on span "のK02アイカラーダブルブラシをより使いやすく、お求めやすくリニューアルしたブラシです" at bounding box center [921, 194] width 240 height 33
click at [888, 163] on p "※以前" at bounding box center [921, 170] width 243 height 18
click at [1011, 149] on span "クリーム＆パウダー兼用ダブルブラシ" at bounding box center [921, 151] width 194 height 17
click at [805, 166] on span "※以前のK02アイカラーダブルブラシをより使いやすく、お求めやすくリニューアルしたブラシです" at bounding box center [921, 186] width 240 height 51
click at [384, 356] on div at bounding box center [922, 395] width 1293 height 698
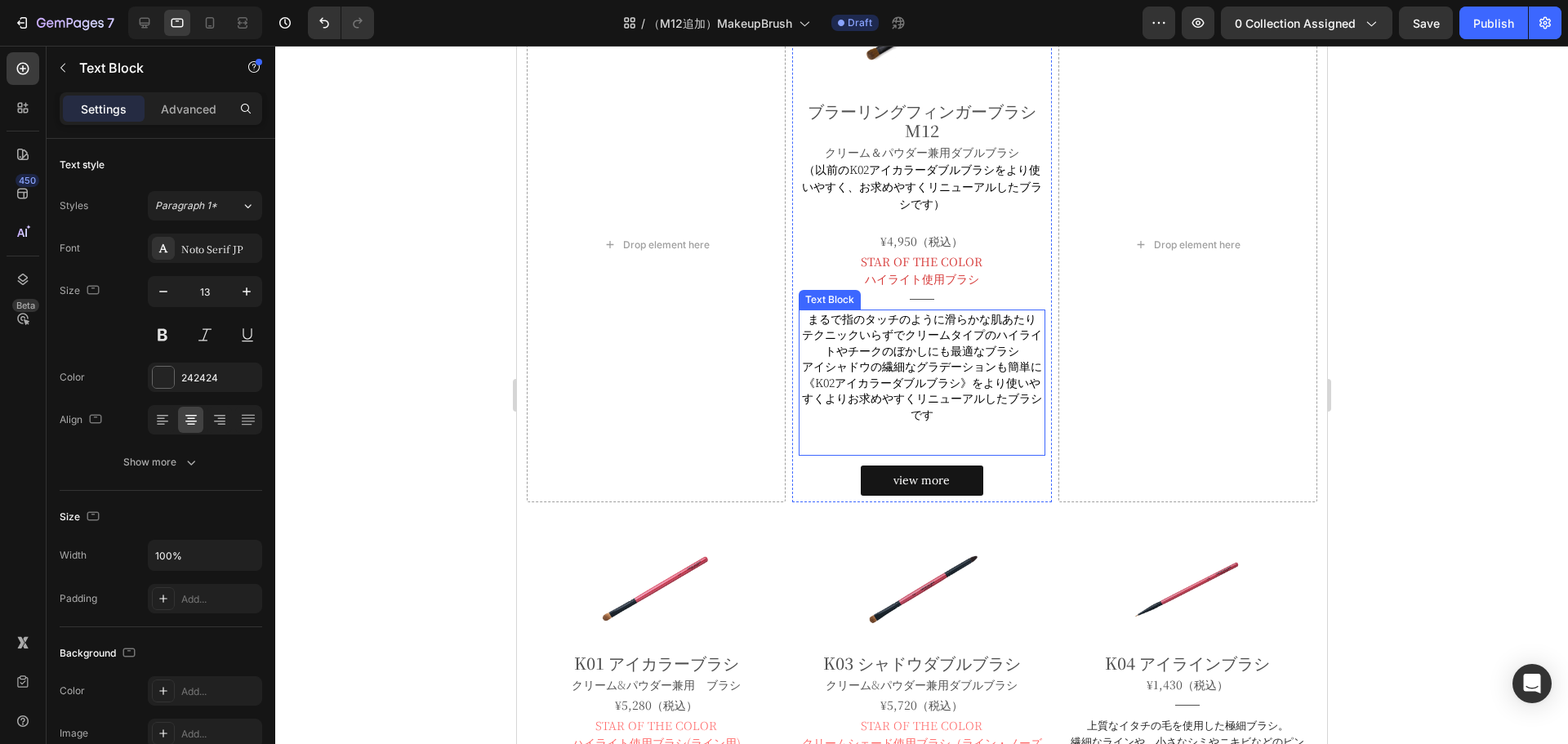
click at [845, 384] on span "アイシャドウの繊細なグラデーションも簡単に《K02アイカラーダブルブラシ》をより使いやすくよりお求めやすくリニューアルしたブラシです" at bounding box center [921, 390] width 240 height 64
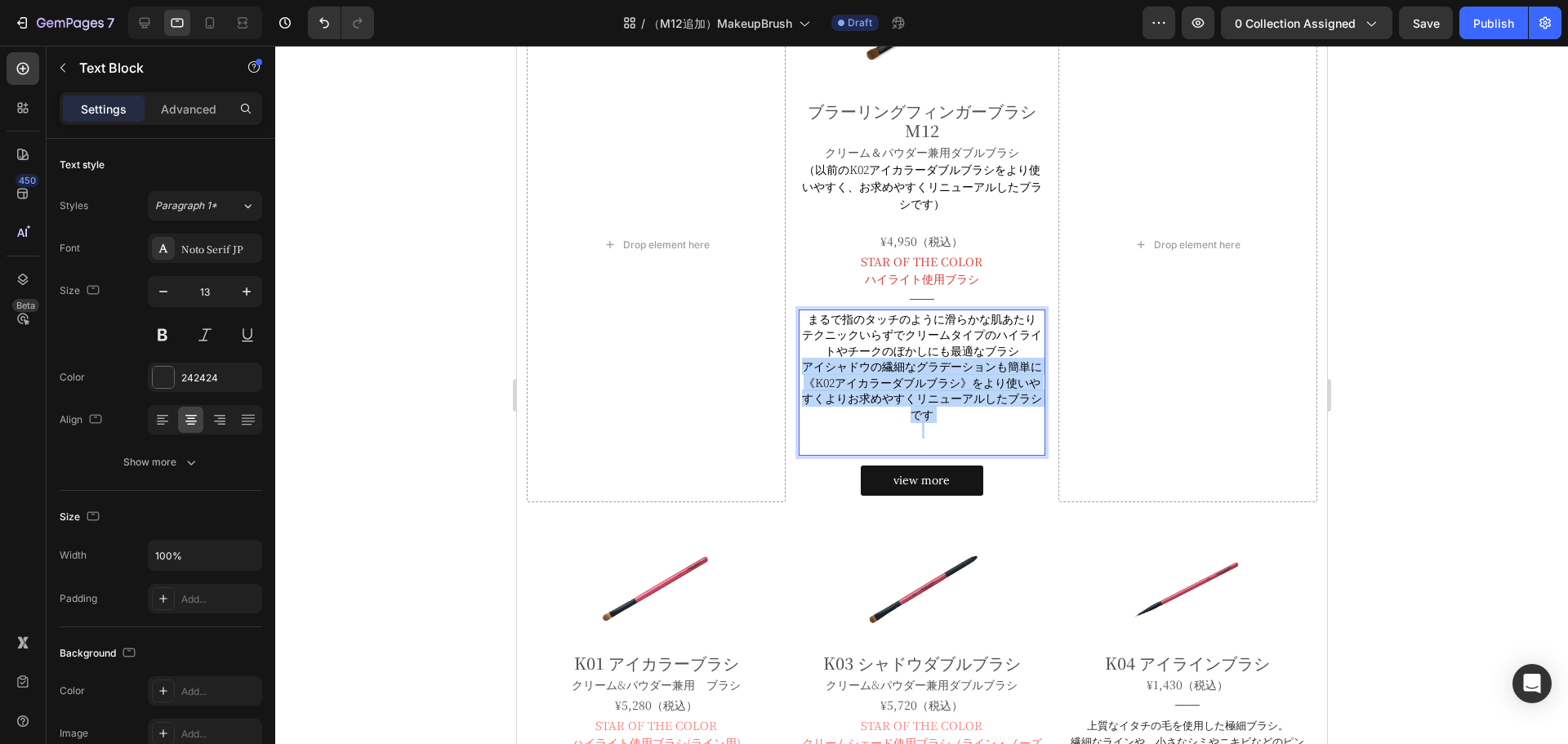
click at [845, 384] on span "アイシャドウの繊細なグラデーションも簡単に《K02アイカラーダブルブラシ》をより使いやすくよりお求めやすくリニューアルしたブラシです" at bounding box center [921, 390] width 240 height 64
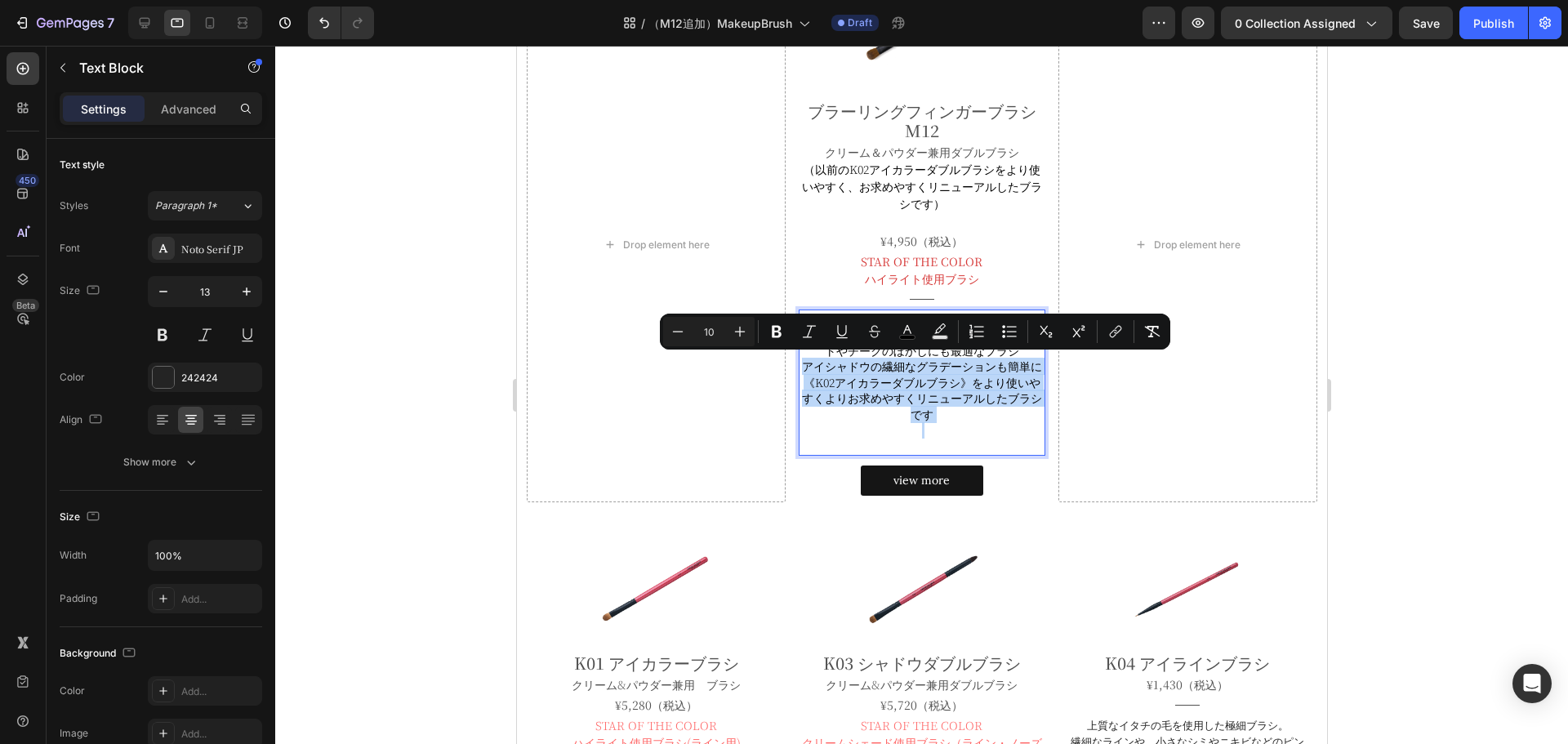
click at [845, 384] on span "アイシャドウの繊細なグラデーションも簡単に《K02アイカラーダブルブラシ》をより使いやすくよりお求めやすくリニューアルしたブラシです" at bounding box center [921, 390] width 240 height 64
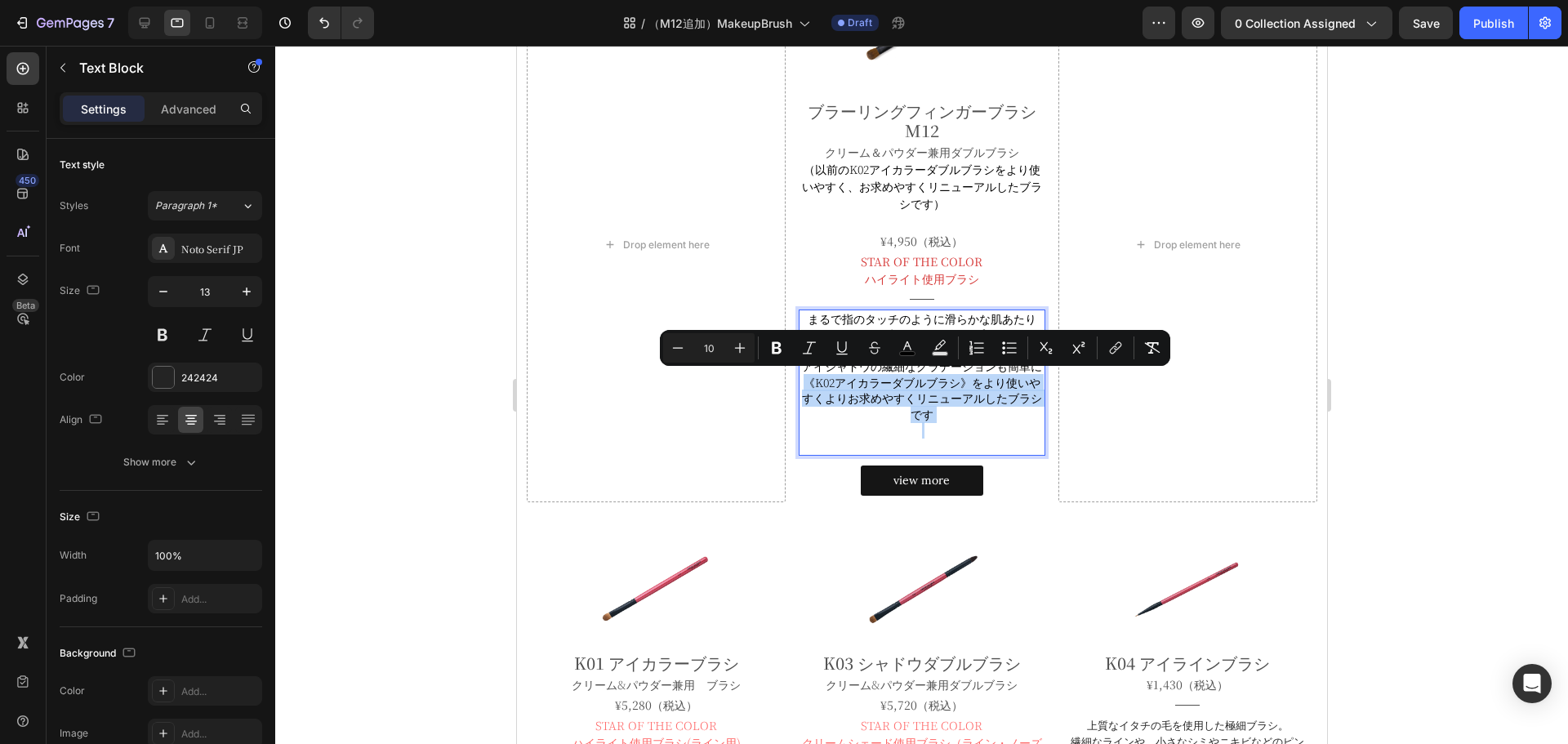
drag, startPoint x: 798, startPoint y: 383, endPoint x: 985, endPoint y: 428, distance: 192.3
click at [985, 428] on div "まるで指のタッチのように滑らかな肌あたり テクニックいらずでクリームタイプのハイライトやチークのぼかしにも最適なブラシ アイシャドウの繊細なグラデーションも簡…" at bounding box center [921, 383] width 246 height 147
click at [985, 428] on p "Rich Text Editor. Editing area: main" at bounding box center [921, 430] width 243 height 17
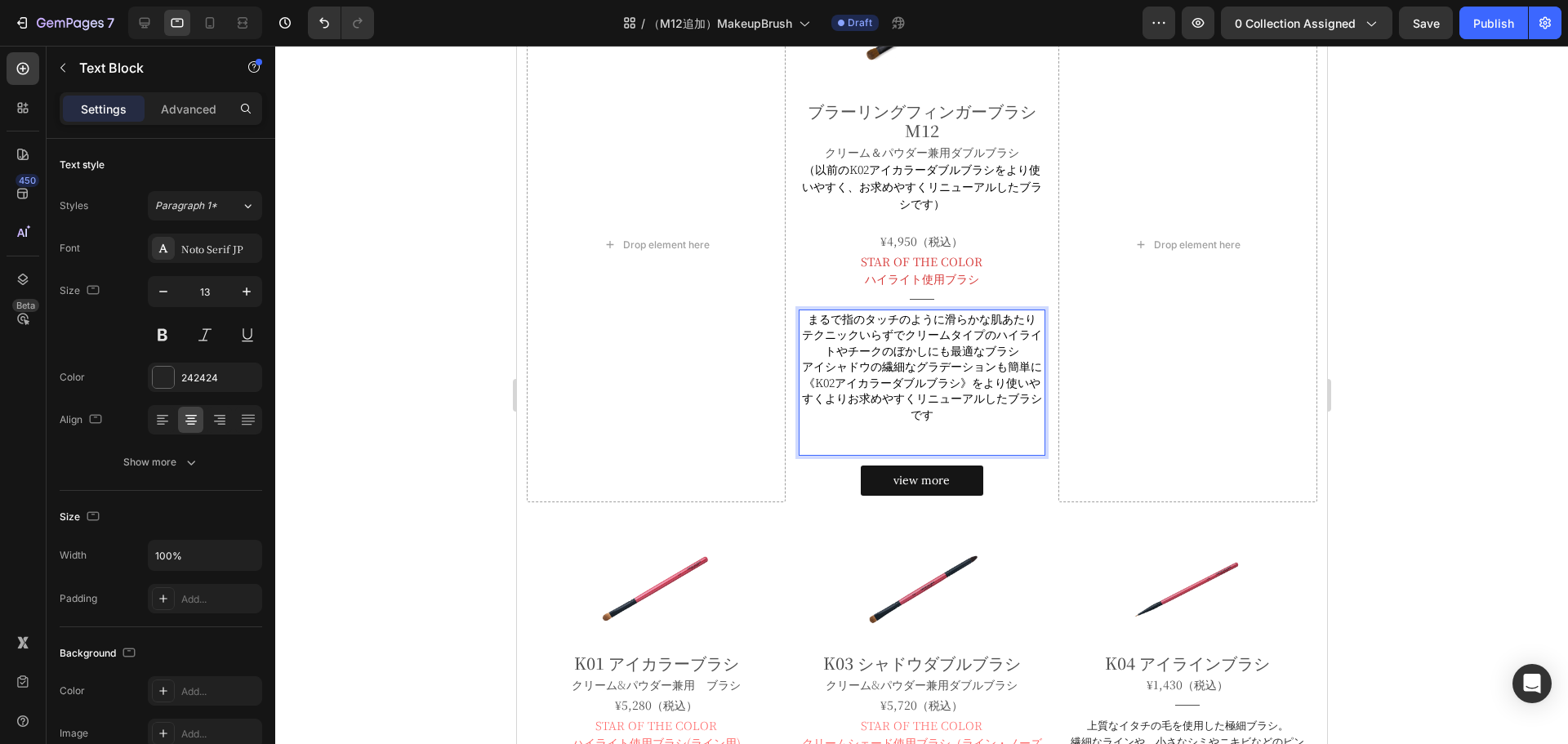
click at [1024, 363] on span "アイシャドウの繊細なグラデーションも簡単に《K02アイカラーダブルブラシ》をより使いやすくよりお求めやすくリニューアルしたブラシです" at bounding box center [921, 390] width 240 height 64
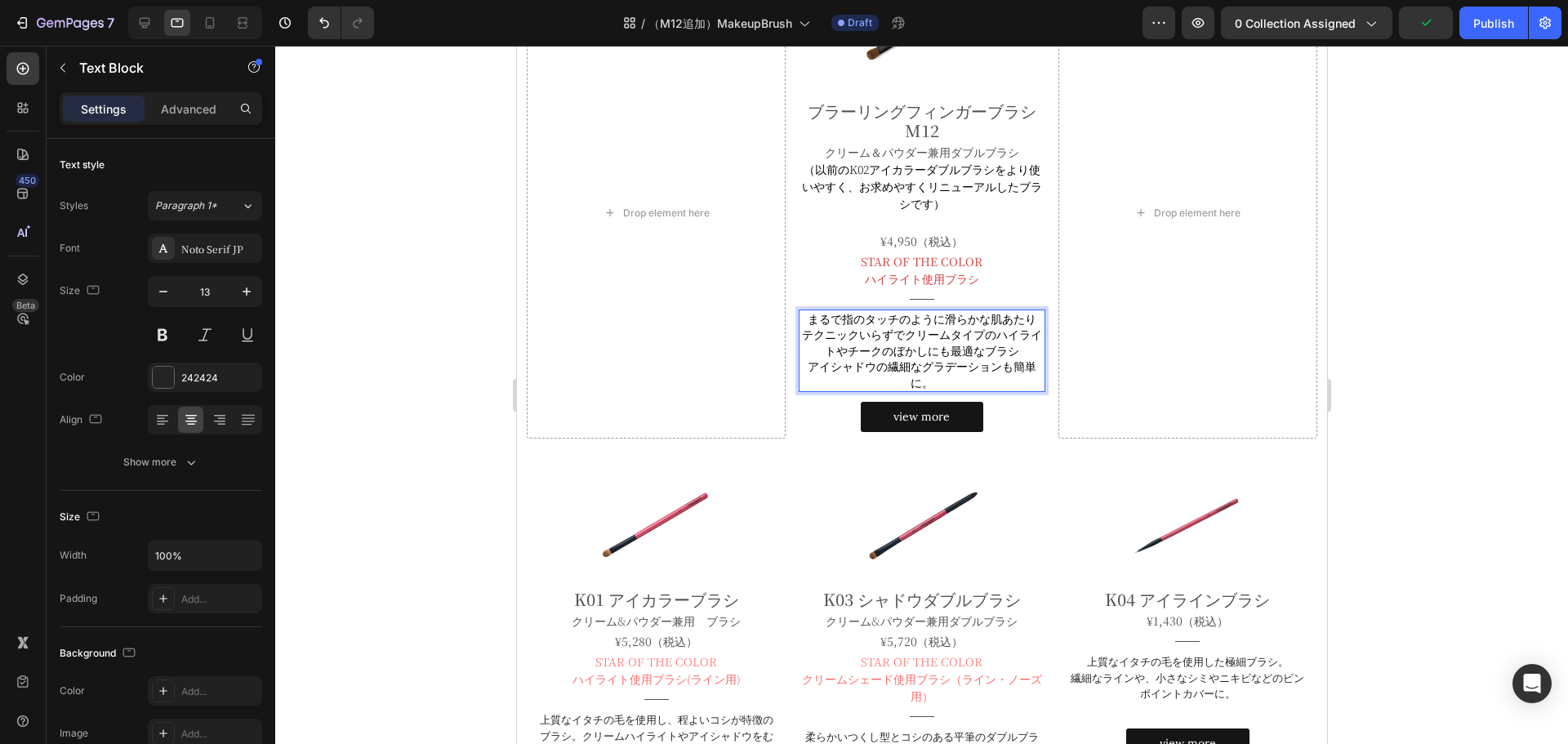
click at [865, 362] on span "アイシャドウの繊細なグラデーションも簡単に。" at bounding box center [922, 374] width 229 height 33
click at [1028, 322] on span "まるで指のタッチのように滑らかな肌あたり" at bounding box center [922, 318] width 229 height 17
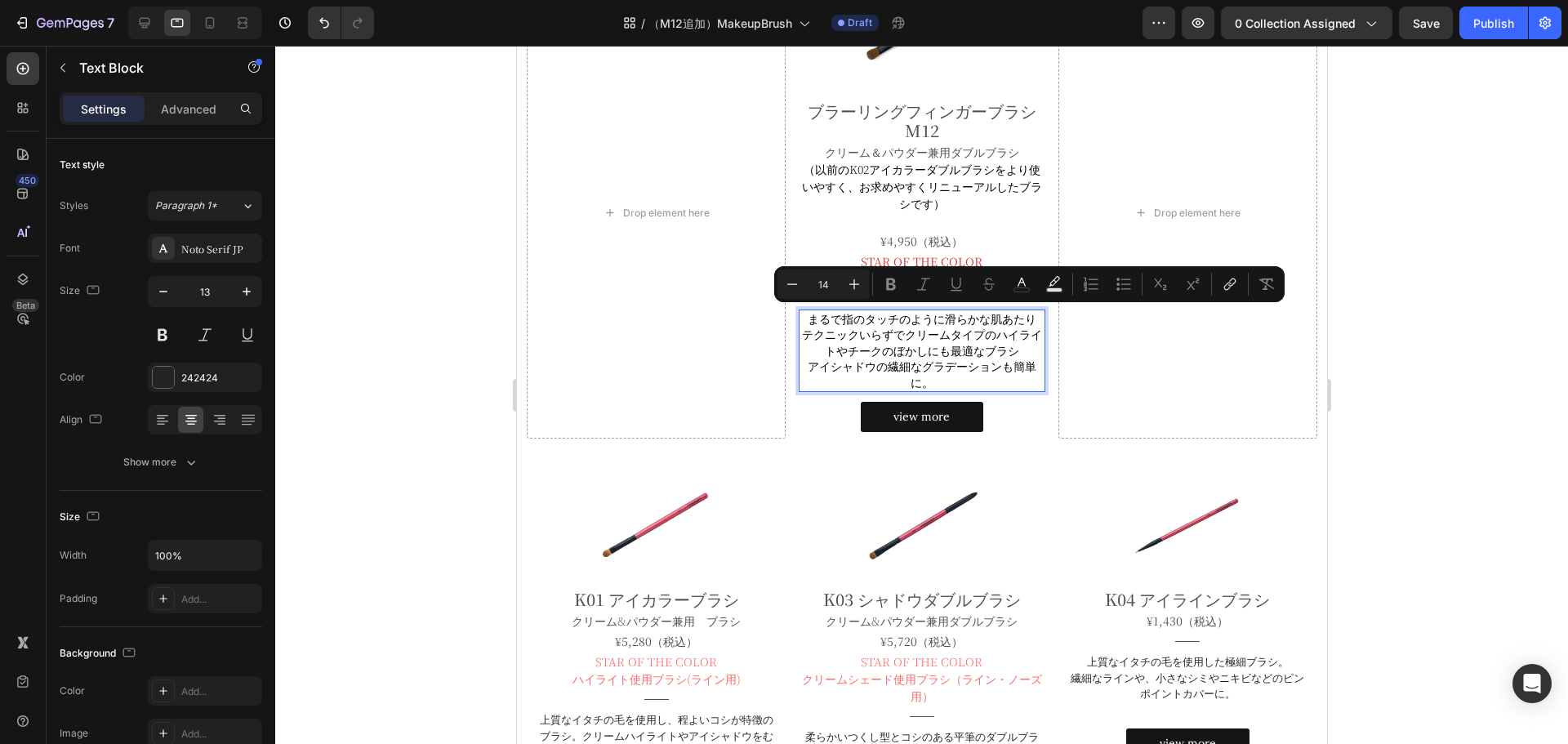
click at [1028, 322] on span "まるで指のタッチのように滑らかな肌あたり" at bounding box center [922, 318] width 229 height 17
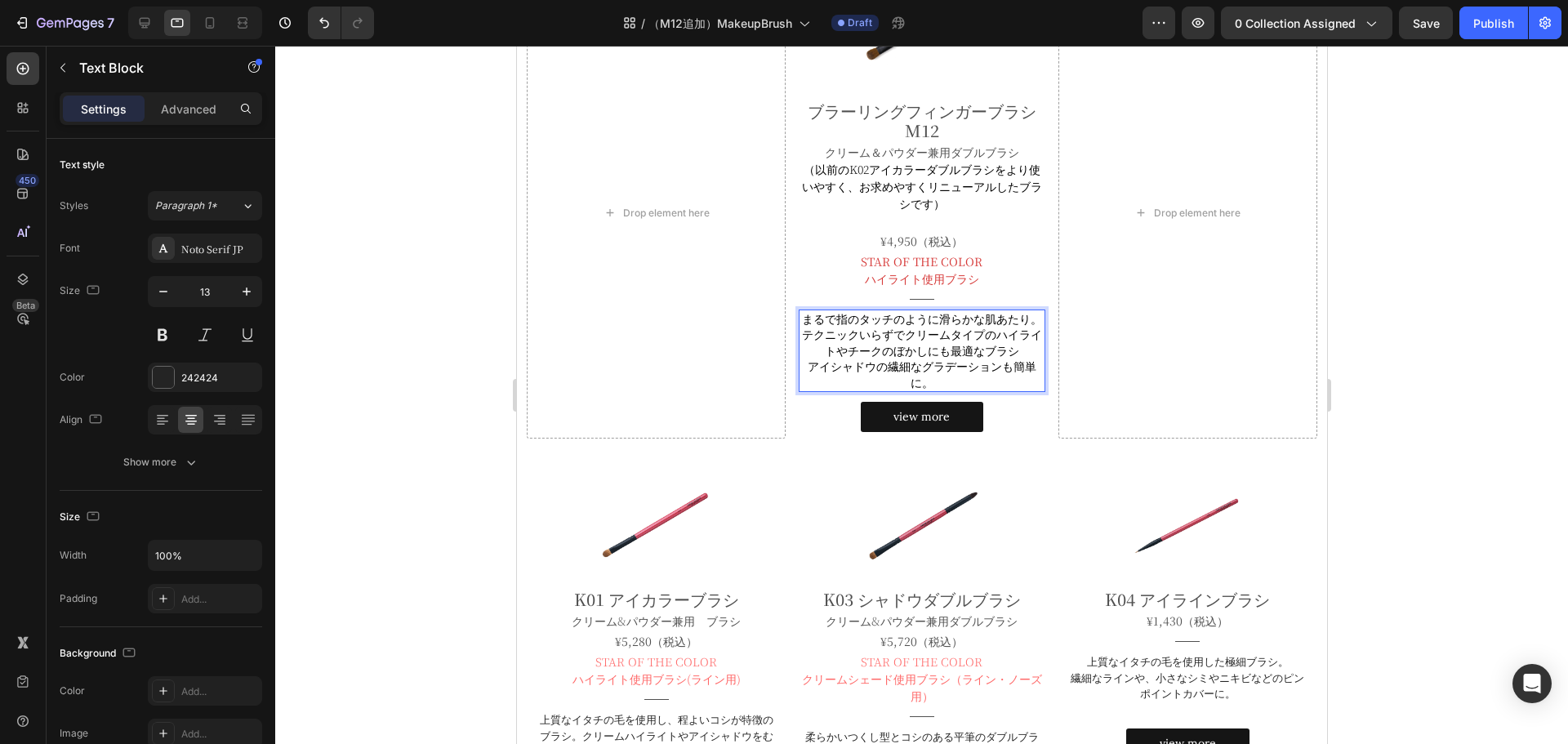
click at [1015, 359] on p "テクニックいらずでクリームタイプのハイライトやチークのぼかしにも最適なブラシ" at bounding box center [921, 343] width 243 height 32
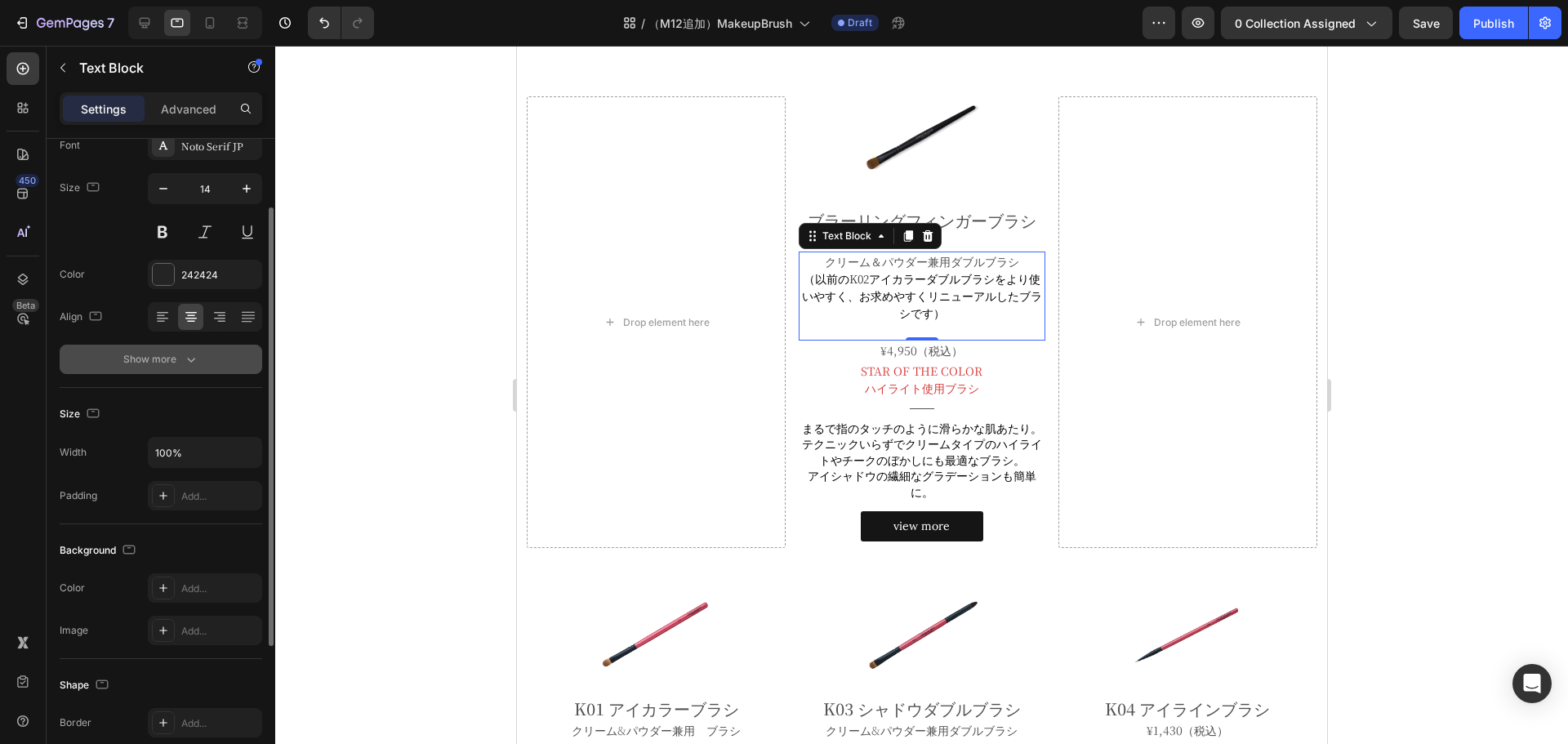
click at [184, 360] on icon "button" at bounding box center [191, 359] width 17 height 17
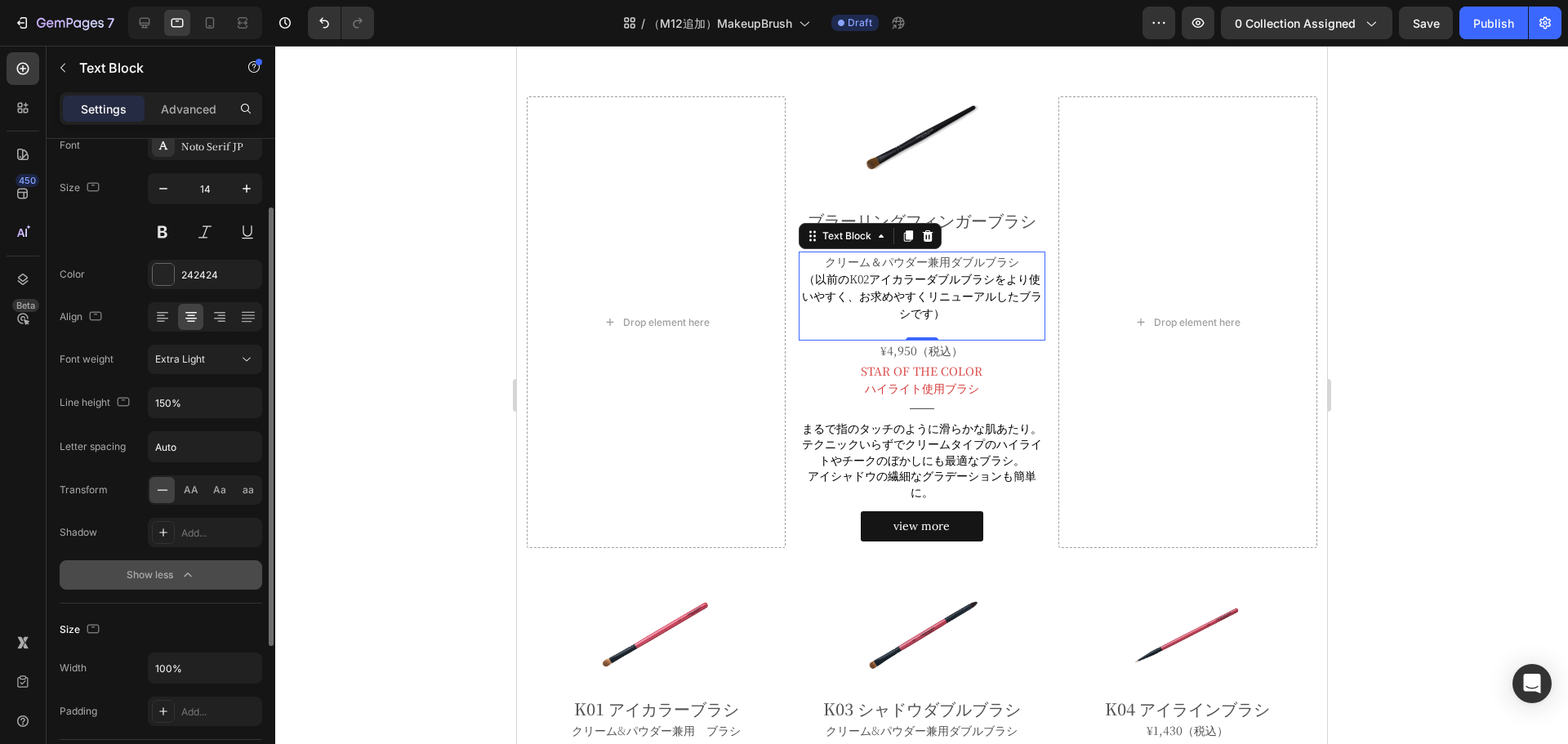
click at [398, 446] on div at bounding box center [922, 395] width 1293 height 698
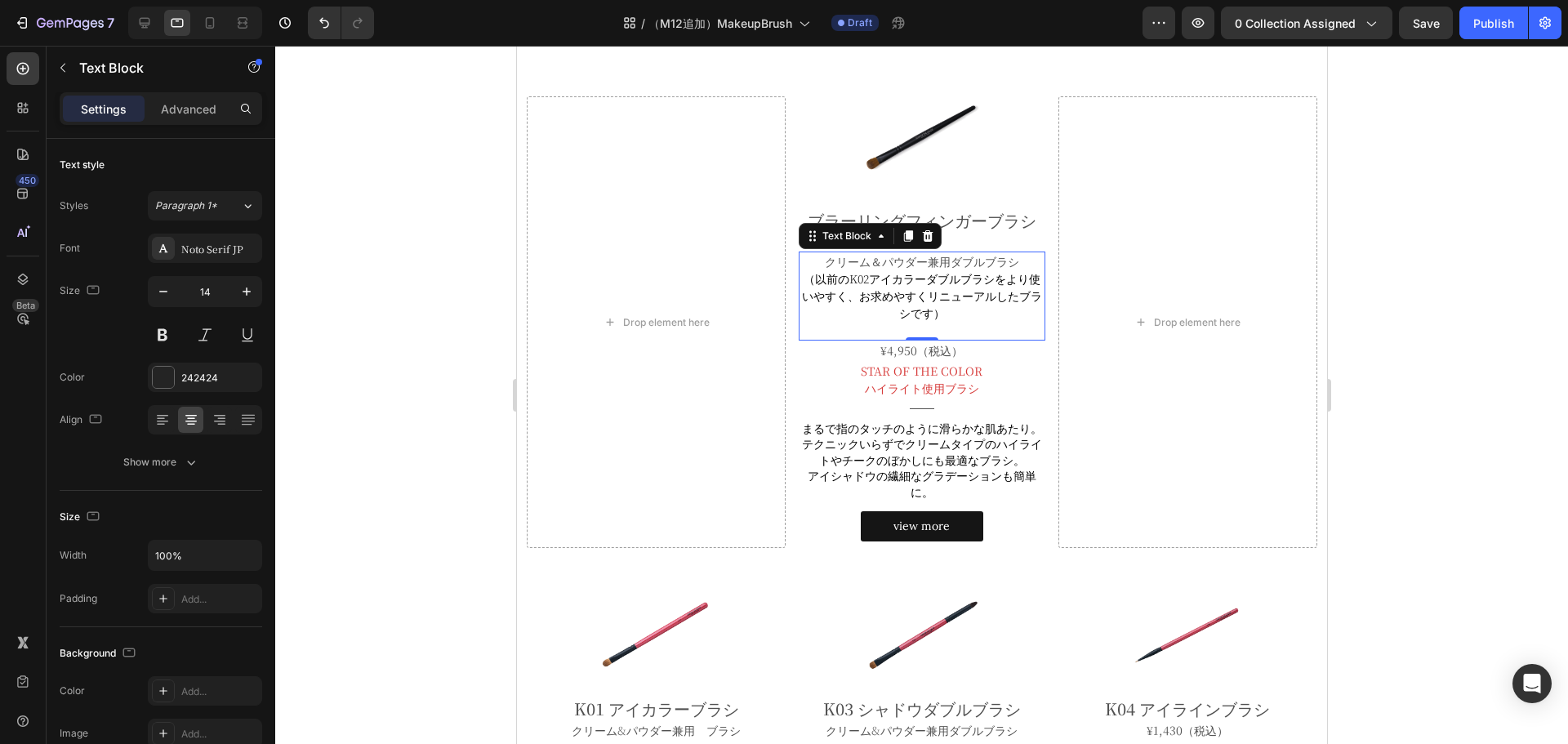
click at [1369, 400] on div at bounding box center [922, 395] width 1293 height 698
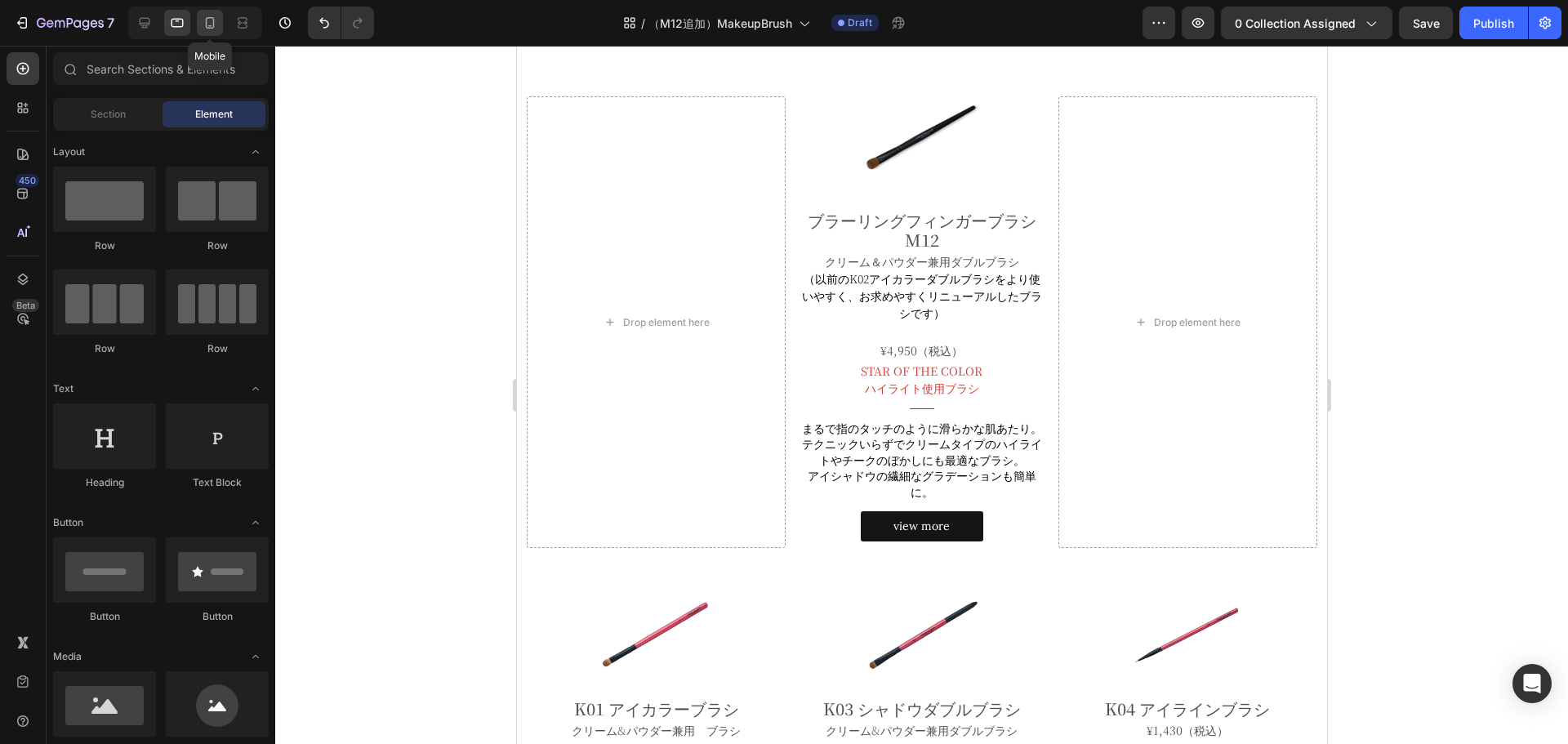
click at [210, 28] on icon at bounding box center [210, 23] width 9 height 11
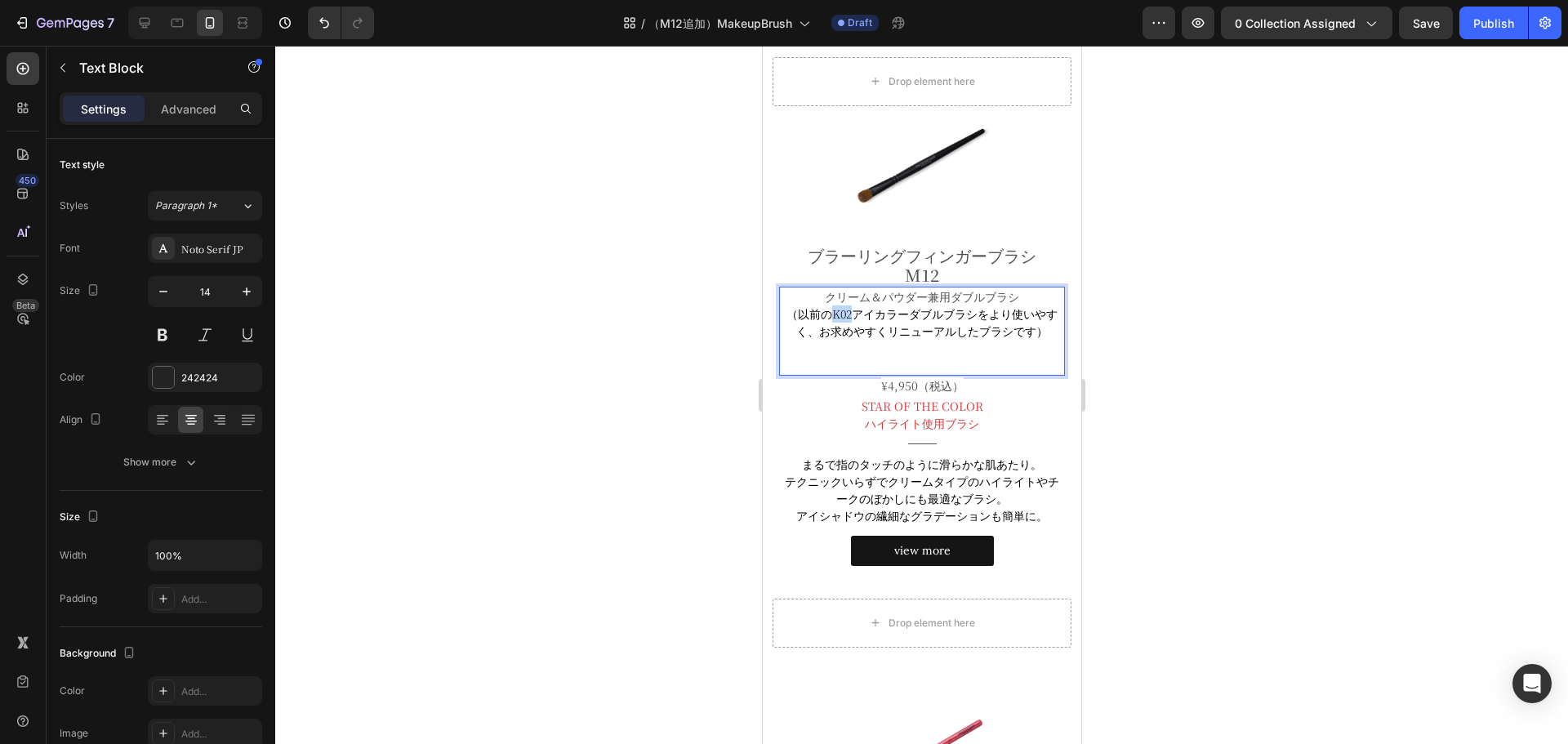
click at [829, 312] on span "（以前のK02アイカラーダブルブラシをより使いやすく、お求めやすくリニューアルしたブラシです）" at bounding box center [921, 322] width 271 height 33
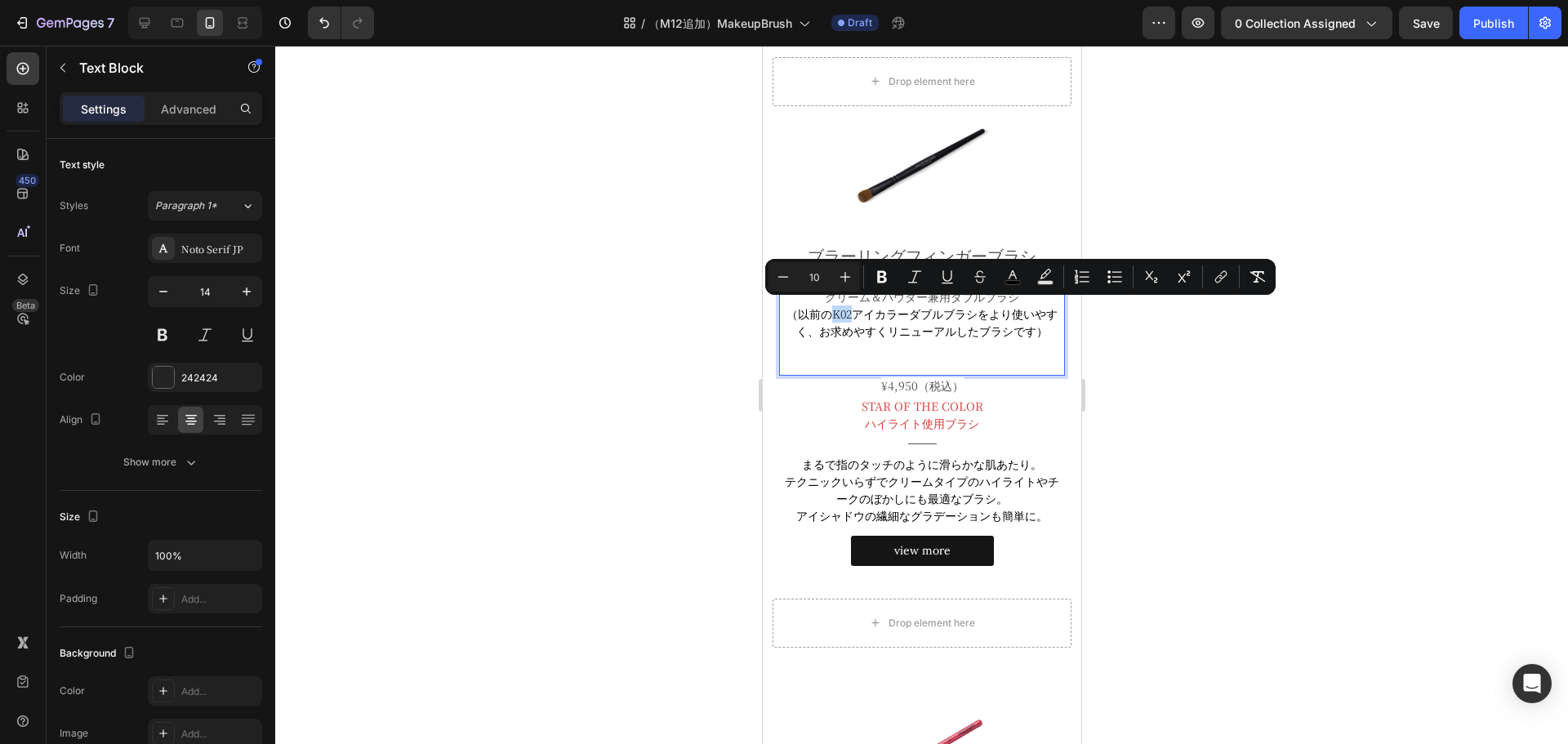
click at [829, 312] on span "（以前のK02アイカラーダブルブラシをより使いやすく、お求めやすくリニューアルしたブラシです）" at bounding box center [921, 322] width 271 height 33
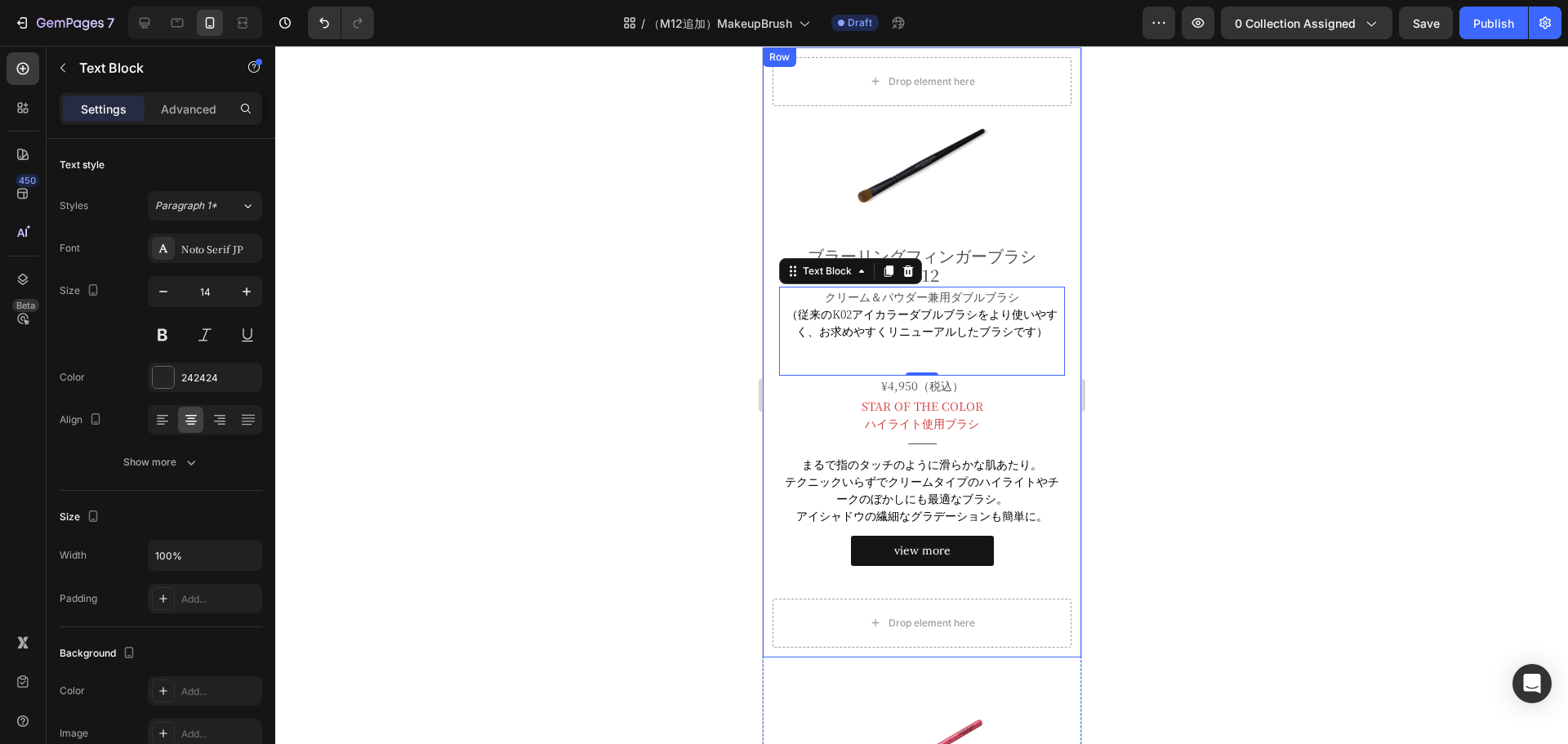
click at [1195, 337] on div at bounding box center [922, 395] width 1293 height 698
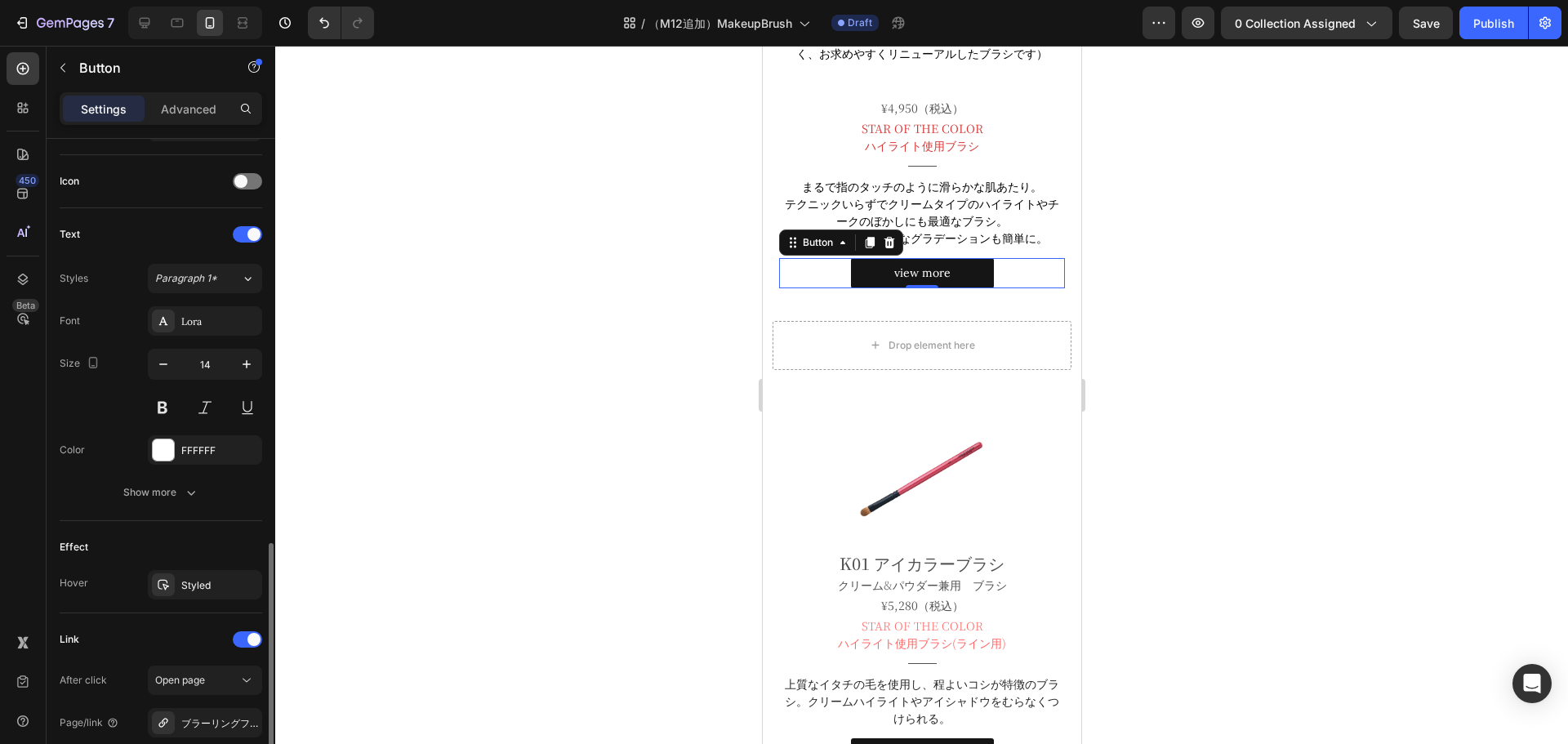
scroll to position [647, 0]
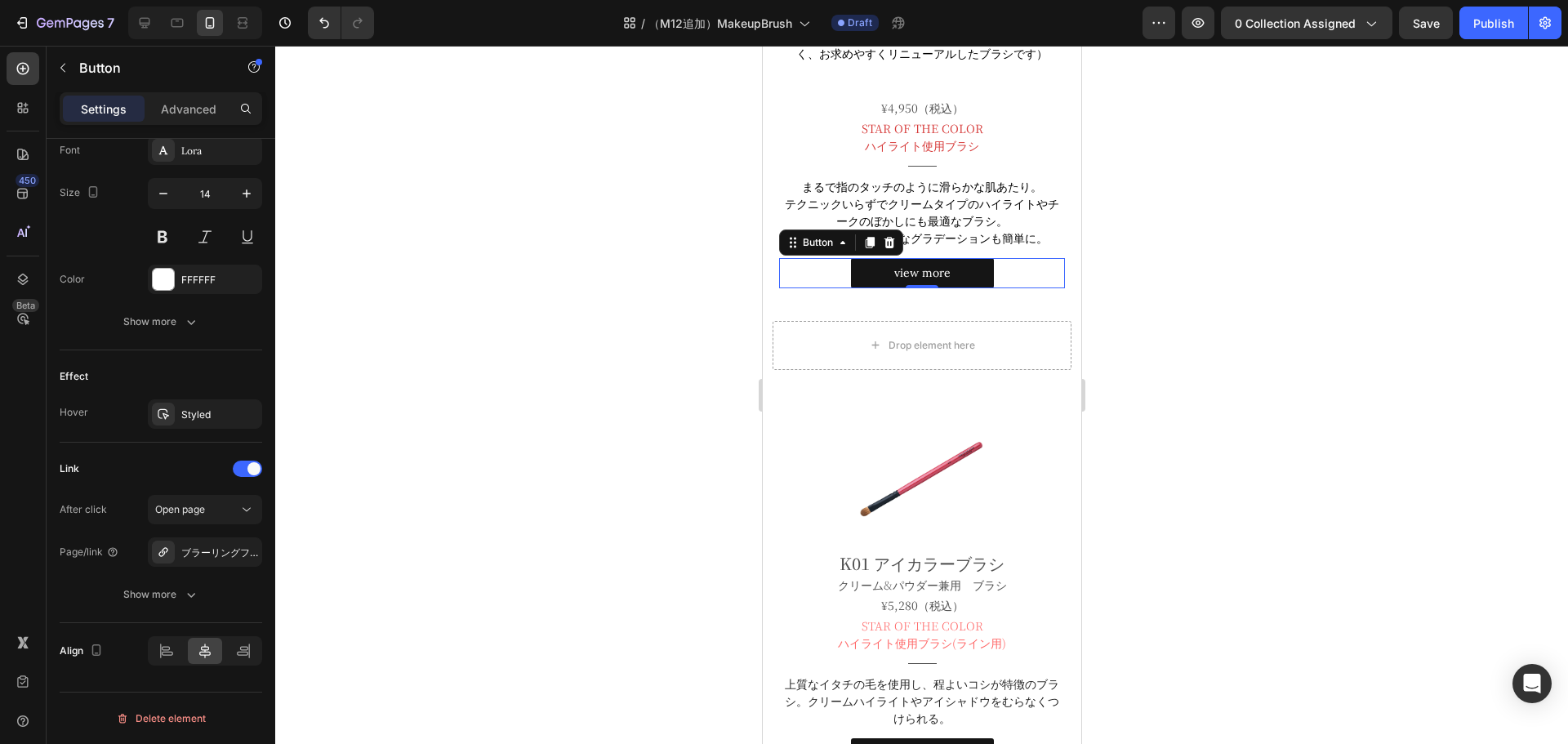
click at [488, 361] on div at bounding box center [922, 395] width 1293 height 698
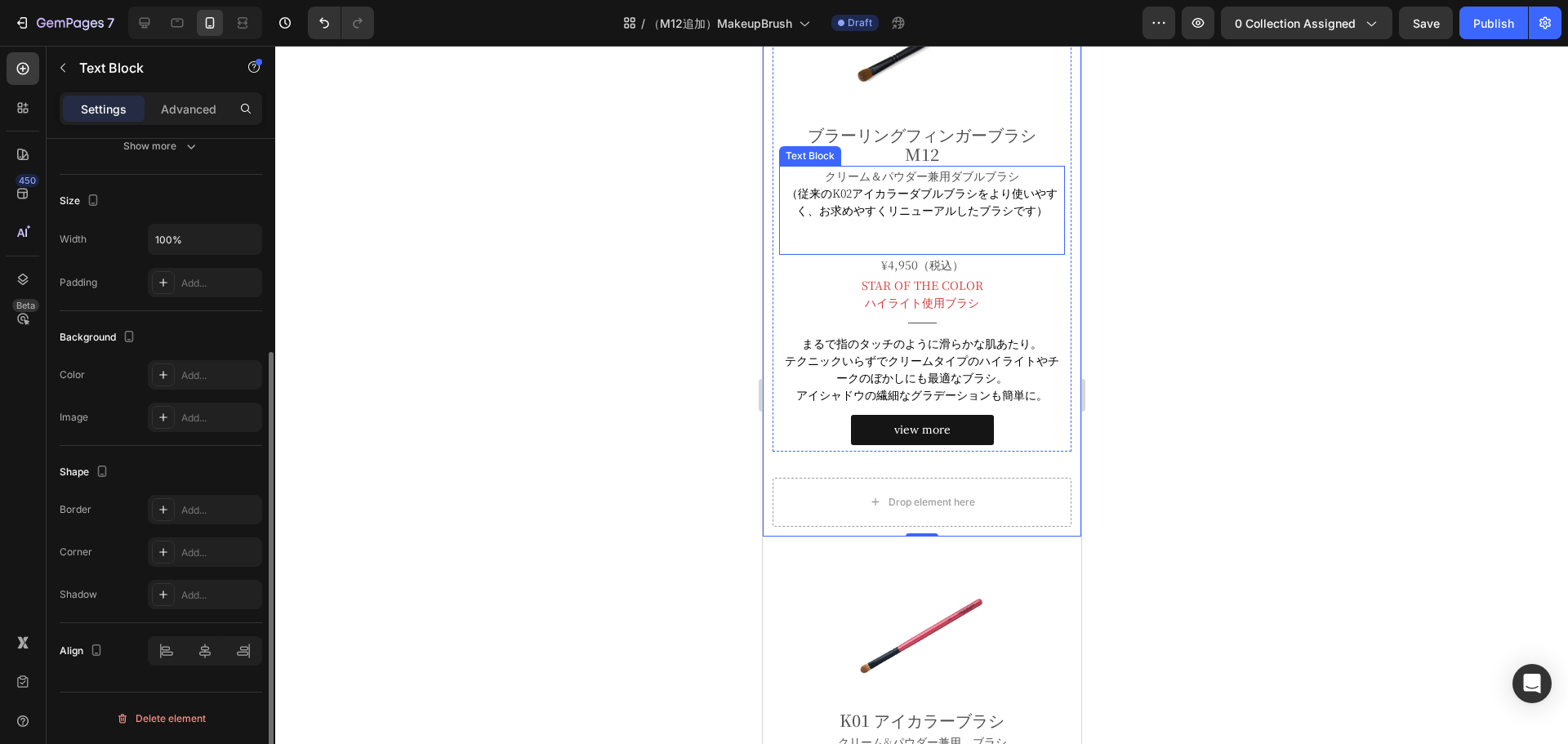
scroll to position [0, 0]
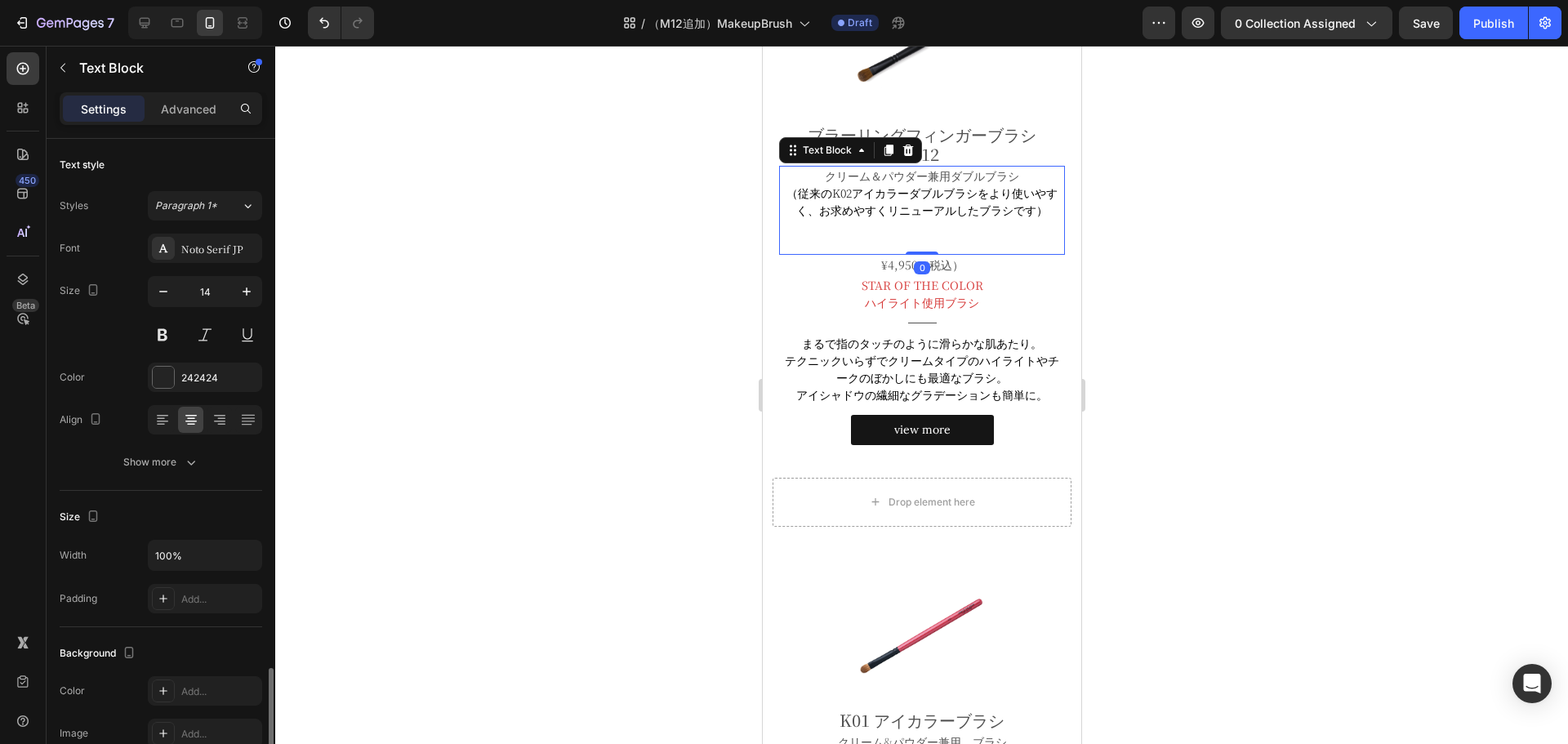
click at [846, 188] on span "（従来のK02アイカラーダブルブラシをより使いやすく、お求めやすくリニューアルしたブラシです）" at bounding box center [921, 201] width 271 height 33
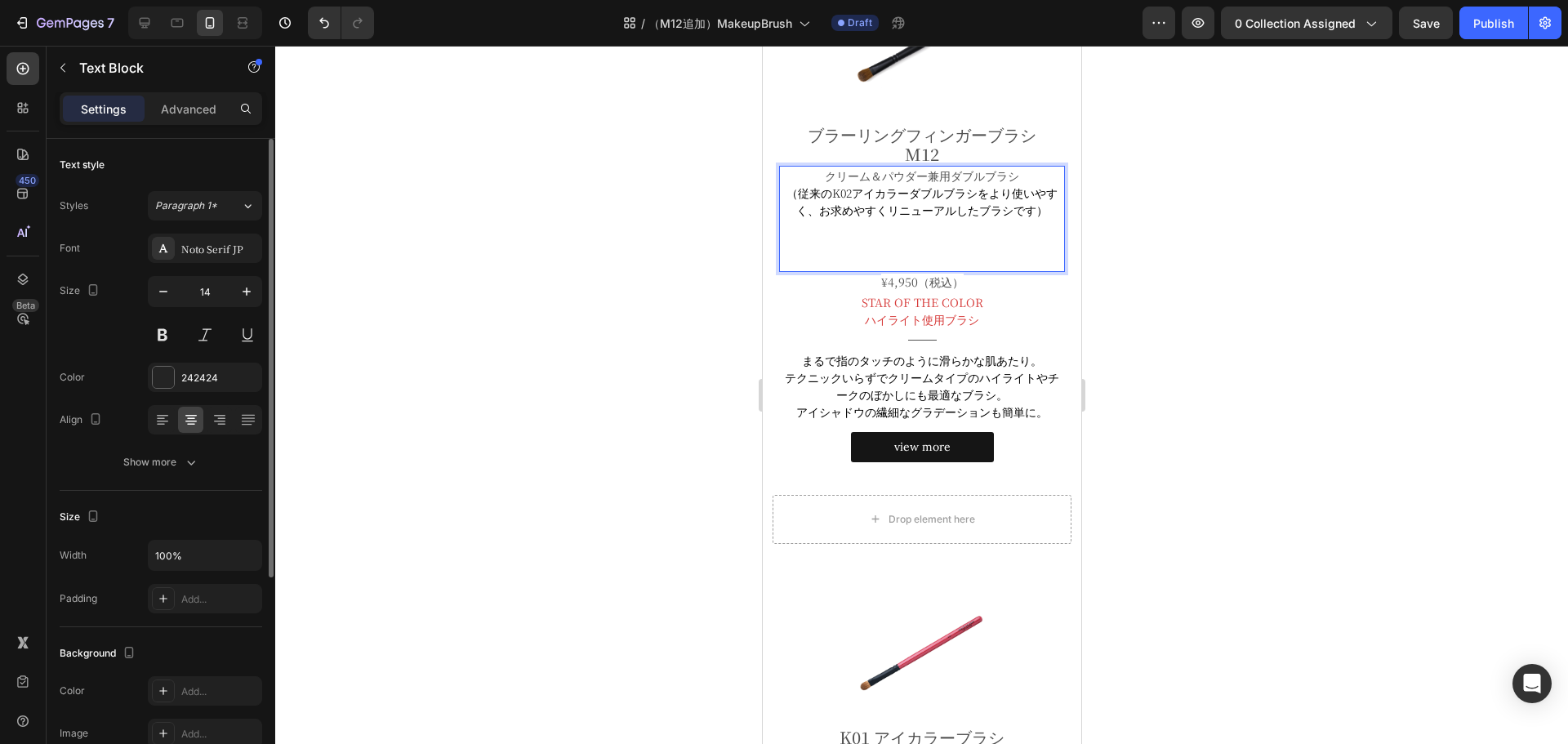
click at [846, 188] on span "（従来のK02アイカラーダブルブラシをより使いやすく、お求めやすくリニューアルしたブラシです）" at bounding box center [921, 201] width 271 height 33
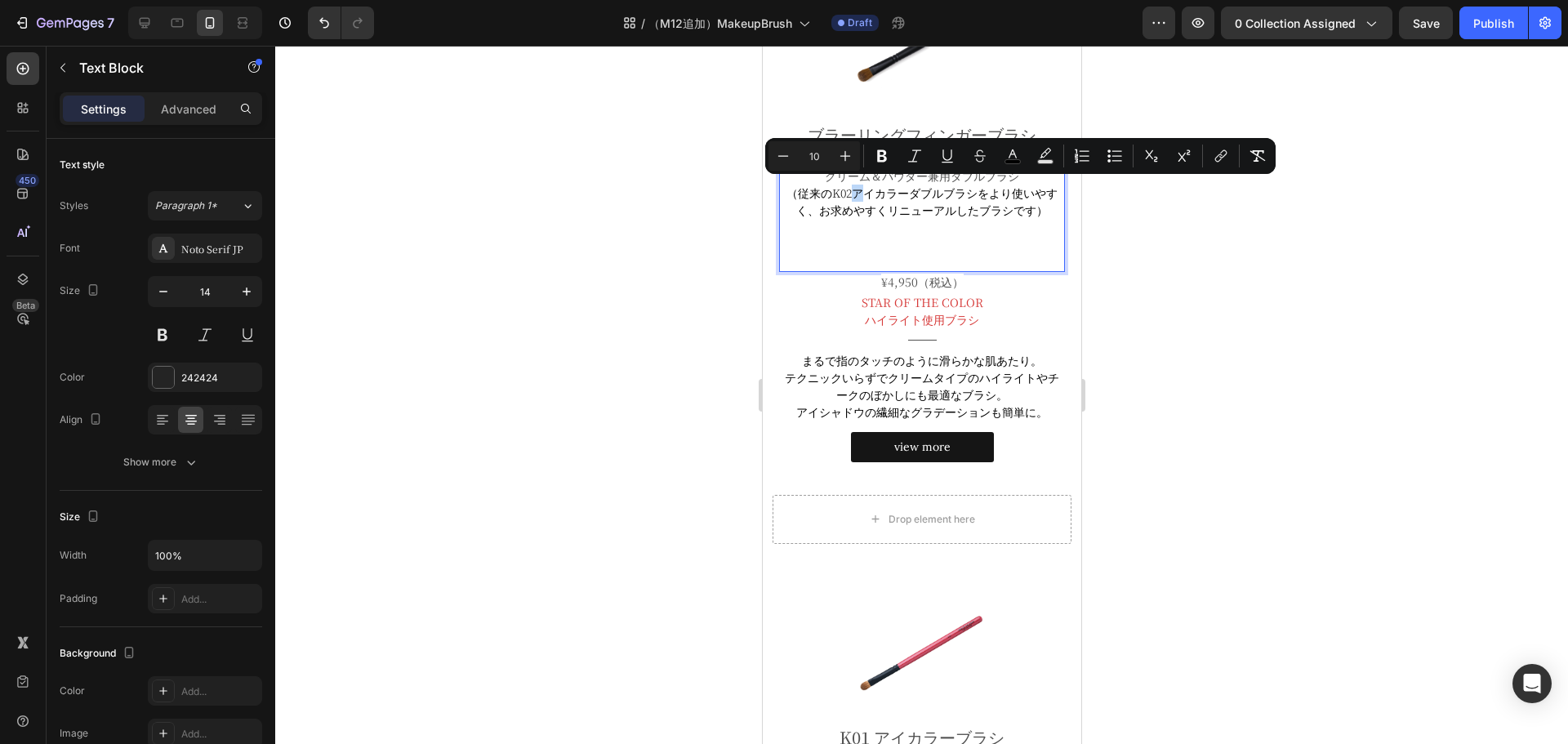
click at [846, 188] on span "（従来のK02アイカラーダブルブラシをより使いやすく、お求めやすくリニューアルしたブラシです）" at bounding box center [921, 201] width 271 height 33
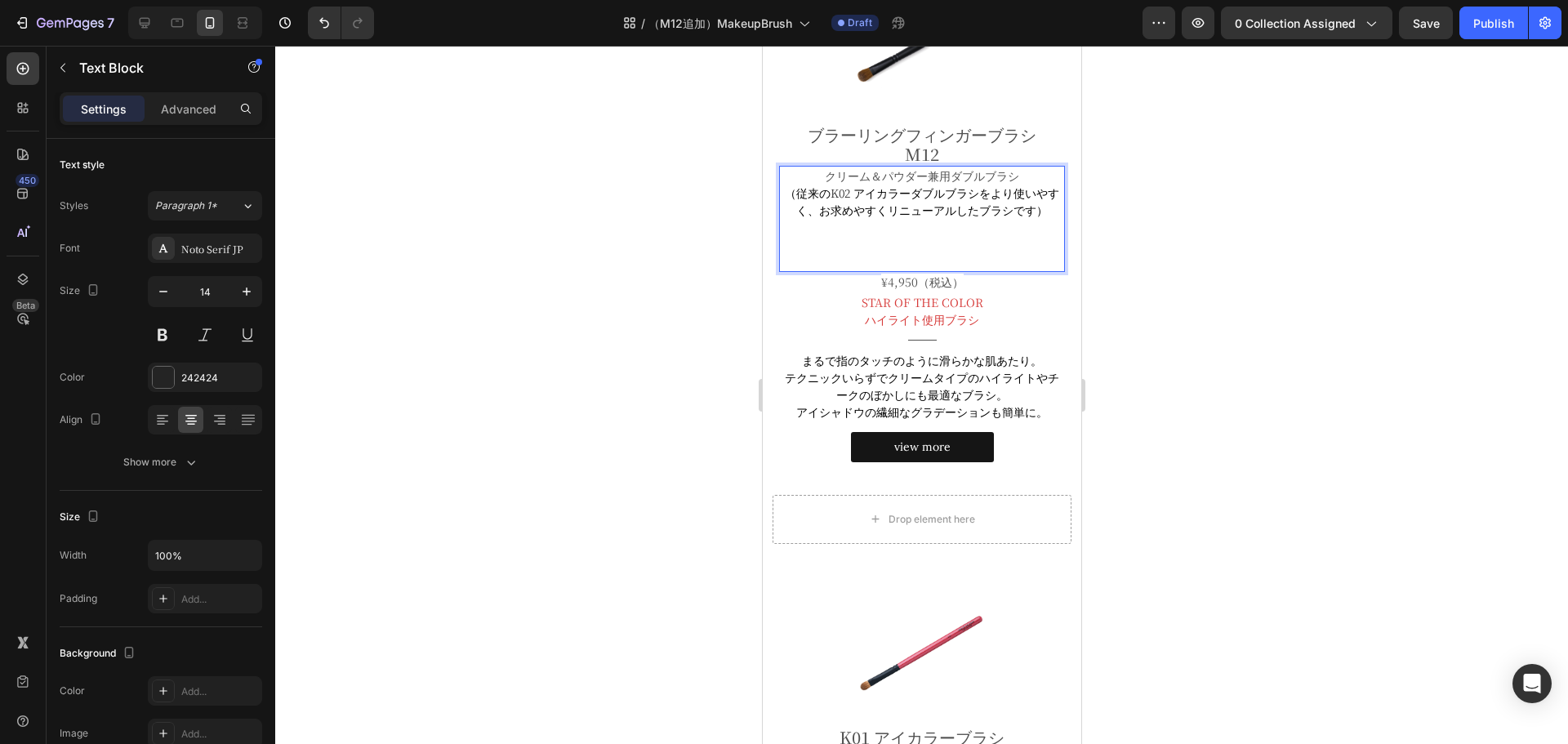
click at [976, 221] on p "Rich Text Editor. Editing area: main" at bounding box center [921, 244] width 282 height 52
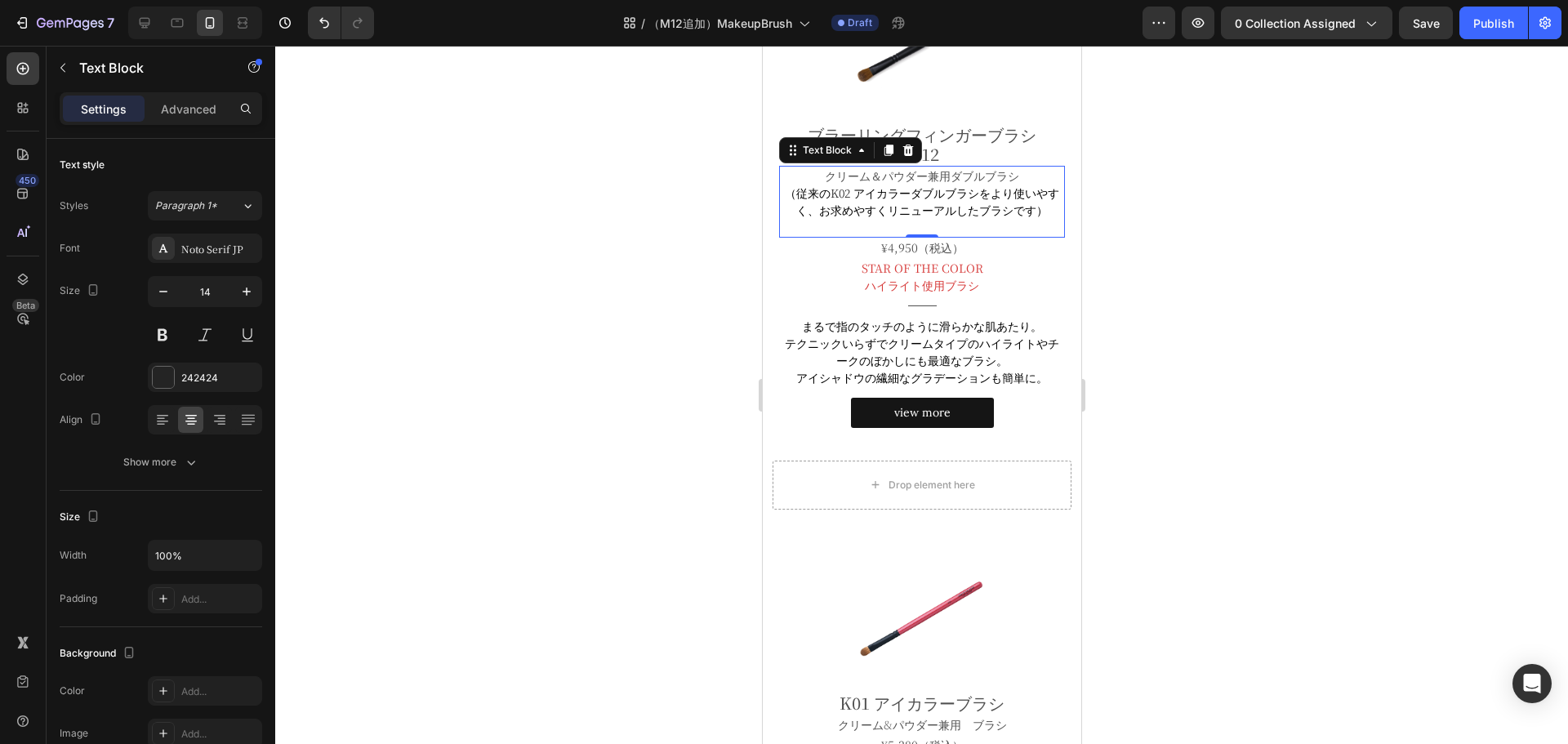
click at [1221, 312] on div at bounding box center [922, 395] width 1293 height 698
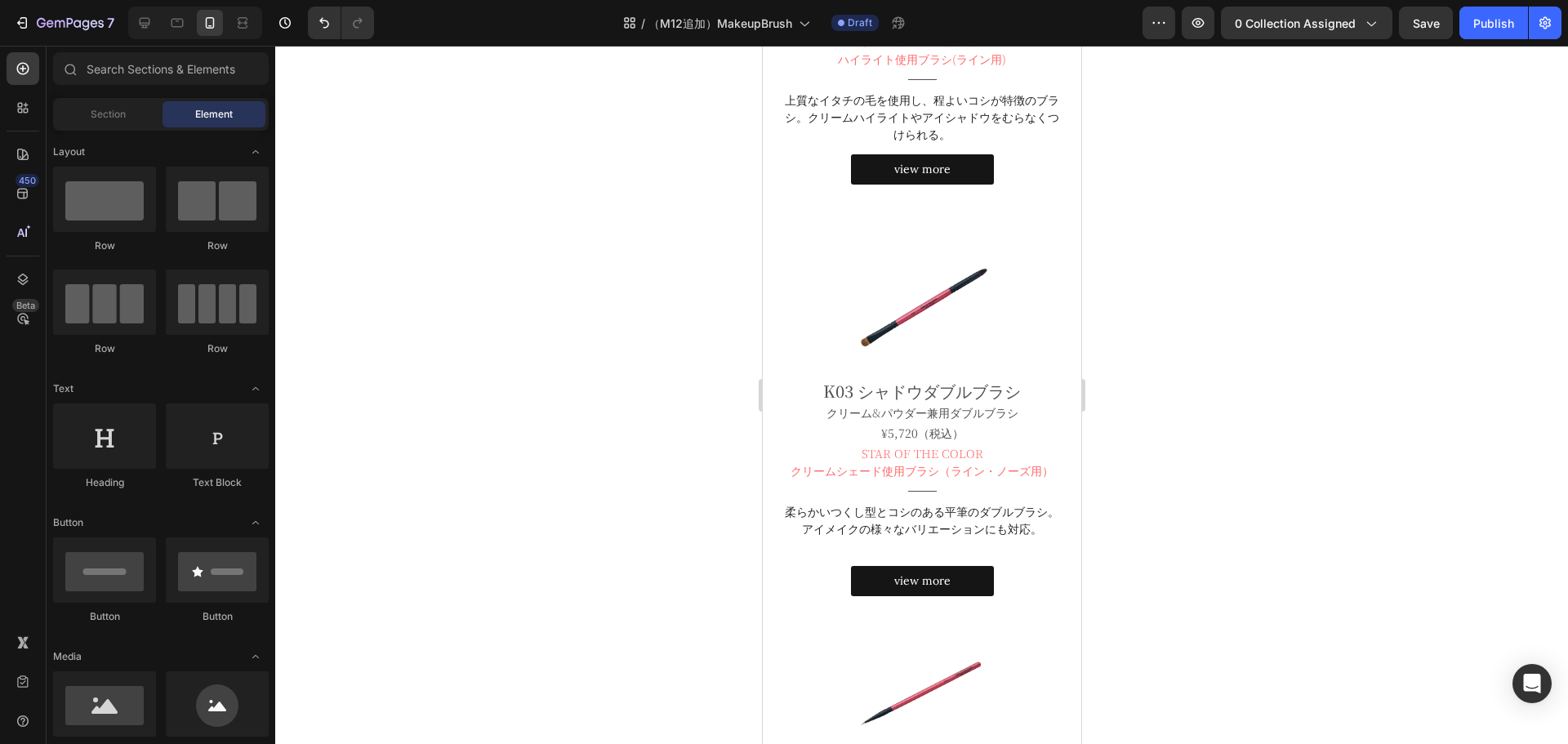
scroll to position [1224, 0]
click at [501, 272] on div at bounding box center [922, 395] width 1293 height 698
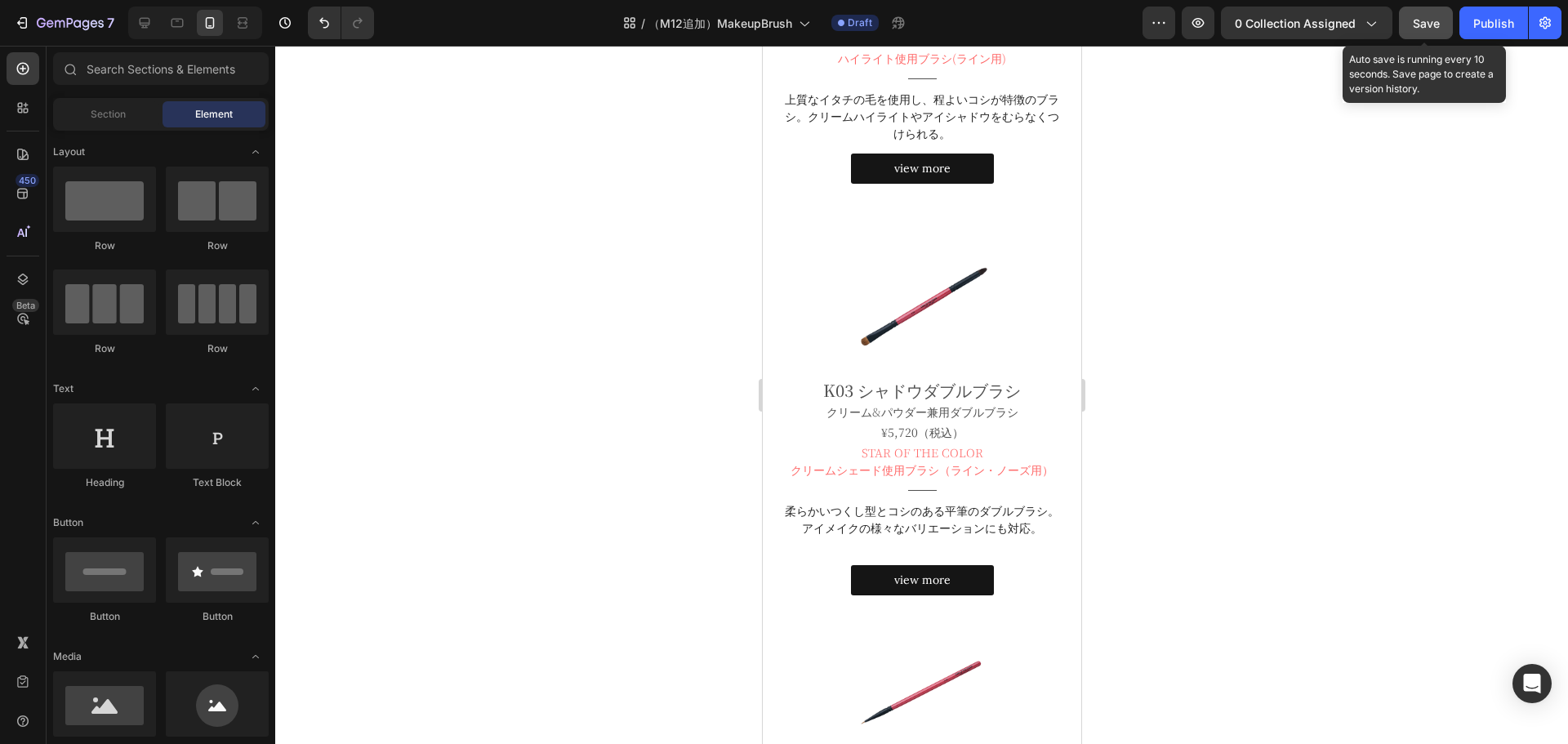
click at [1421, 28] on span "Save" at bounding box center [1426, 24] width 27 height 14
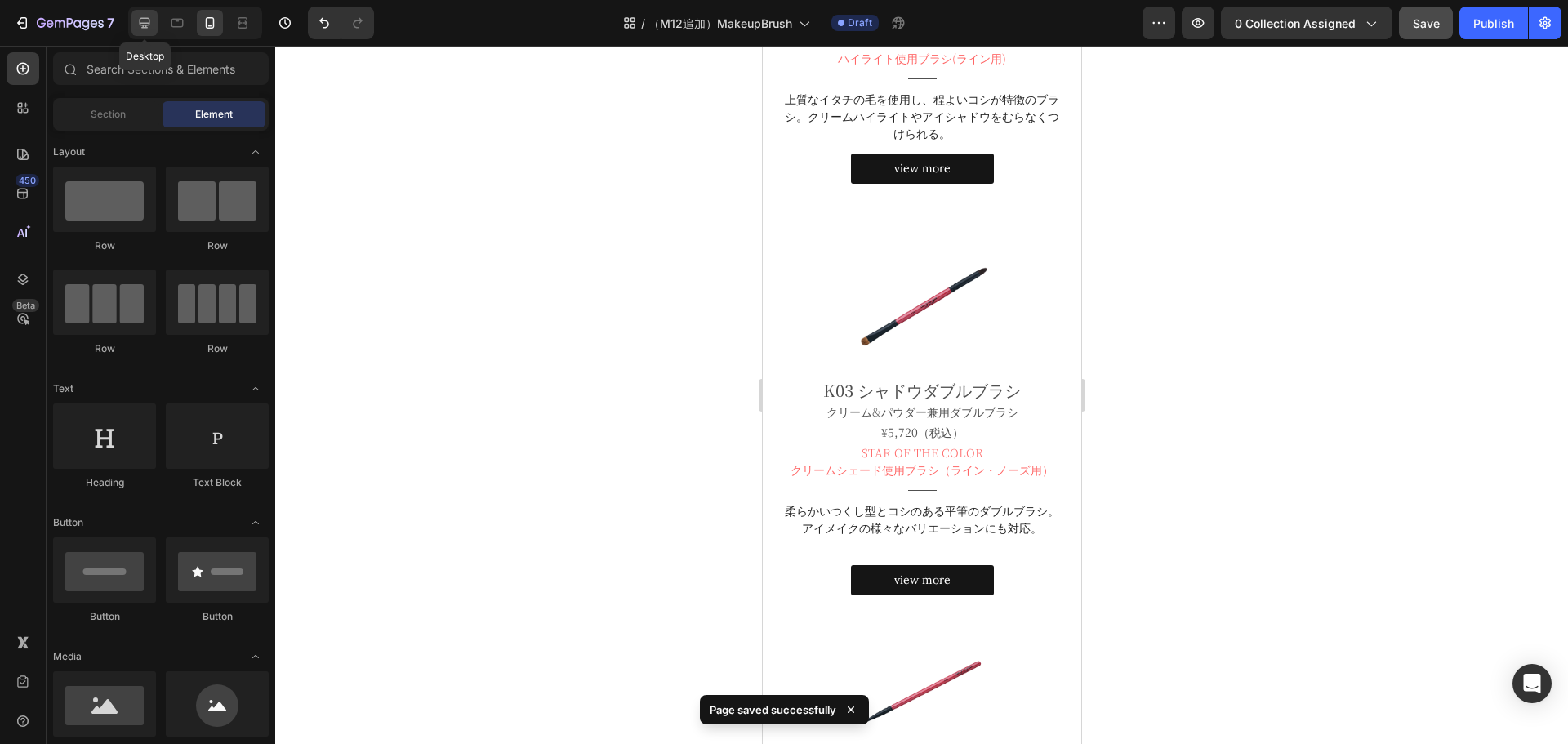
click at [150, 23] on icon at bounding box center [144, 23] width 17 height 17
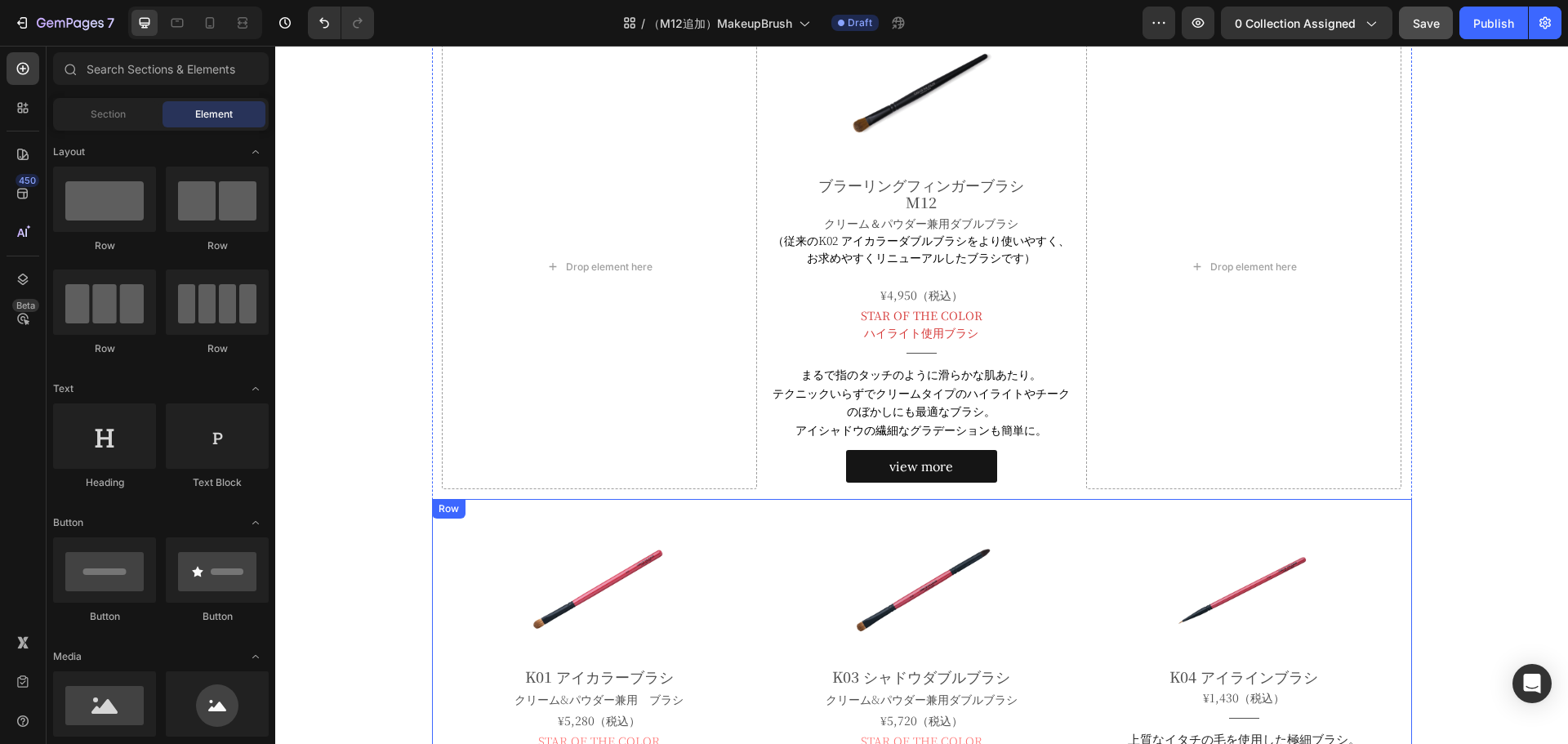
scroll to position [374, 0]
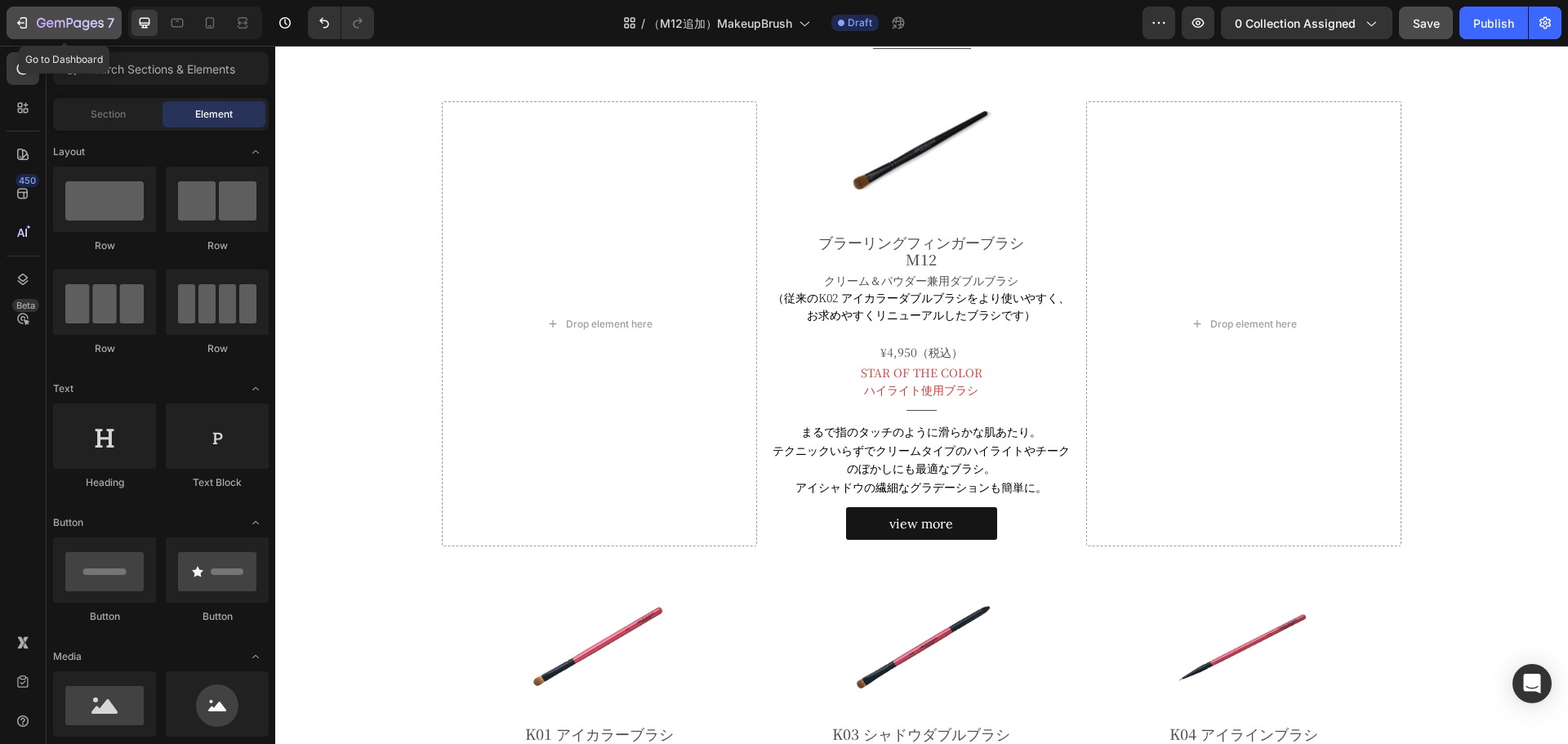
click at [34, 16] on div "7" at bounding box center [64, 23] width 100 height 19
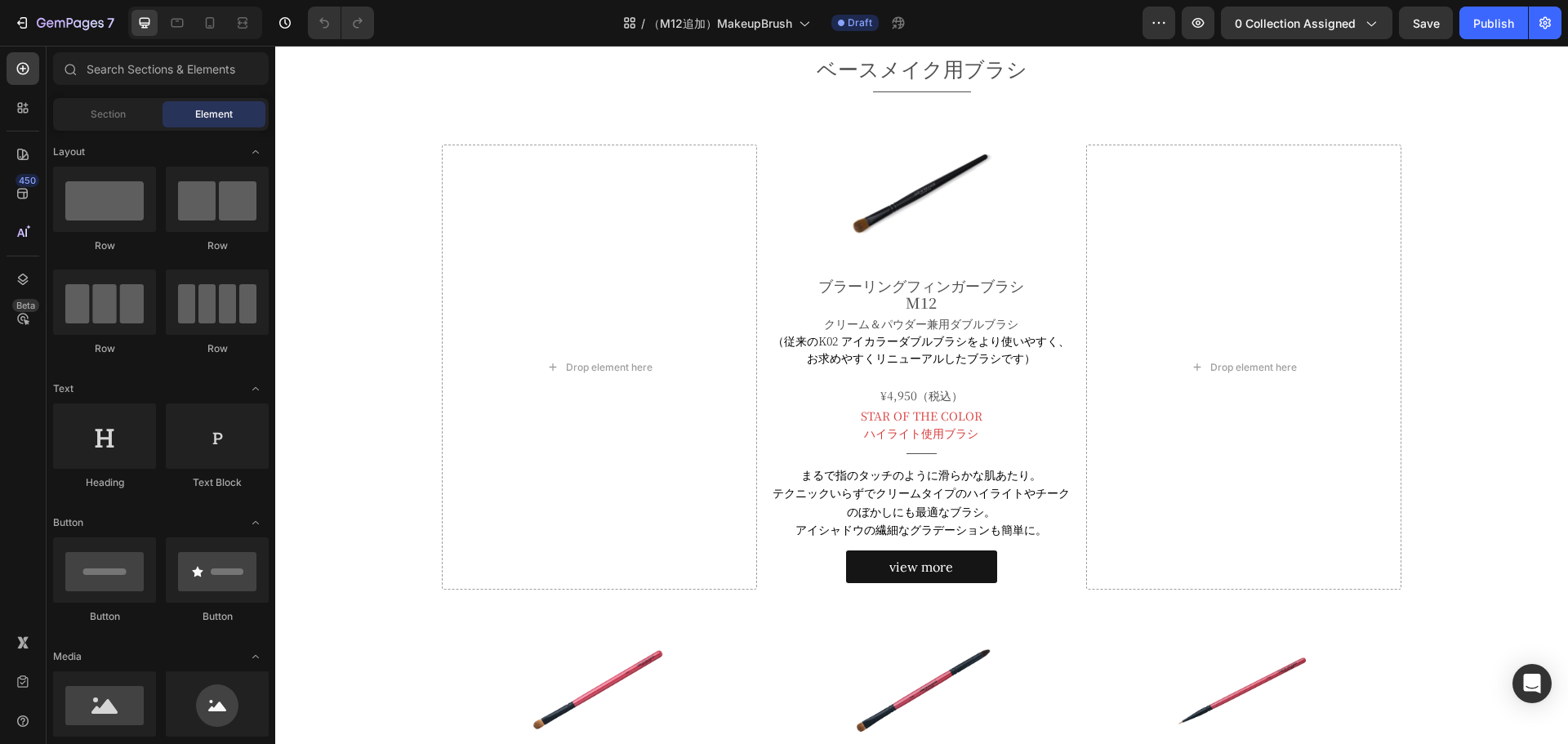
scroll to position [376, 0]
click at [208, 20] on icon at bounding box center [209, 23] width 17 height 17
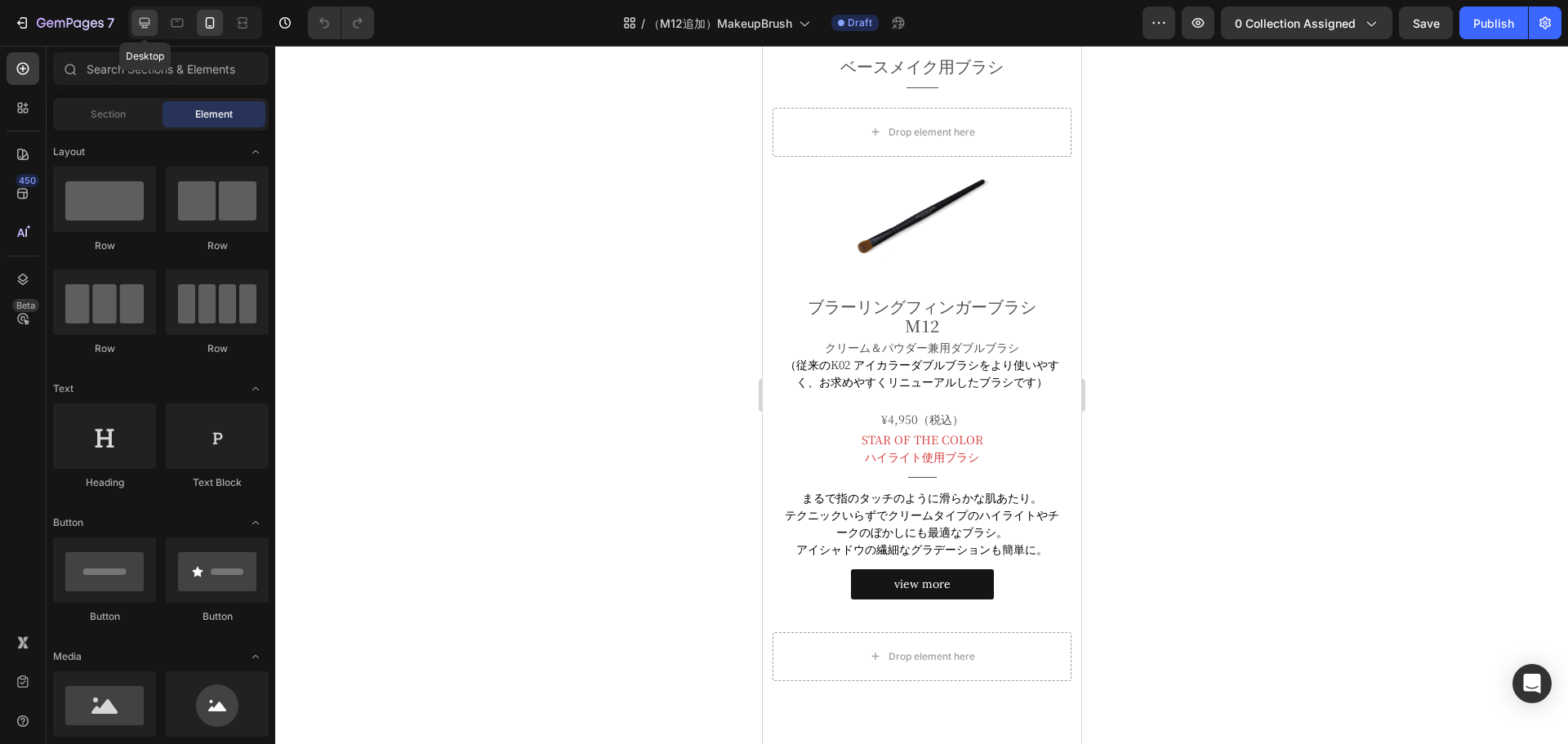
click at [142, 29] on icon at bounding box center [144, 23] width 17 height 17
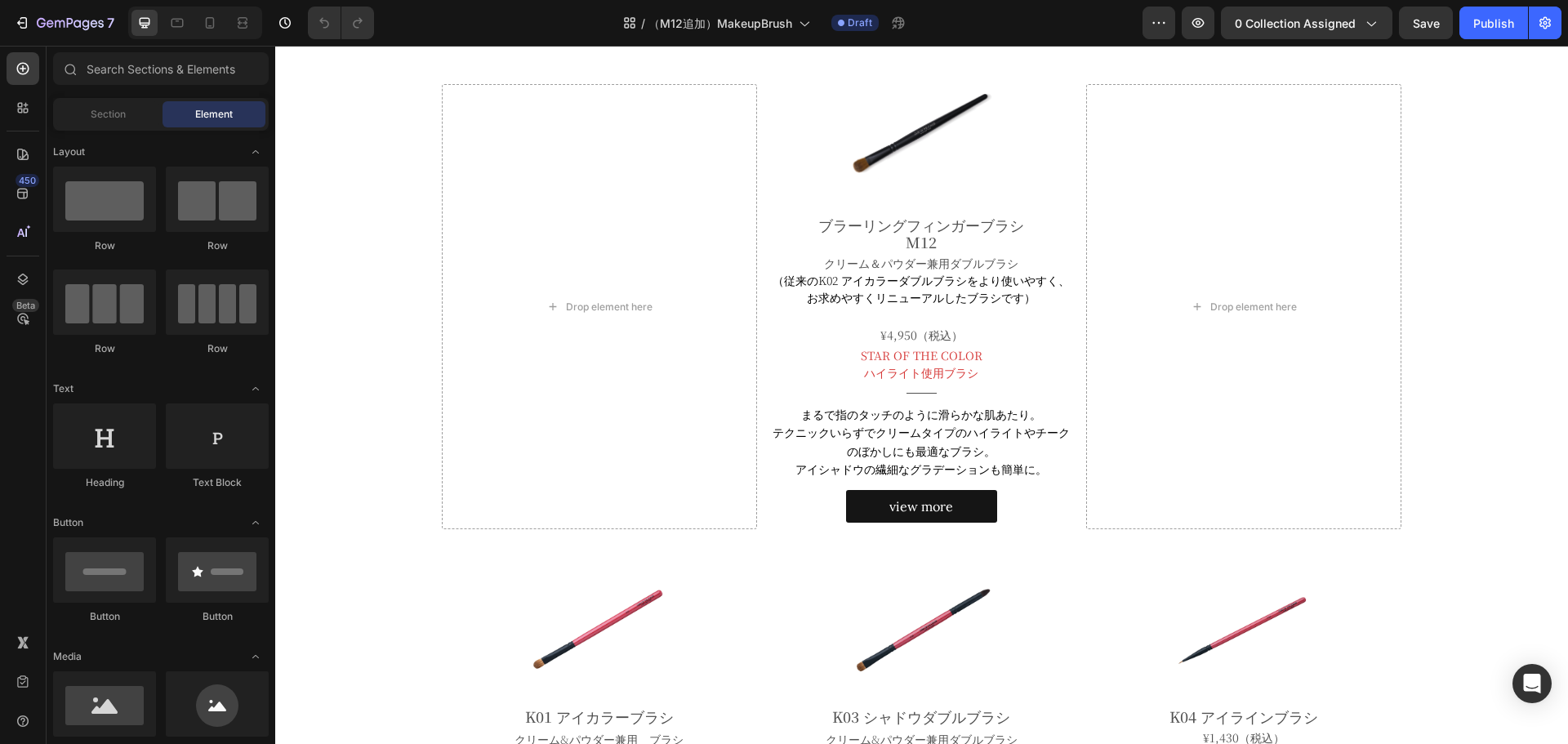
scroll to position [435, 0]
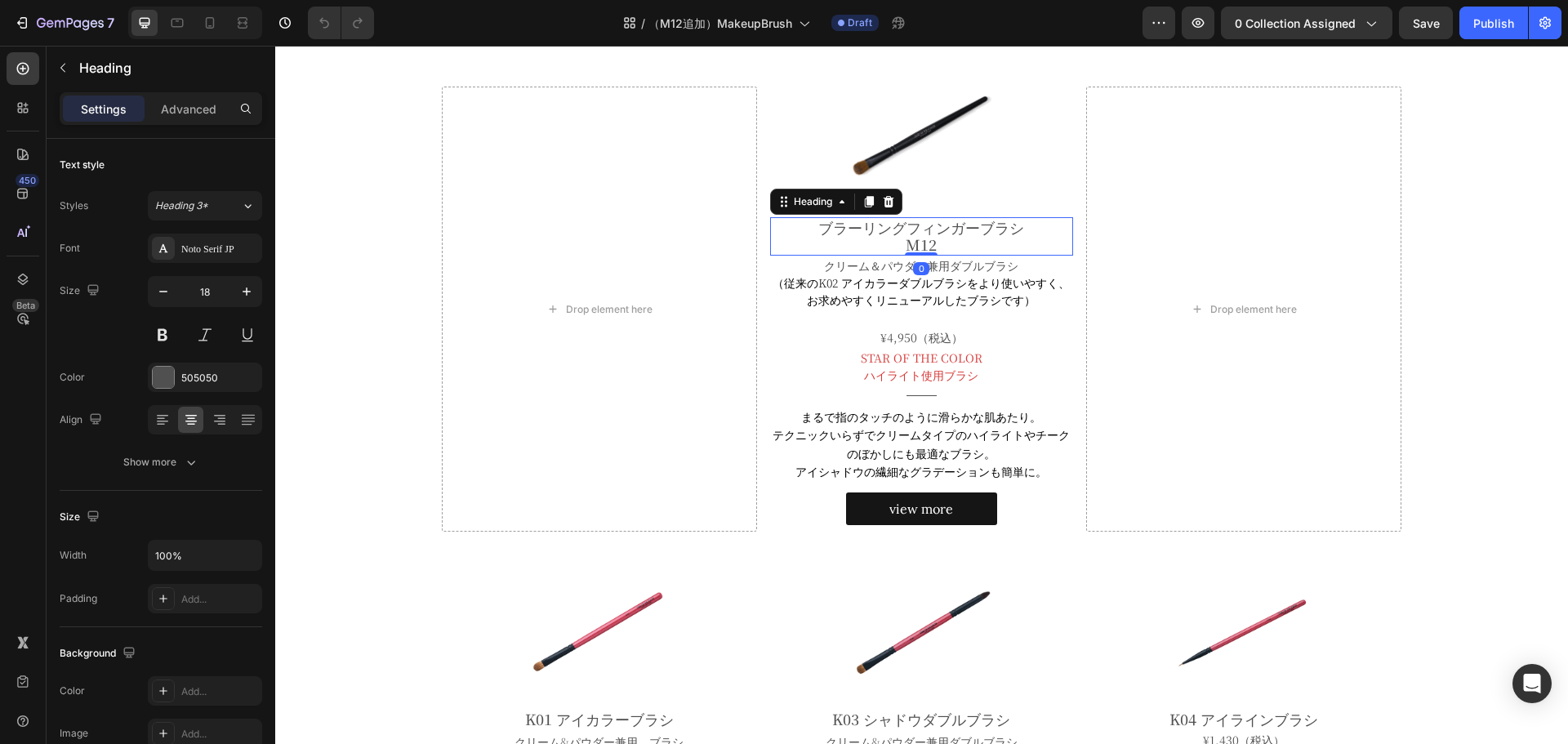
click at [934, 240] on h2 "ブラーリングフィンガーブラシ M12" at bounding box center [922, 237] width 303 height 39
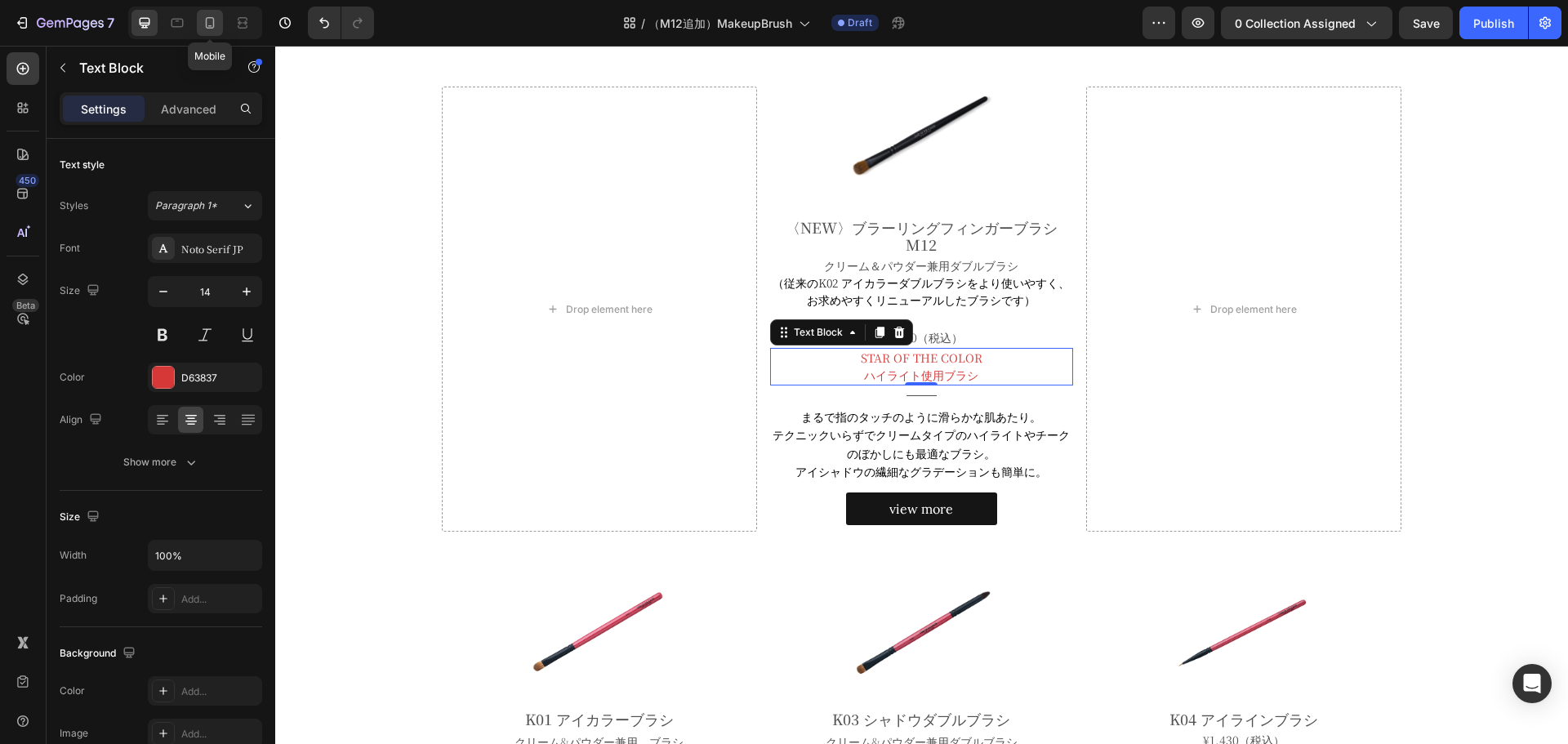
click at [205, 25] on icon at bounding box center [209, 23] width 17 height 17
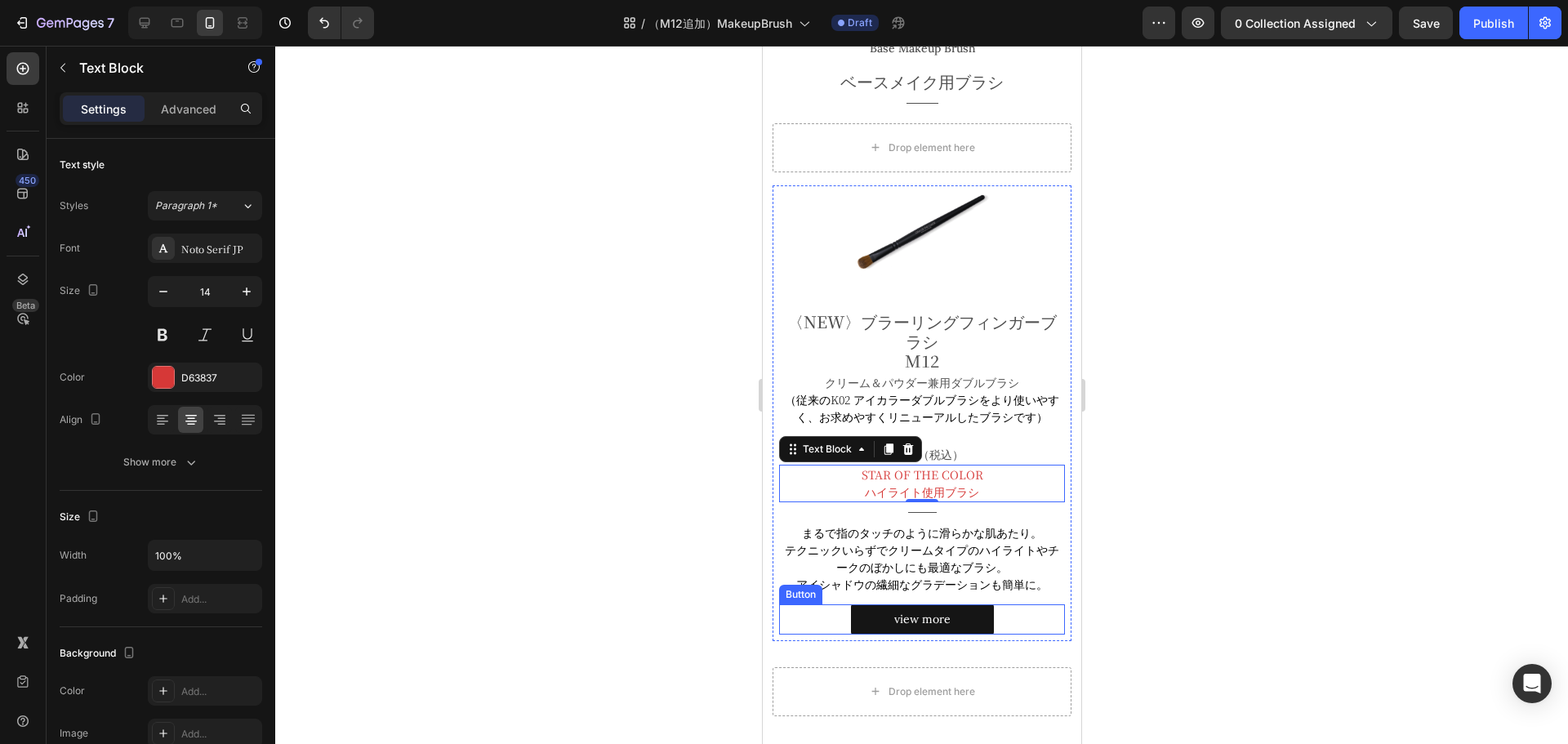
scroll to position [359, 0]
click at [148, 18] on icon at bounding box center [145, 23] width 11 height 11
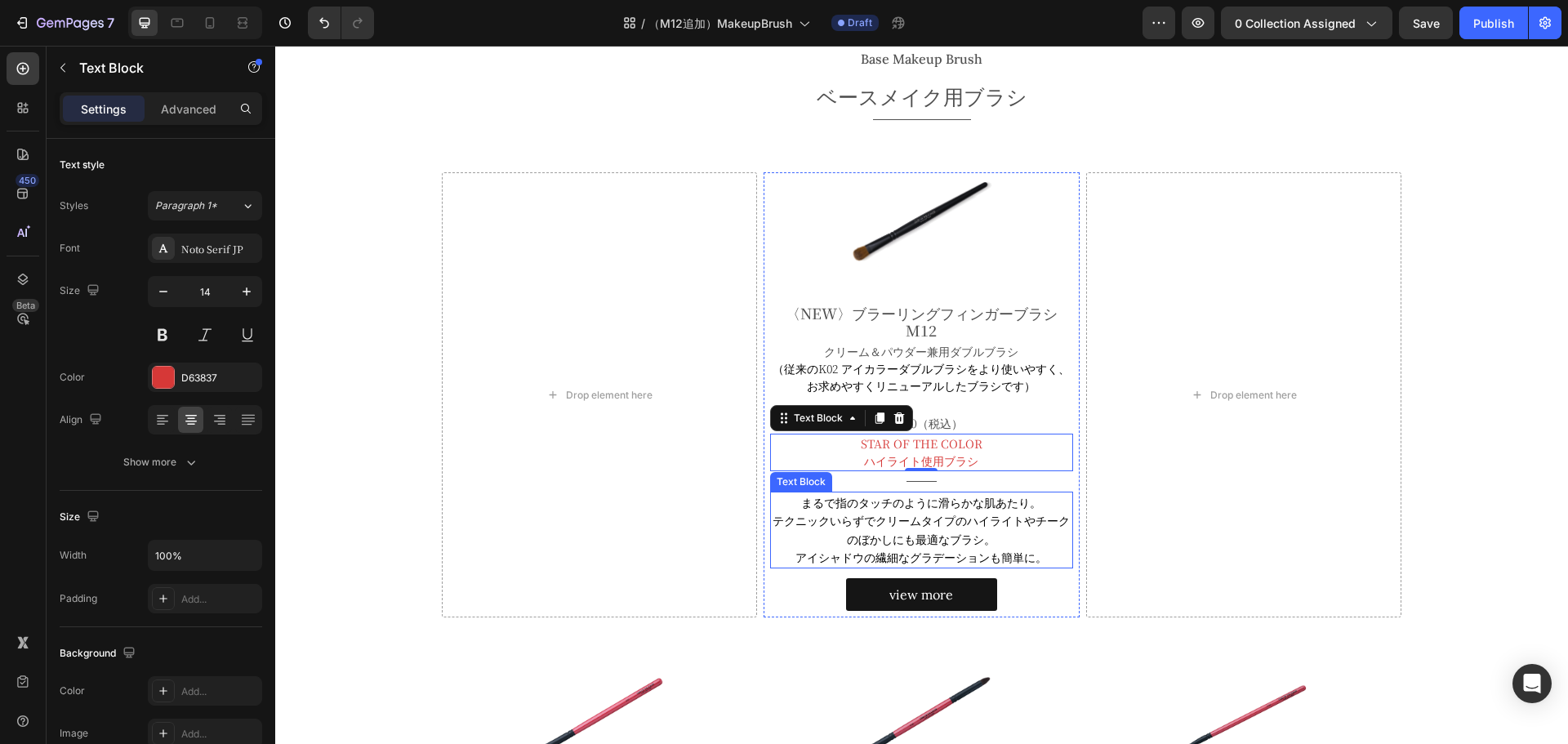
scroll to position [349, 0]
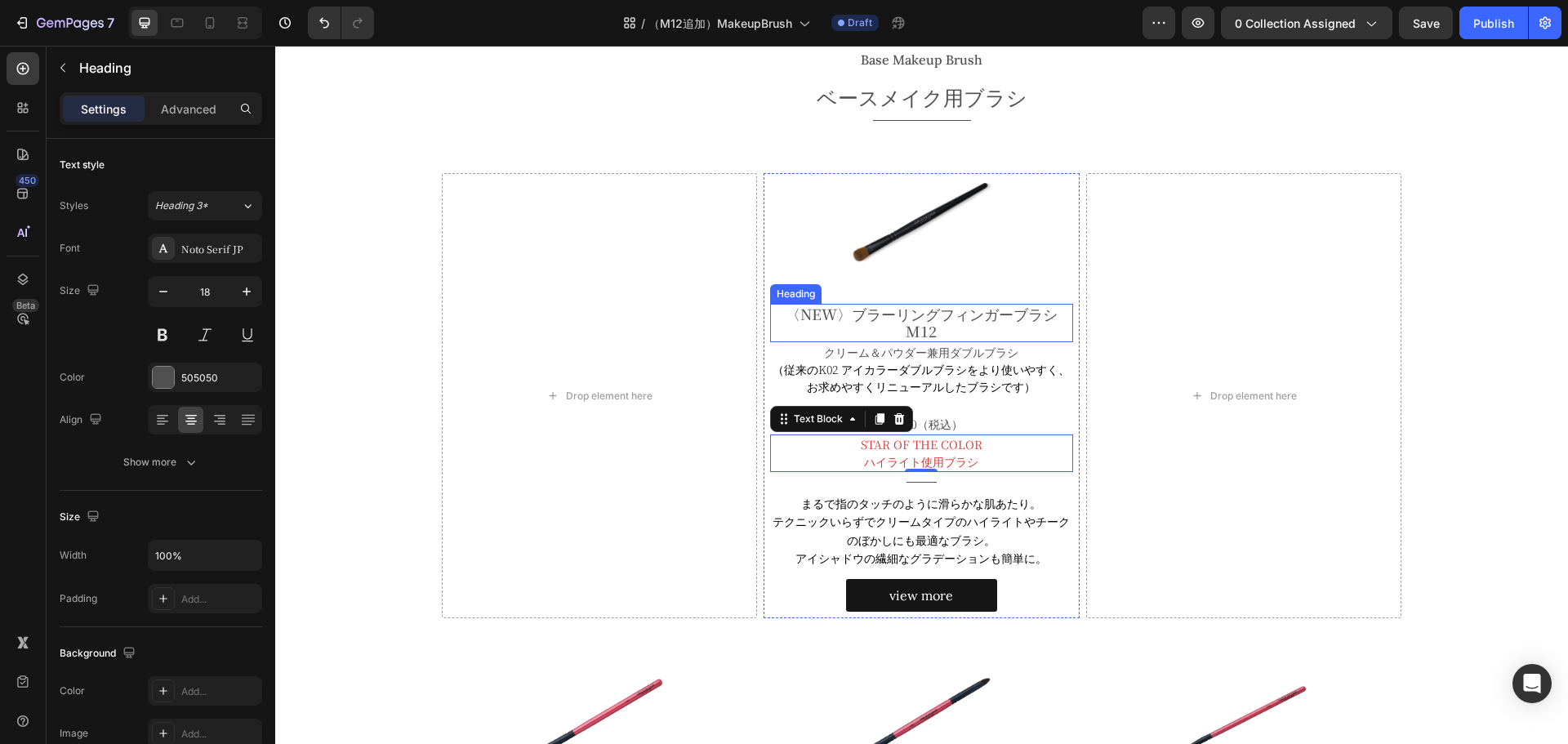
click at [911, 338] on p "〈NEW〉ブラーリングフィンガーブラシ M12" at bounding box center [922, 323] width 300 height 35
click at [854, 313] on p "〈NEW〉ブラーリングフィンガーブラシ M12" at bounding box center [922, 323] width 300 height 35
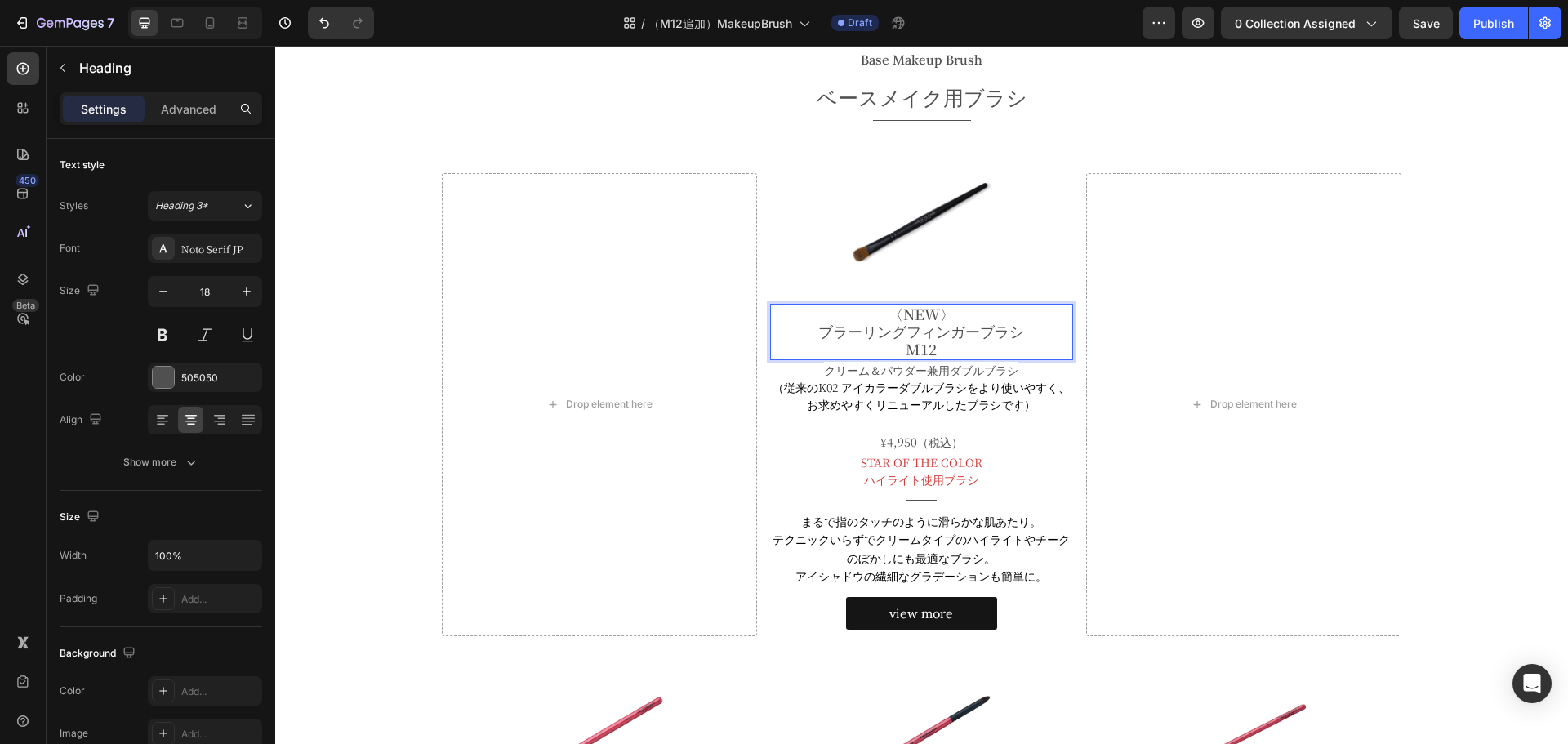
click at [905, 349] on p "〈NEW〉 ブラーリングフィンガーブラシ M12" at bounding box center [922, 332] width 300 height 53
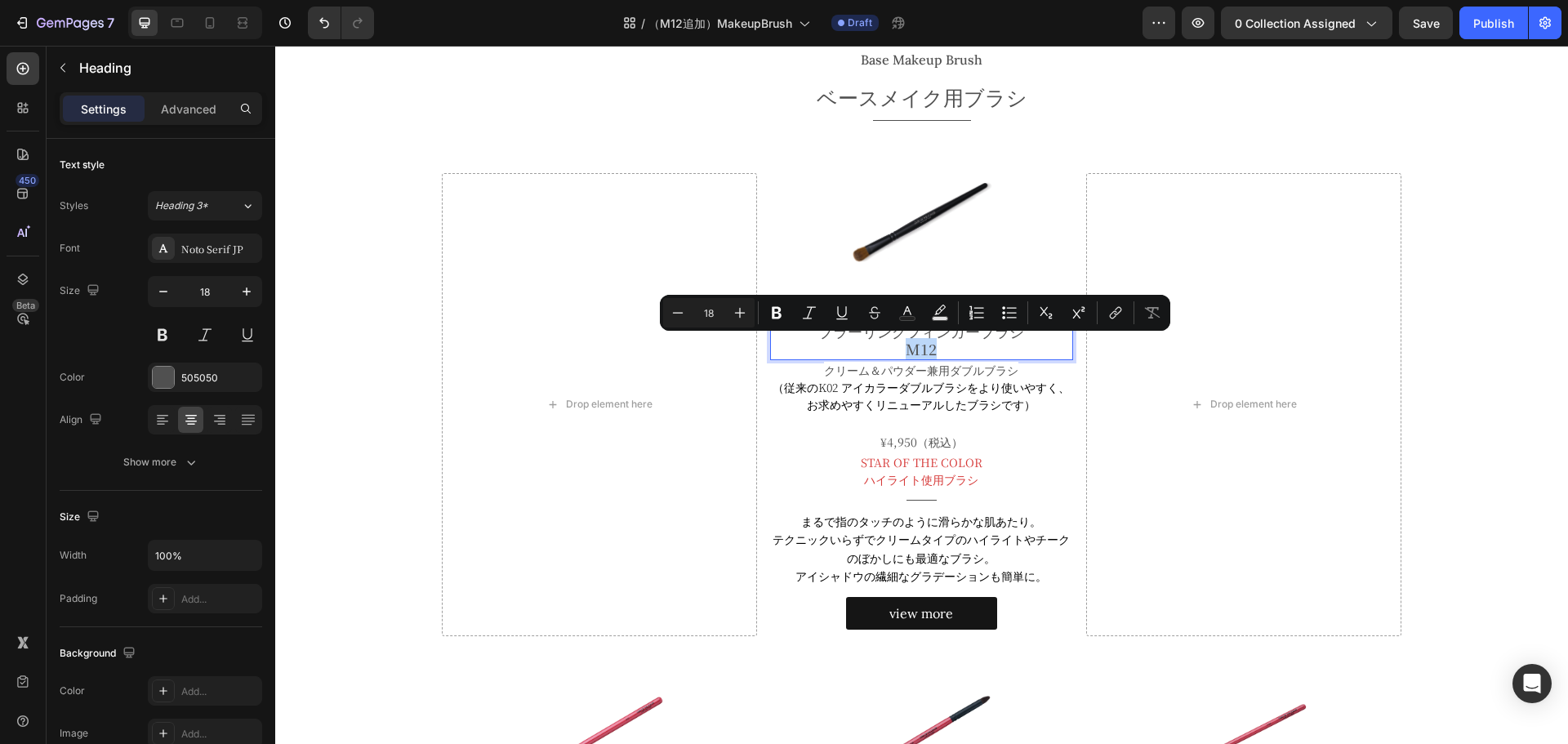
click at [905, 349] on p "〈NEW〉 ブラーリングフィンガーブラシ M12" at bounding box center [922, 332] width 300 height 53
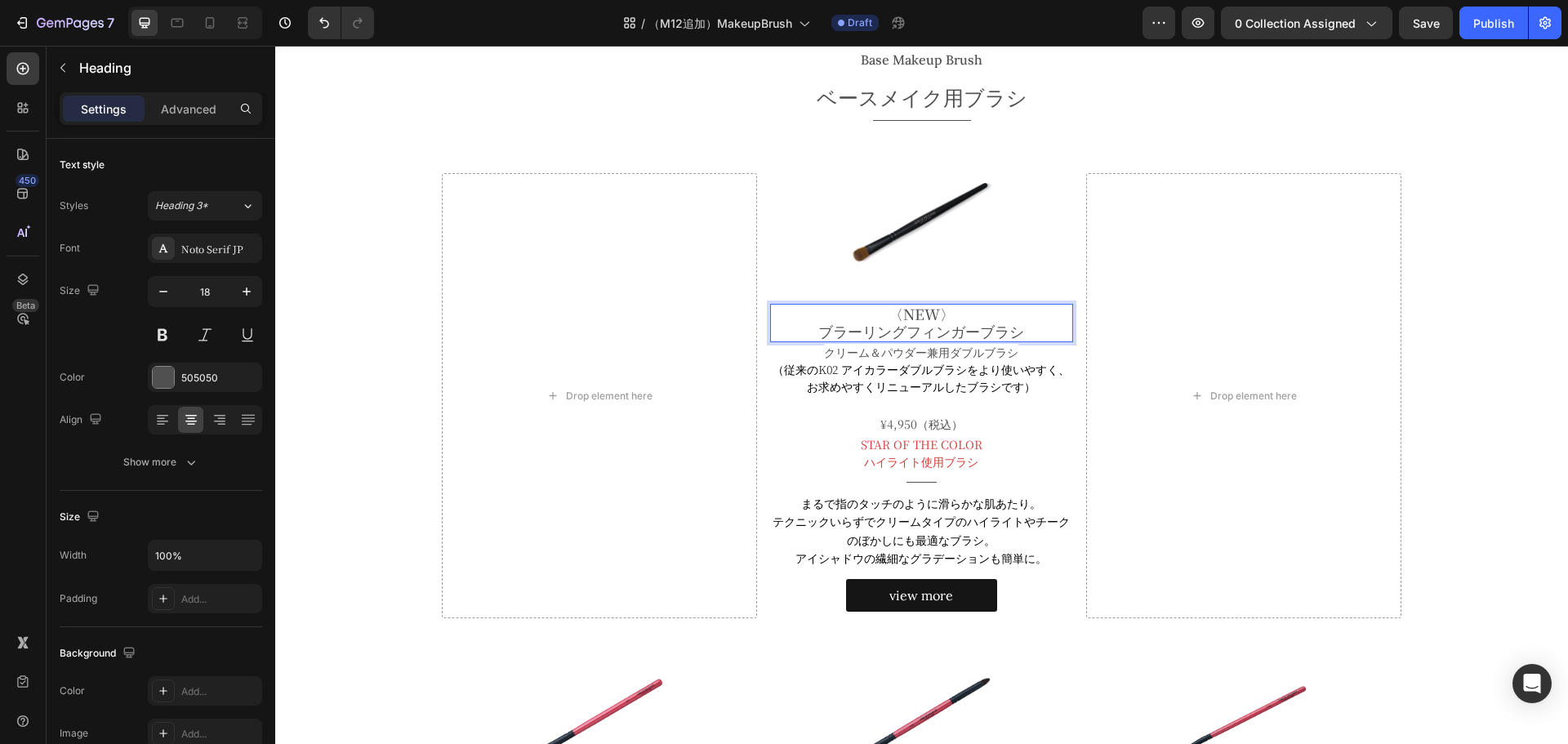
click at [952, 312] on p "〈NEW〉 ブラーリングフィンガーブラシ" at bounding box center [922, 323] width 300 height 35
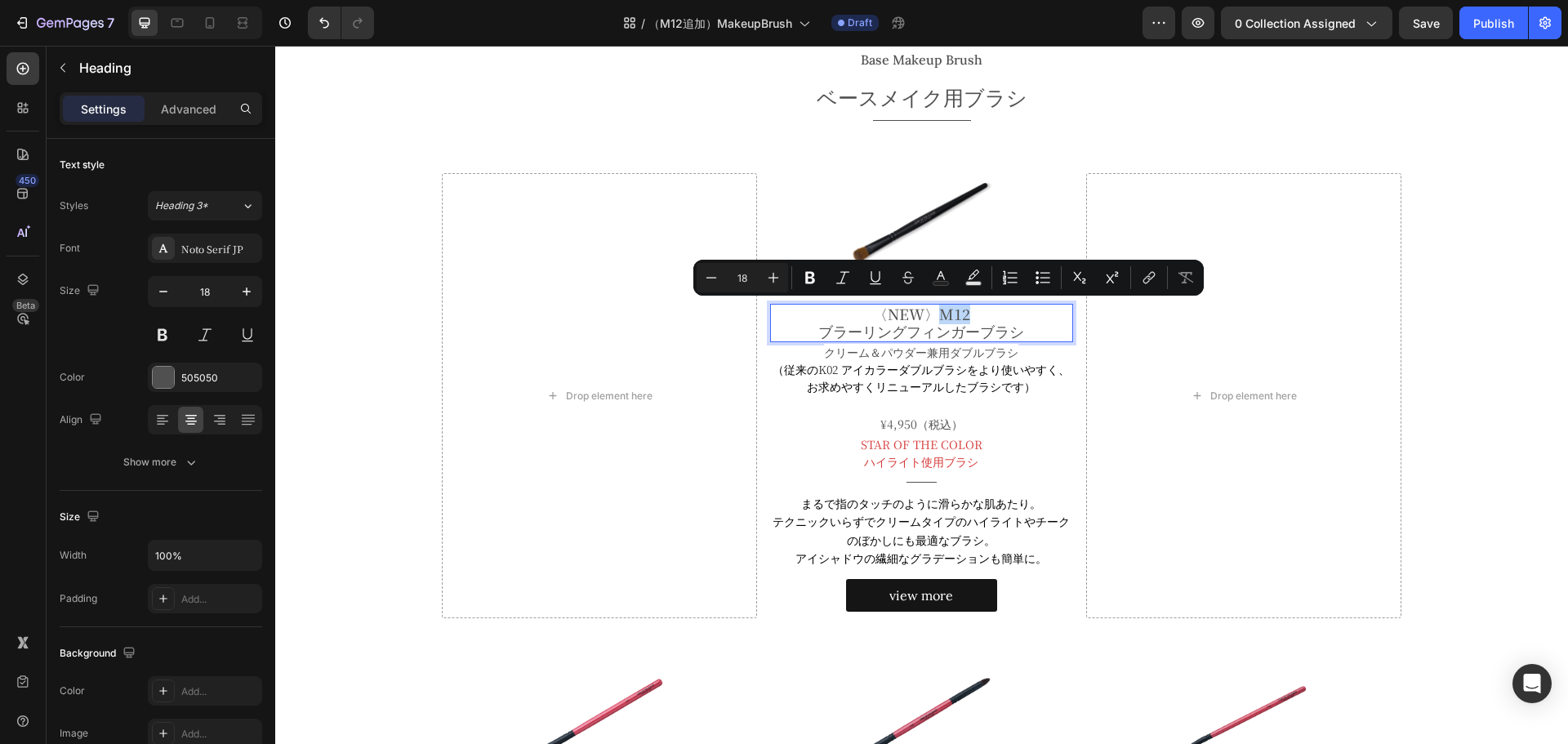
drag, startPoint x: 931, startPoint y: 314, endPoint x: 963, endPoint y: 317, distance: 32.1
click at [963, 317] on p "〈NEW〉M12 ブラーリングフィンガーブラシ" at bounding box center [922, 323] width 300 height 35
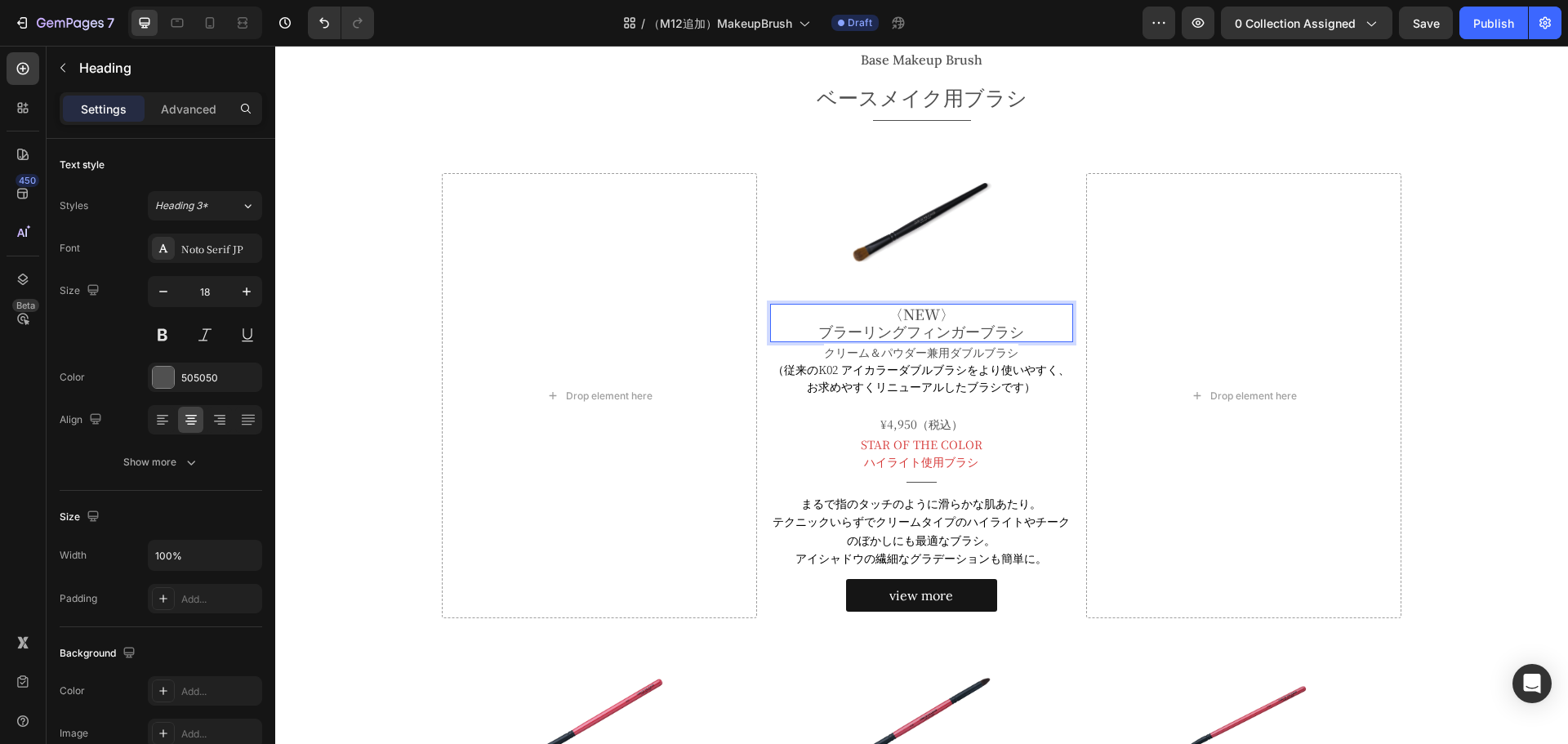
click at [1020, 332] on p "〈NEW〉 ブラーリングフィンガーブラシ" at bounding box center [922, 323] width 300 height 35
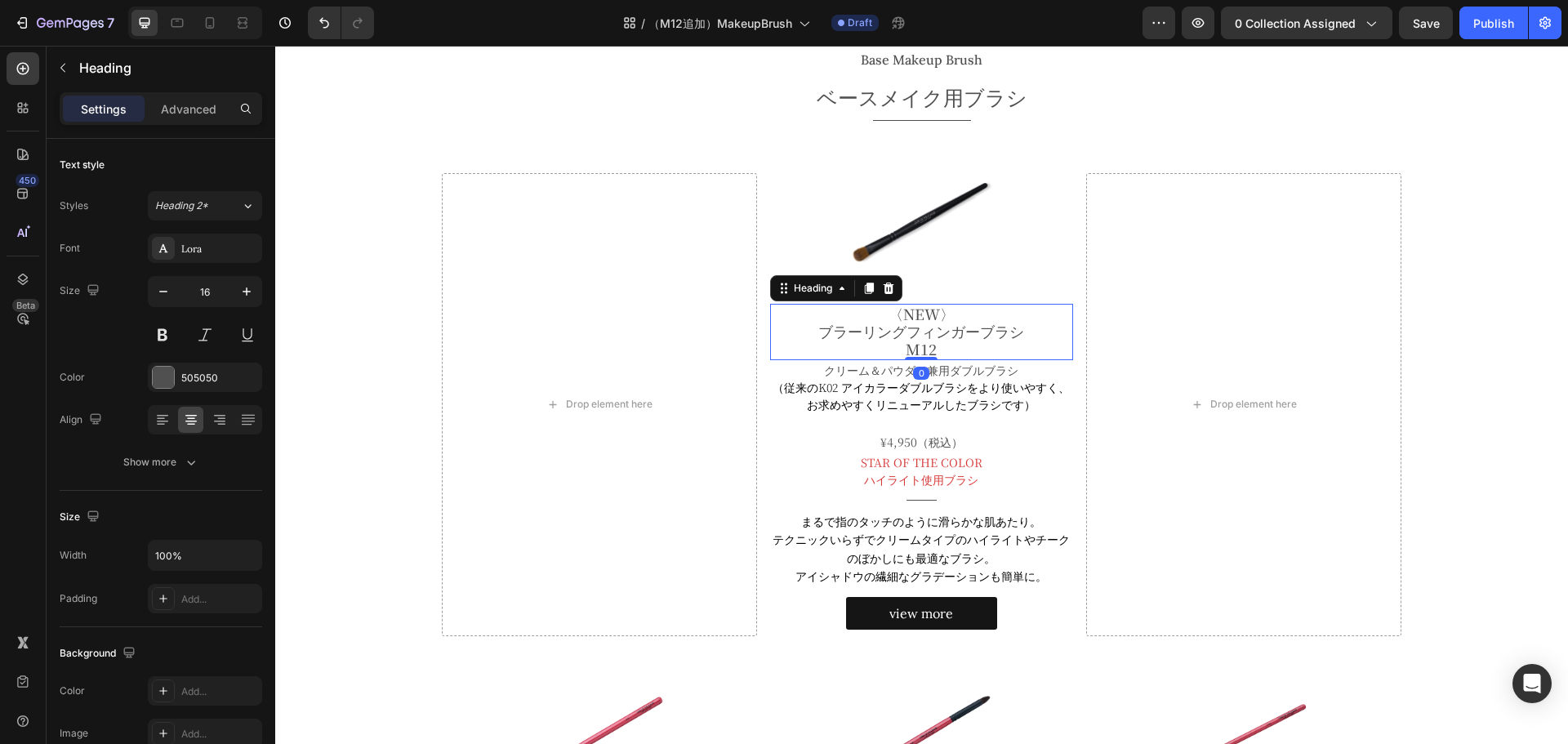
click at [922, 310] on p "〈NEW〉 ブラーリングフィンガーブラシ M12" at bounding box center [922, 332] width 300 height 53
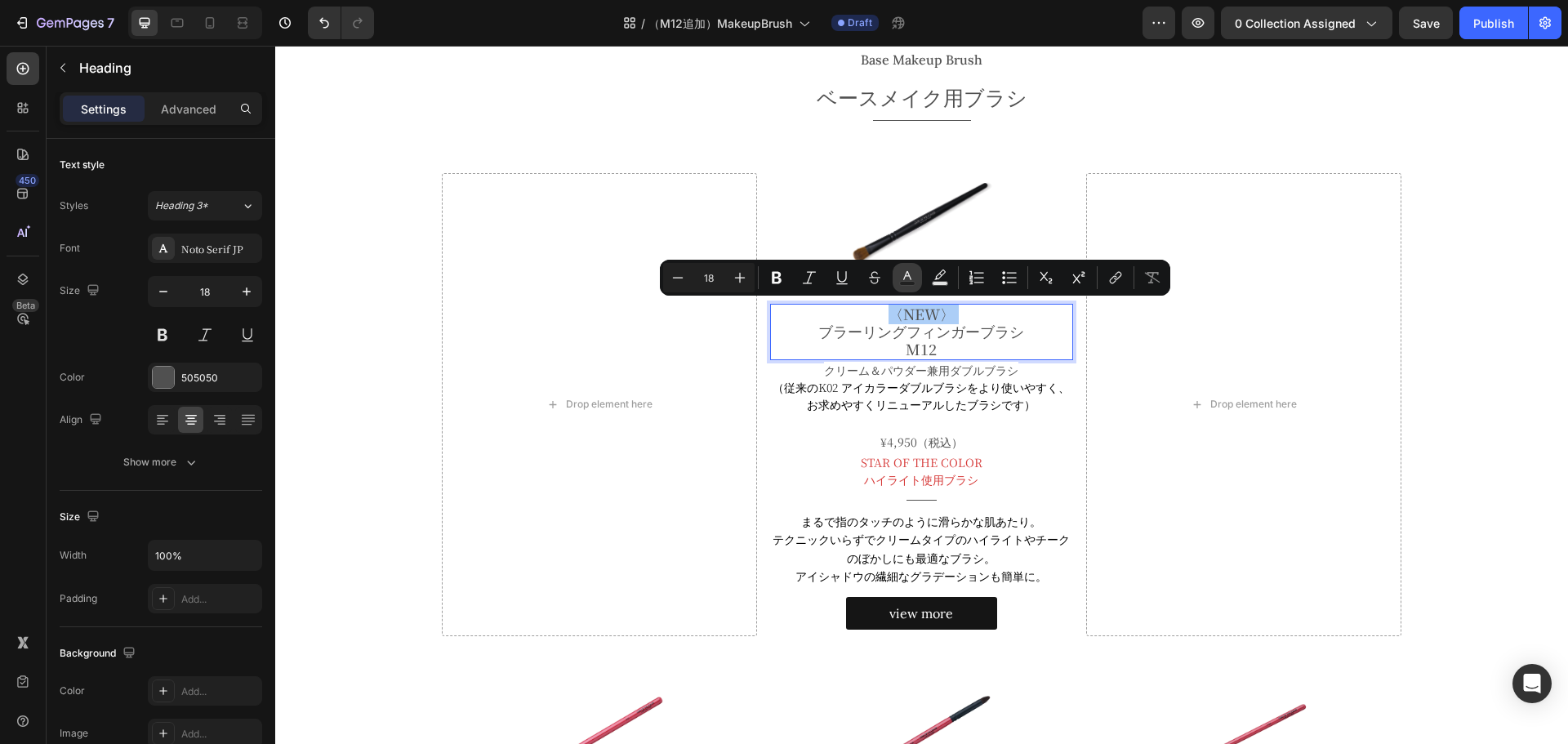
click at [900, 278] on icon "Editor contextual toolbar" at bounding box center [908, 277] width 17 height 17
type input "505050"
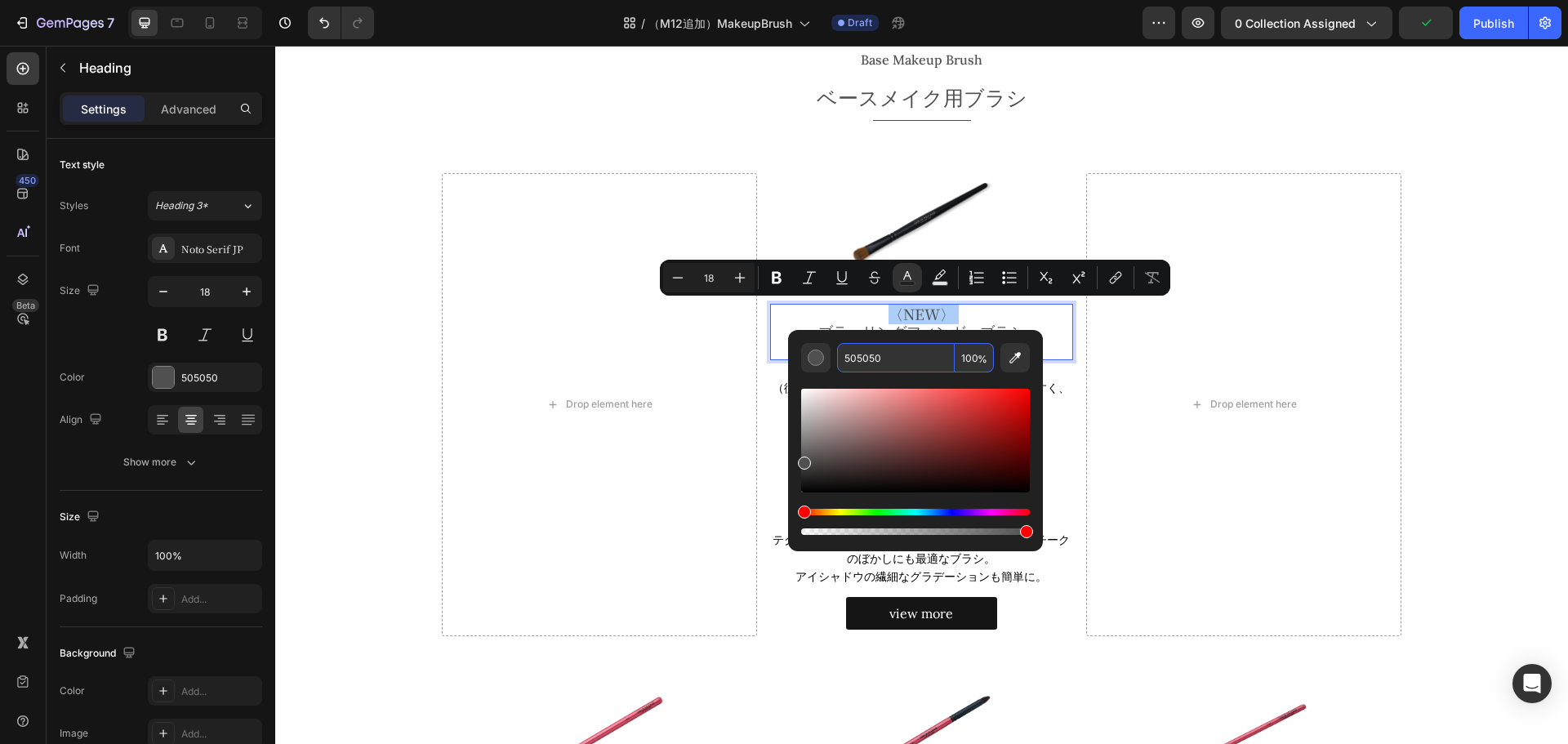
click at [897, 356] on input "505050" at bounding box center [896, 357] width 118 height 29
paste input "M12"
click at [926, 396] on div "Editor contextual toolbar" at bounding box center [915, 441] width 229 height 104
type input "EA6B6B"
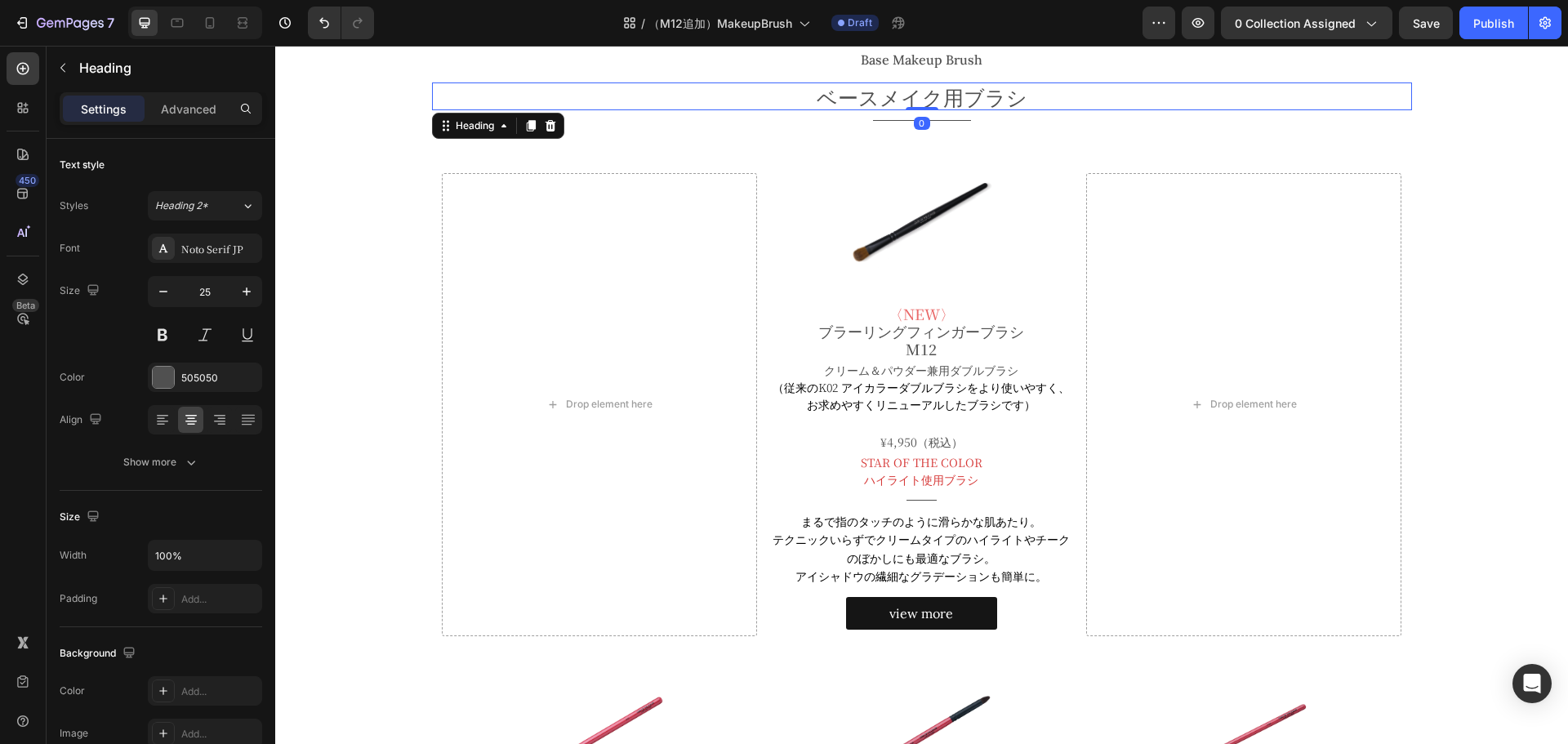
click at [1084, 92] on h2 "ベースメイク用ブラシ" at bounding box center [922, 97] width 981 height 28
click at [203, 30] on icon at bounding box center [209, 23] width 17 height 17
type input "20"
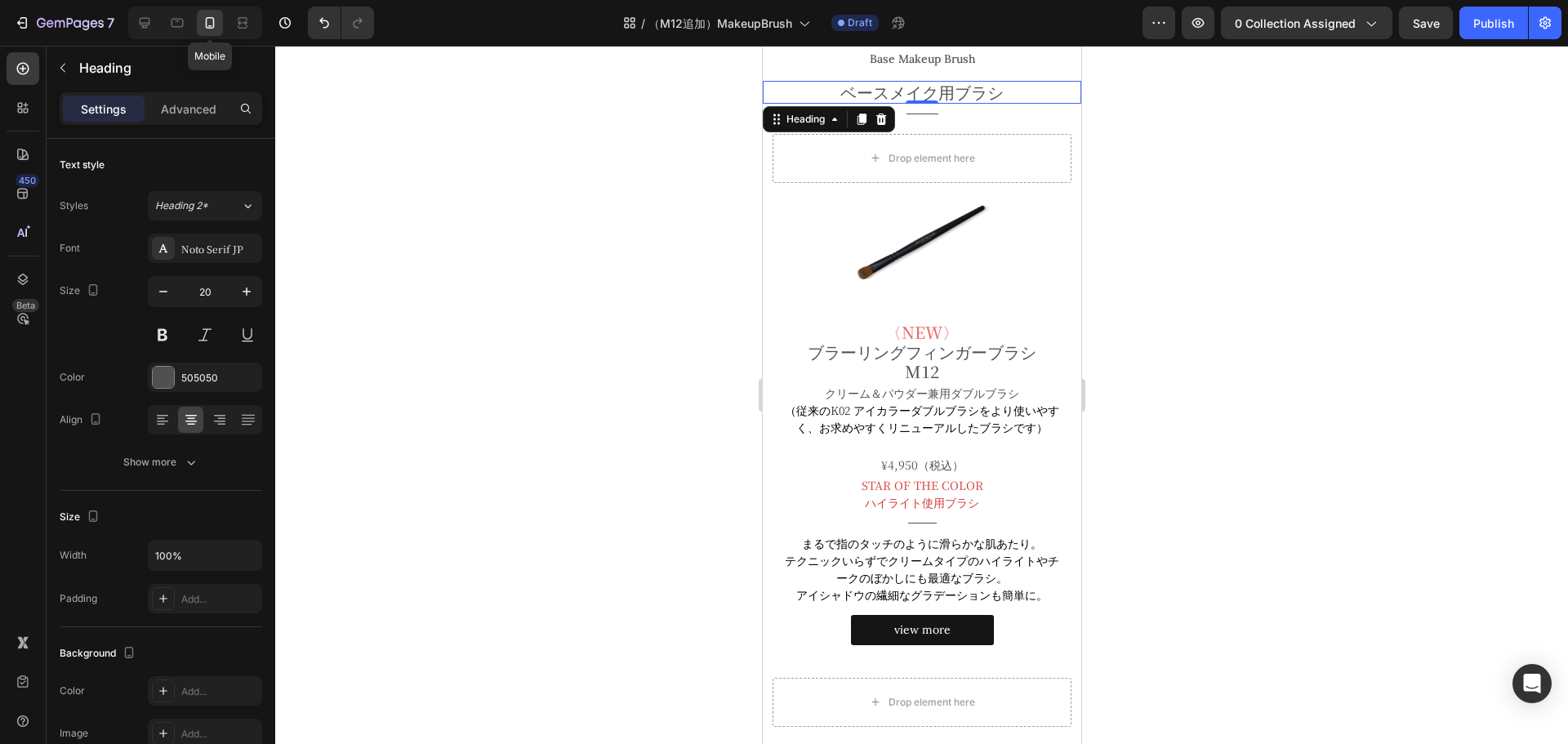
scroll to position [327, 0]
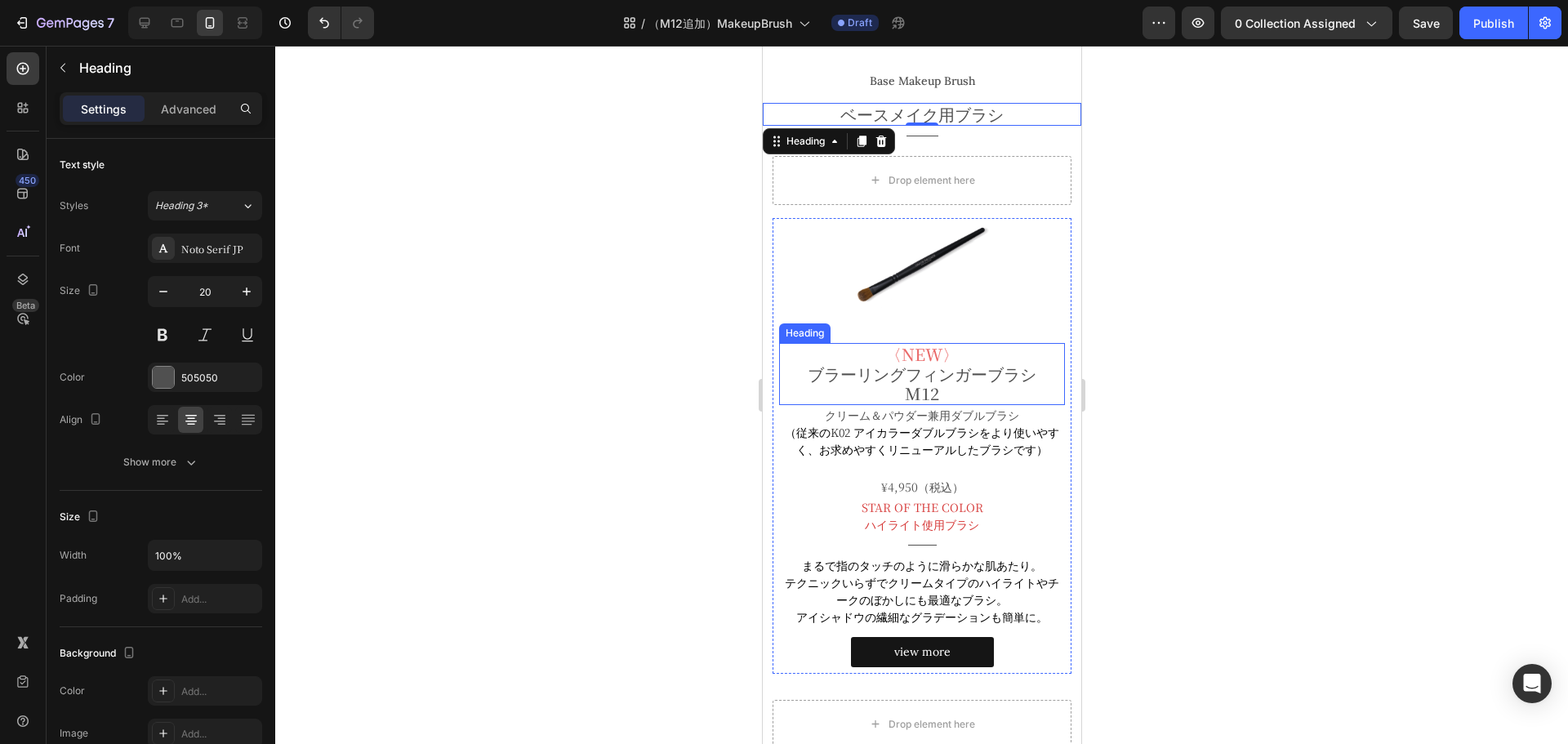
click at [928, 350] on span "〈NEW〉" at bounding box center [922, 354] width 74 height 24
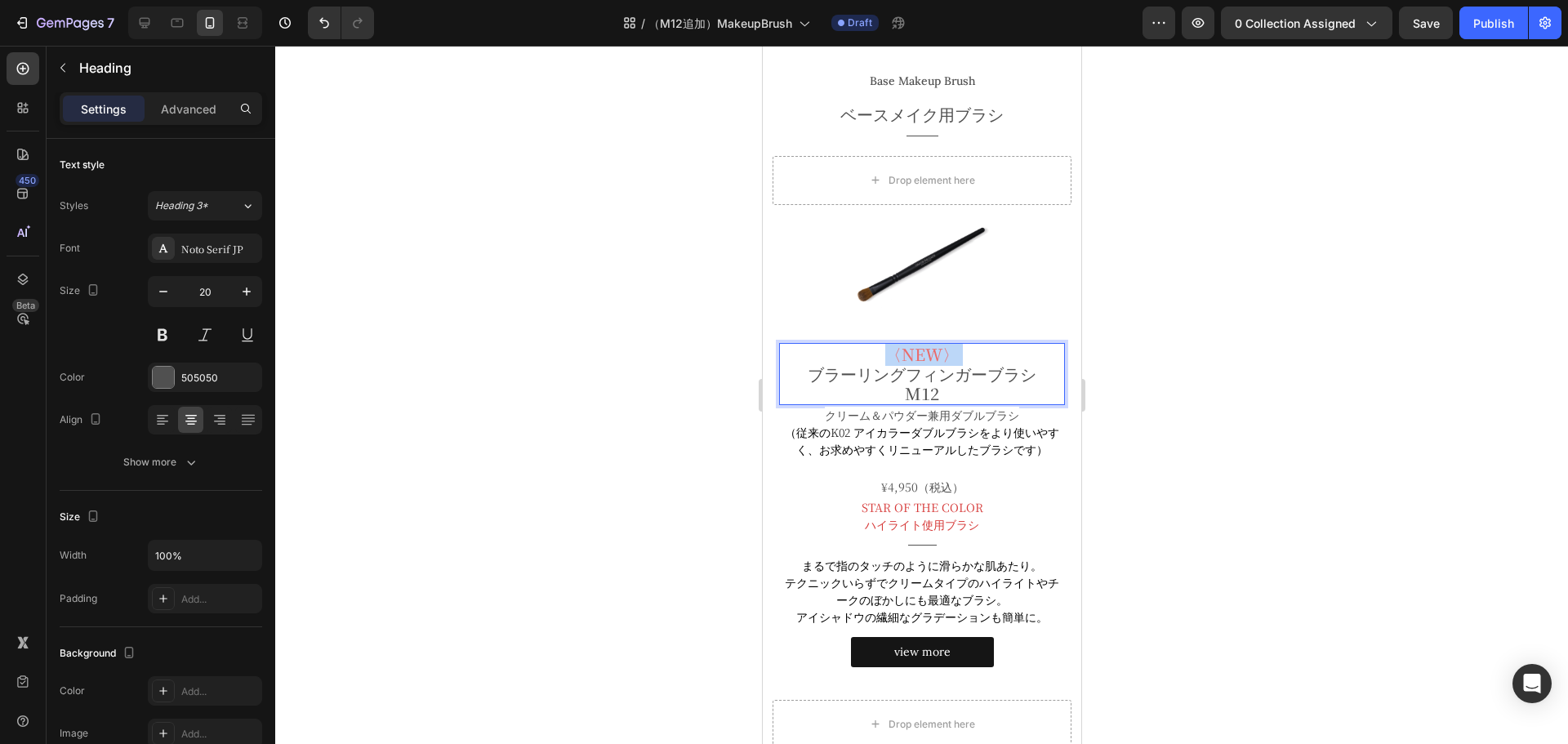
click at [928, 350] on span "〈NEW〉" at bounding box center [922, 354] width 74 height 24
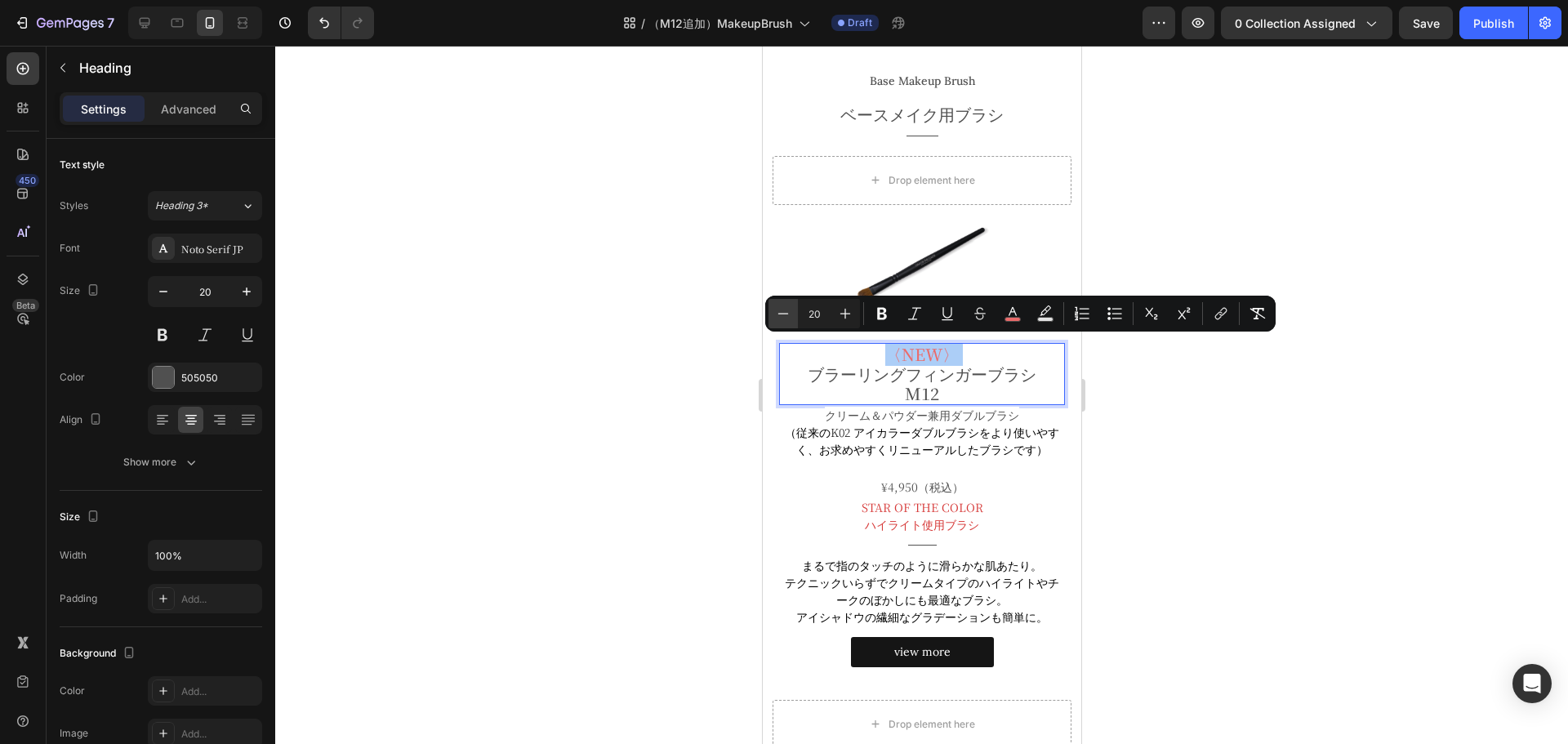
click at [785, 317] on icon "Editor contextual toolbar" at bounding box center [783, 313] width 17 height 17
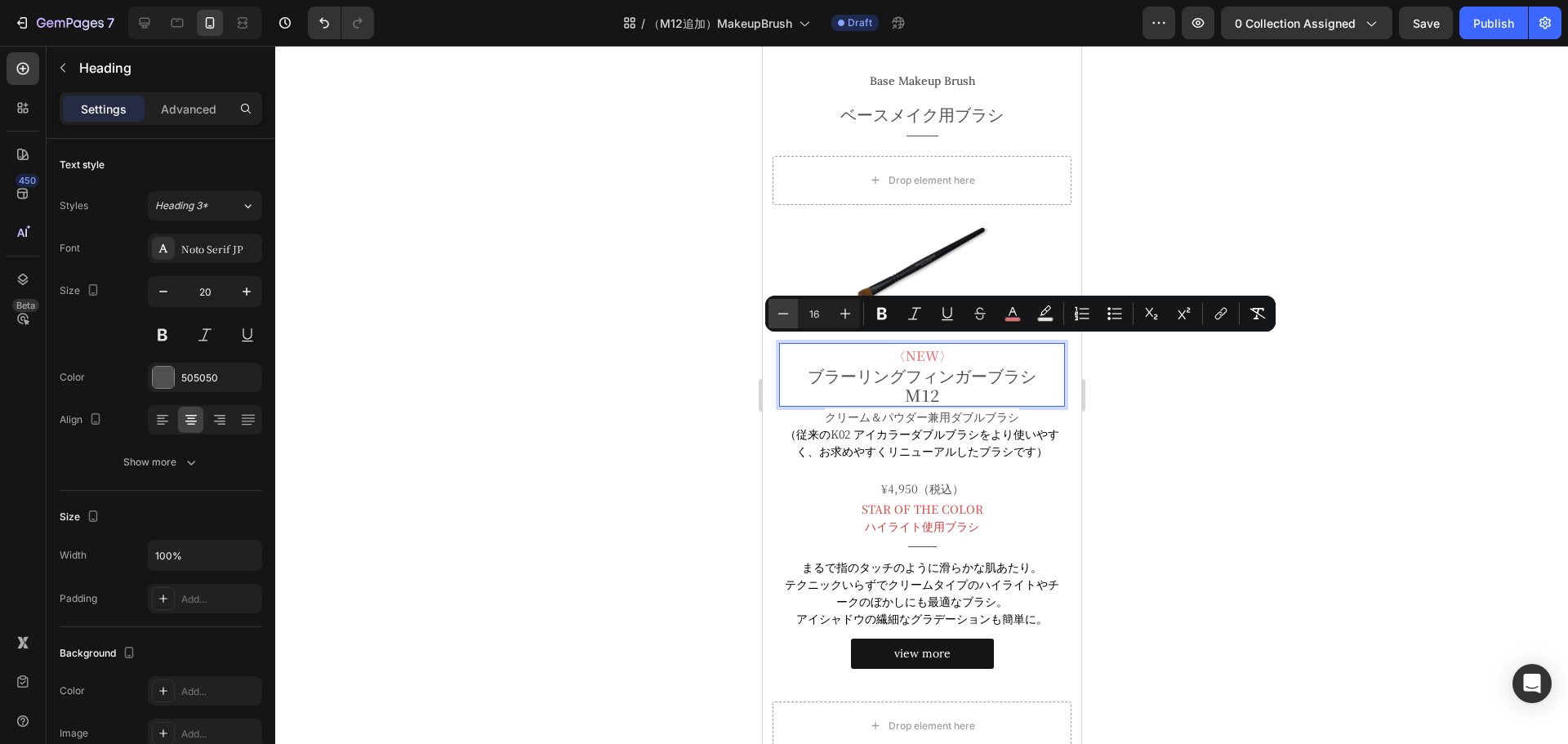
type input "15"
click at [687, 409] on div at bounding box center [922, 395] width 1293 height 698
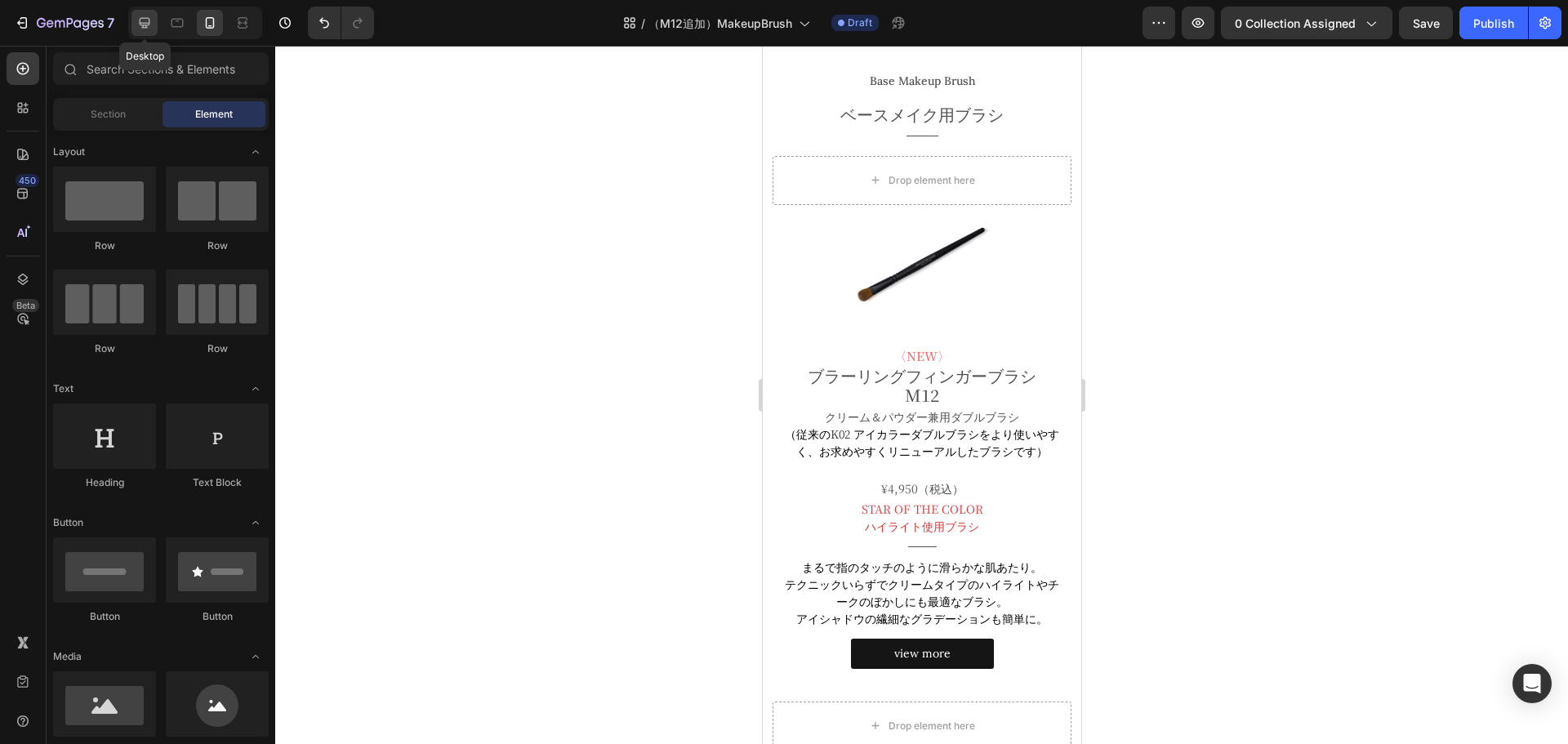
click at [147, 16] on icon at bounding box center [144, 23] width 17 height 17
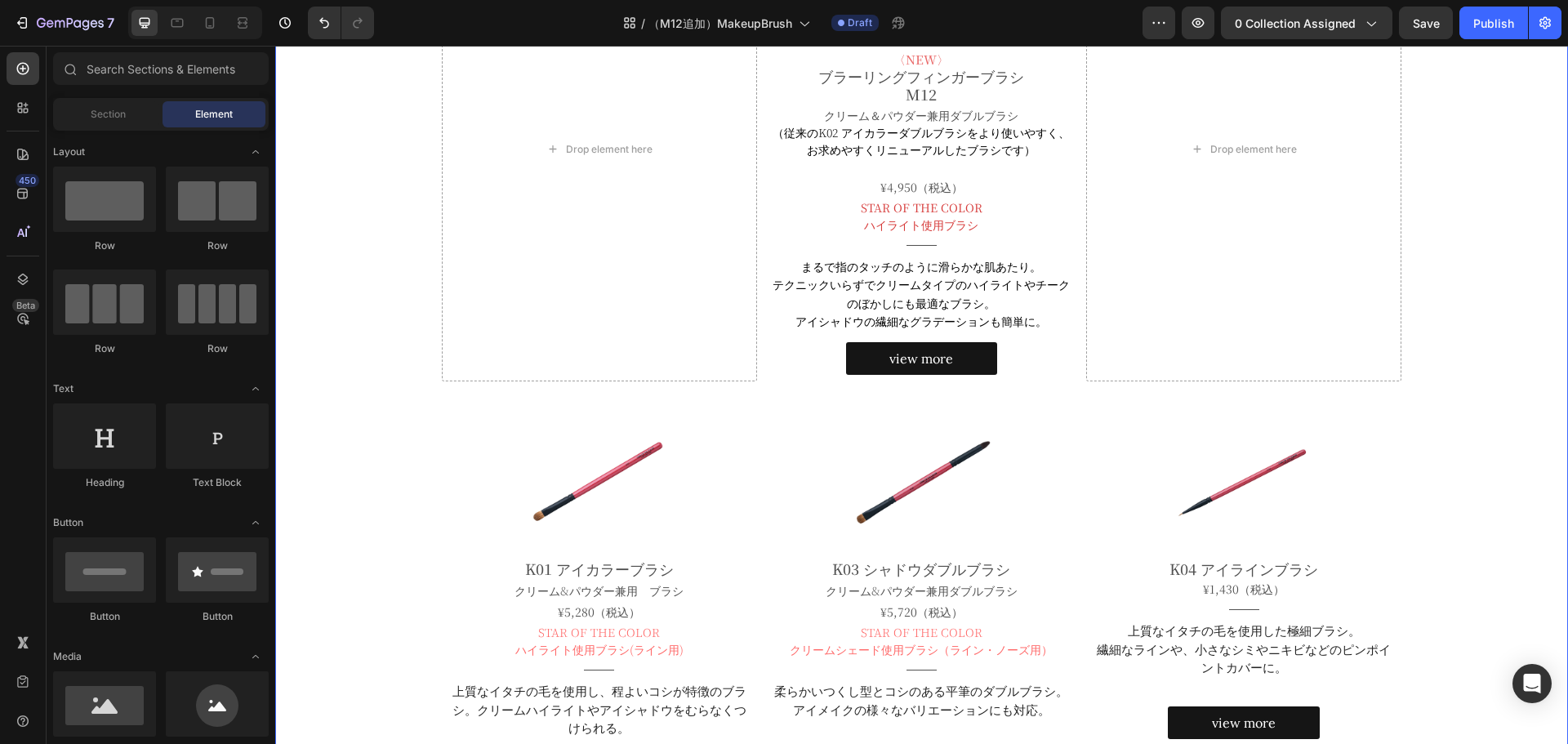
scroll to position [489, 0]
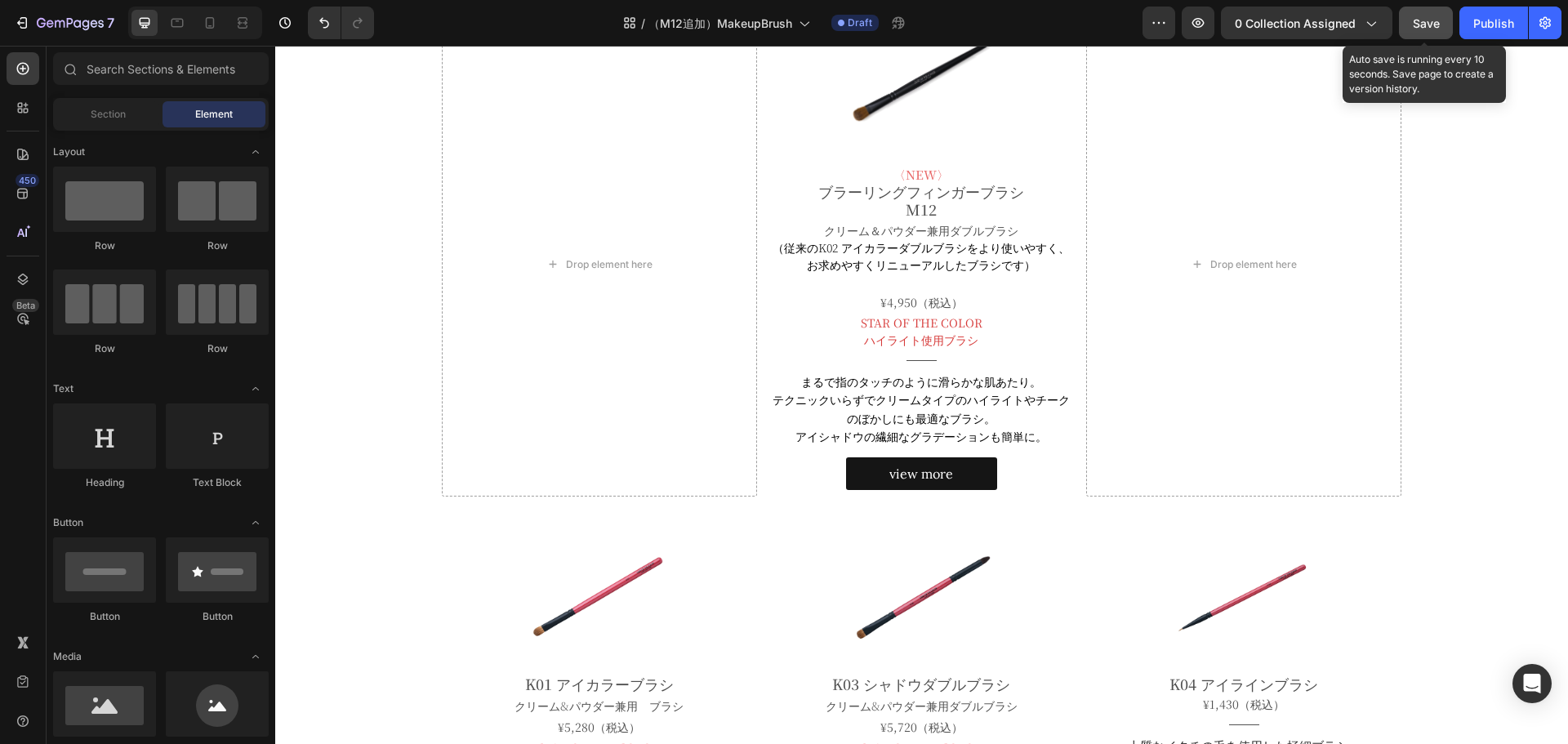
click at [1429, 29] on span "Save" at bounding box center [1426, 24] width 27 height 14
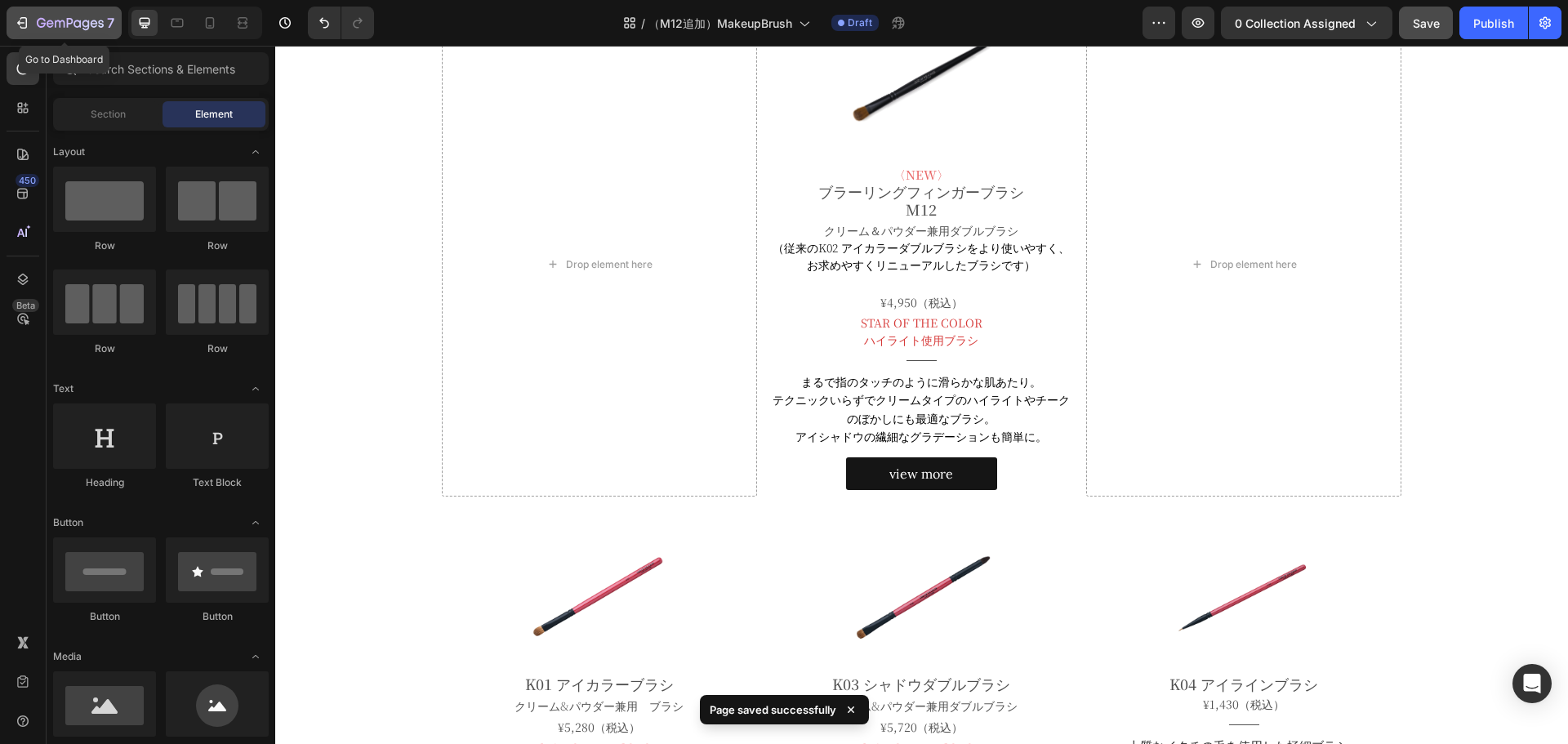
click at [38, 23] on icon "button" at bounding box center [41, 22] width 9 height 10
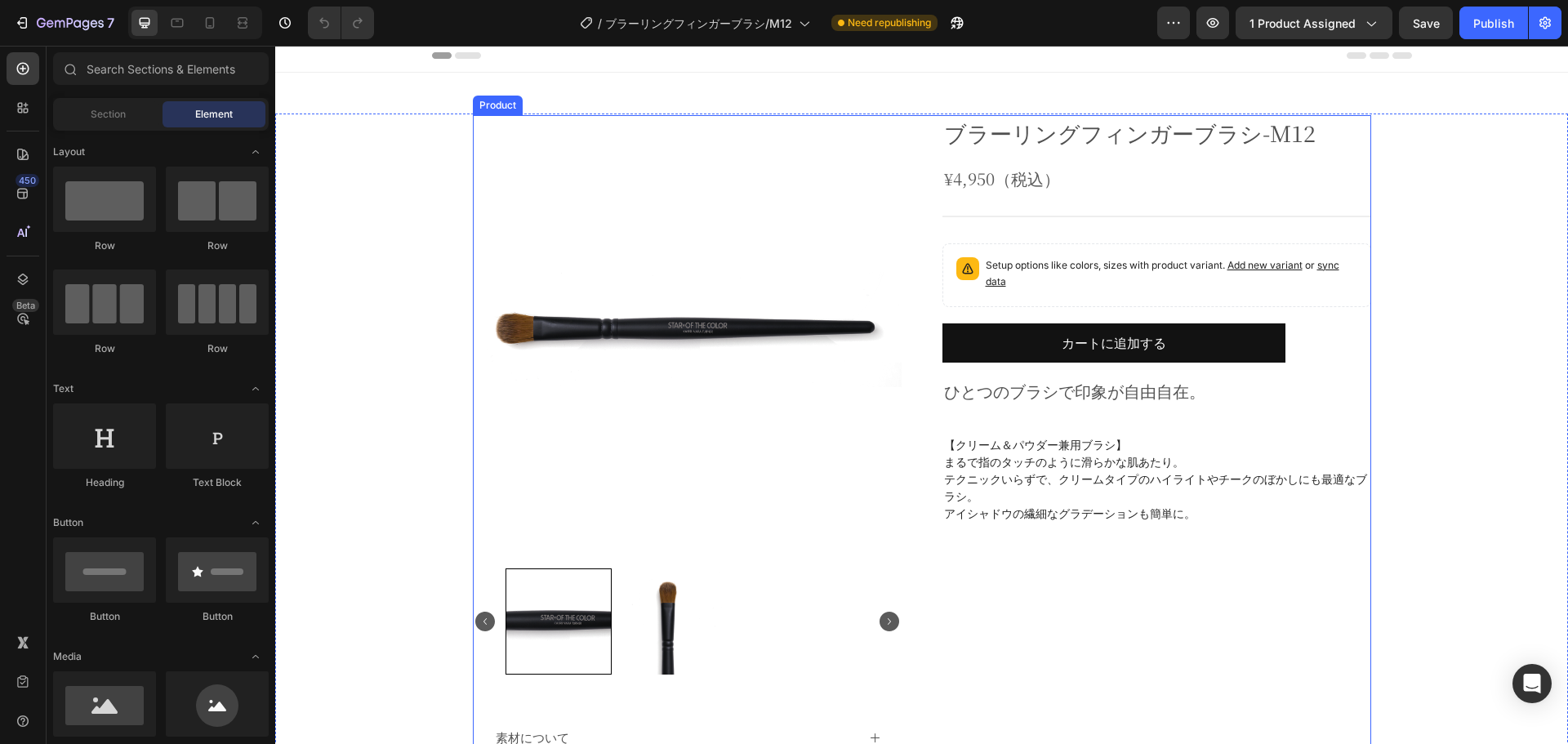
scroll to position [5, 0]
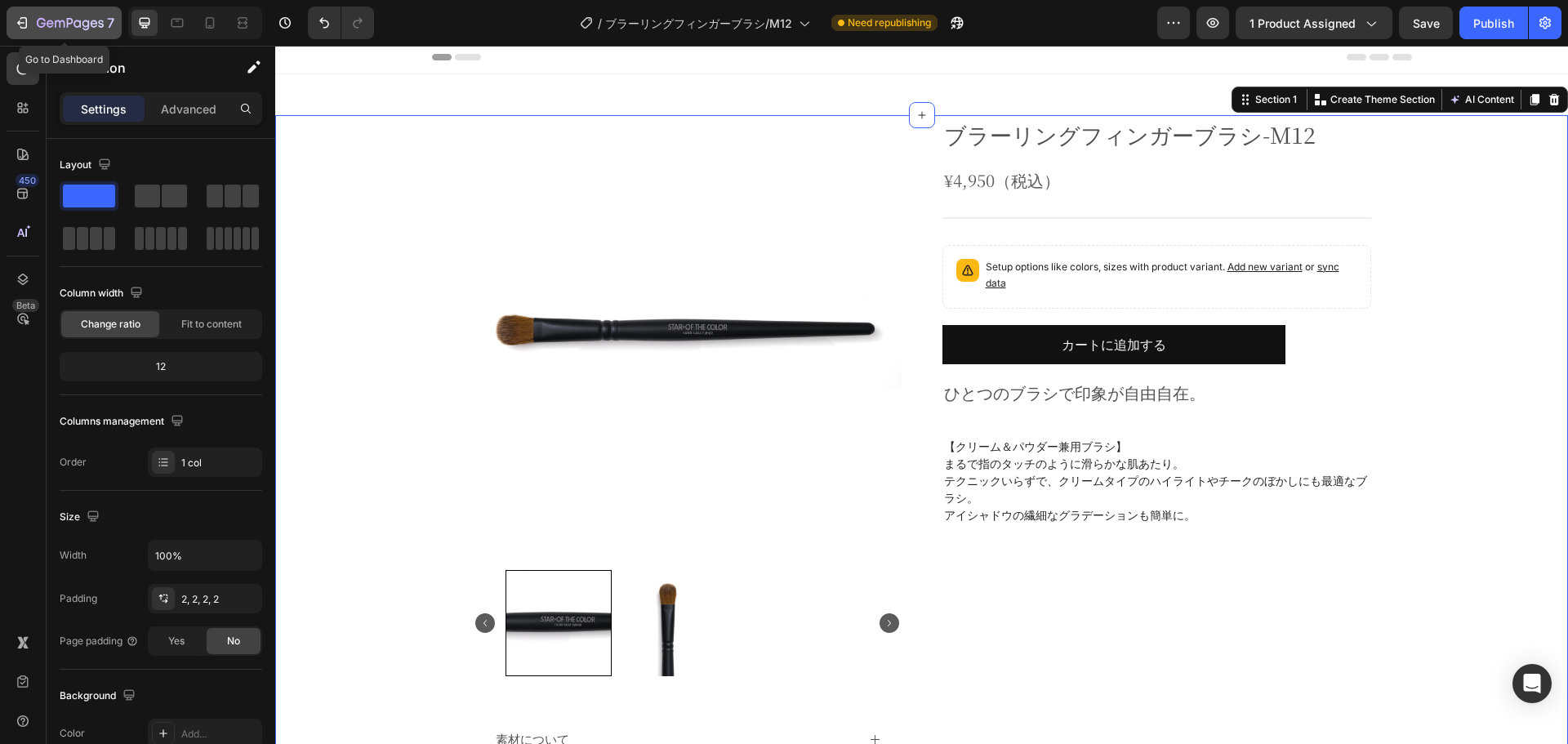
click at [33, 15] on div "7" at bounding box center [64, 23] width 100 height 19
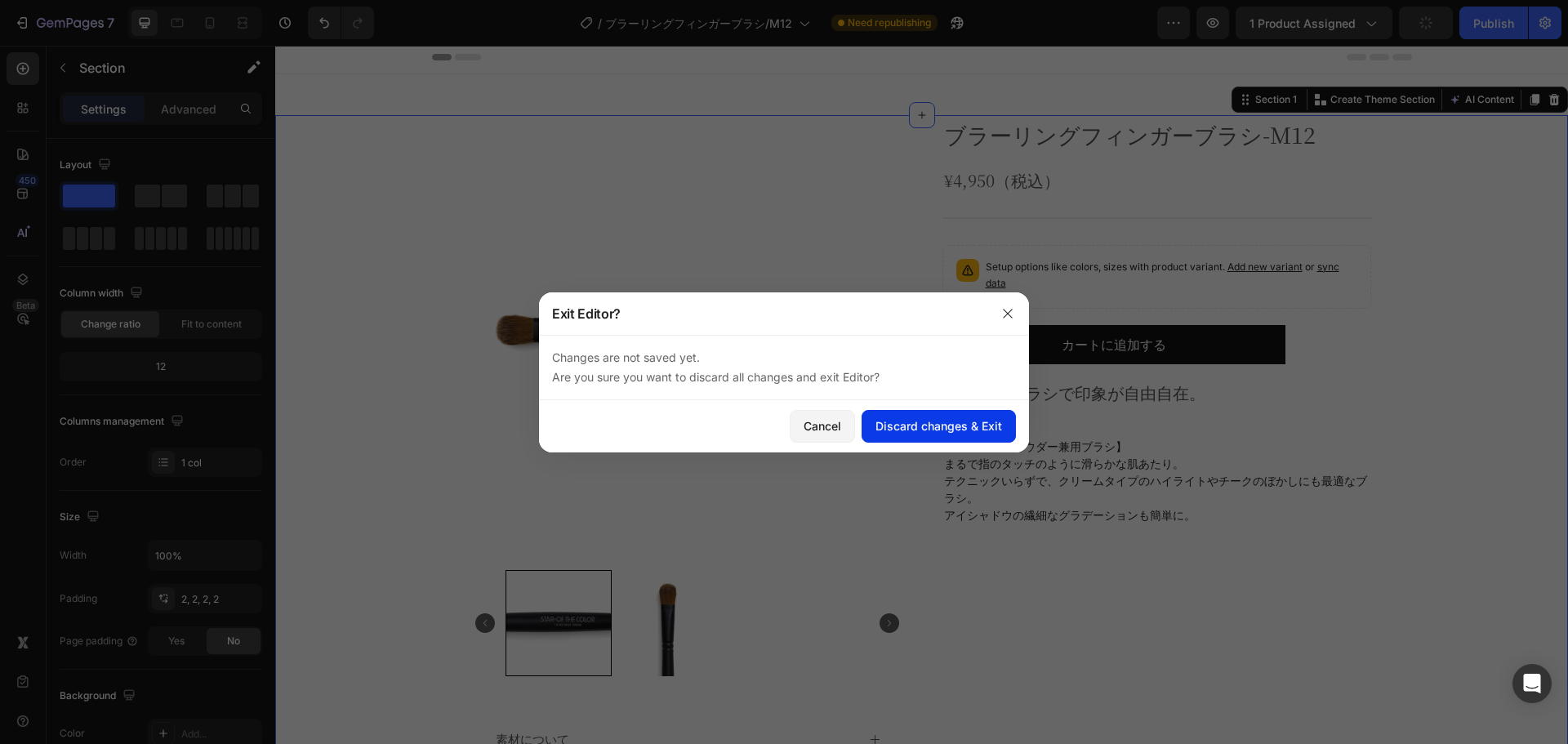
click at [911, 420] on div "Discard changes & Exit" at bounding box center [939, 427] width 127 height 18
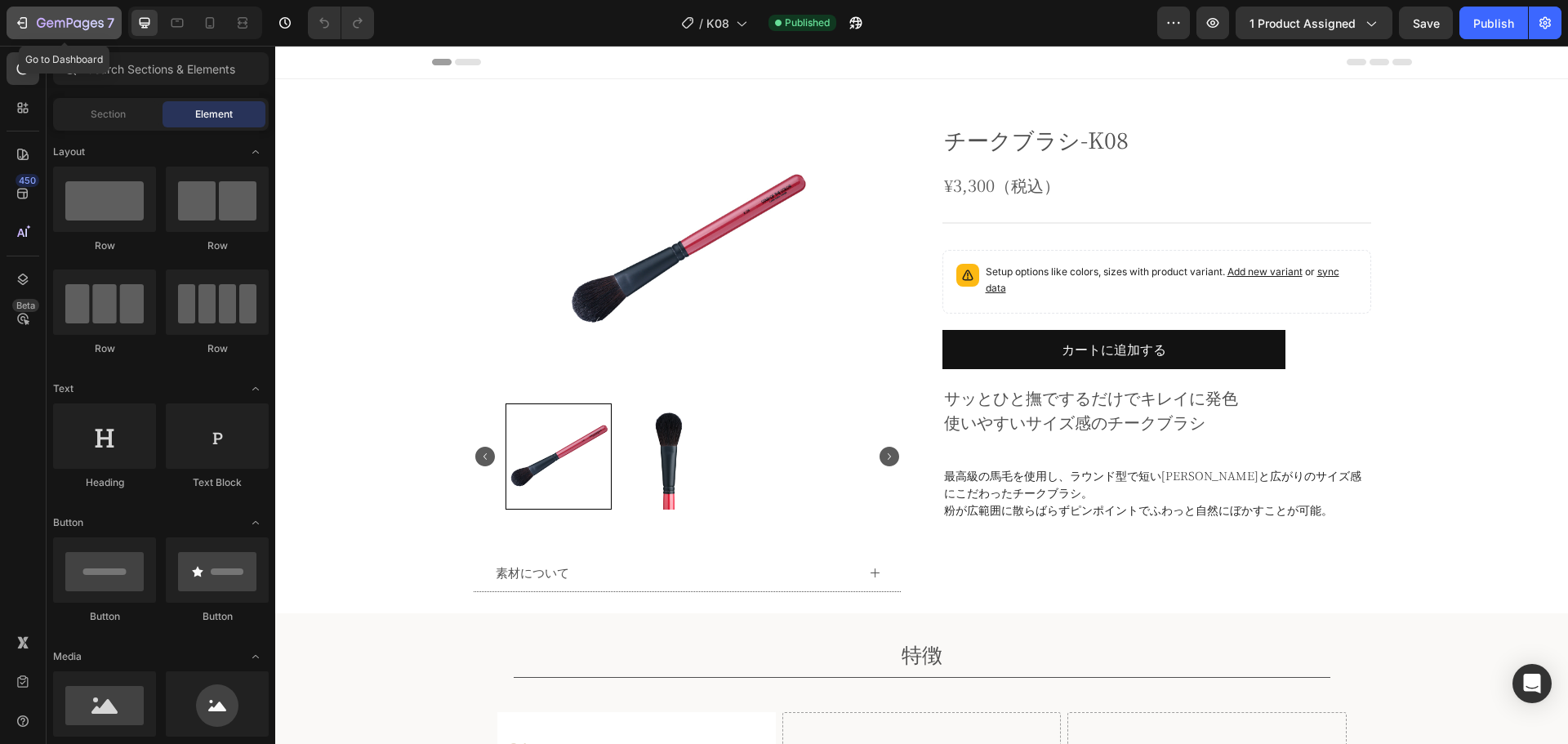
click at [74, 17] on div "7" at bounding box center [76, 23] width 77 height 19
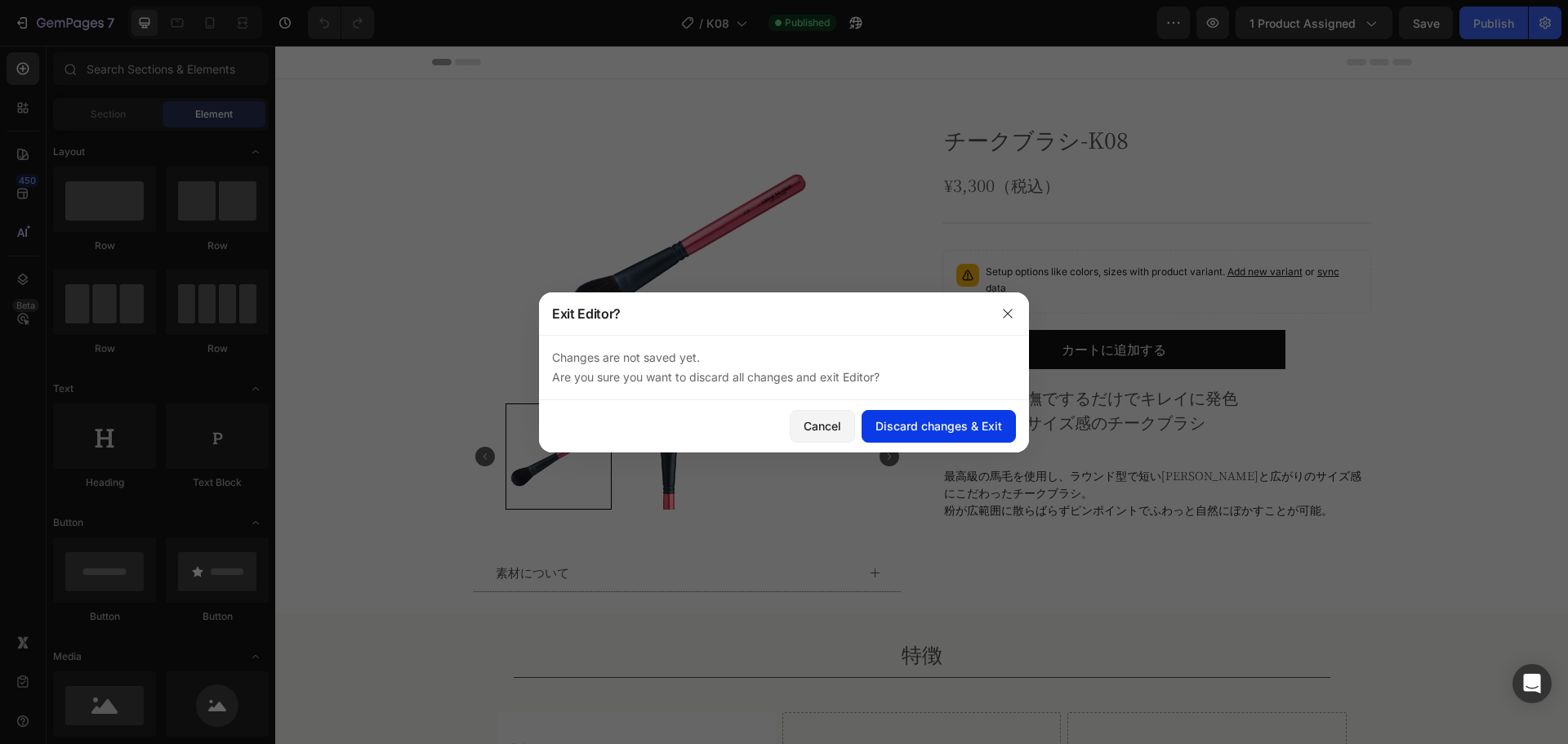
click at [940, 422] on div "Discard changes & Exit" at bounding box center [939, 427] width 127 height 18
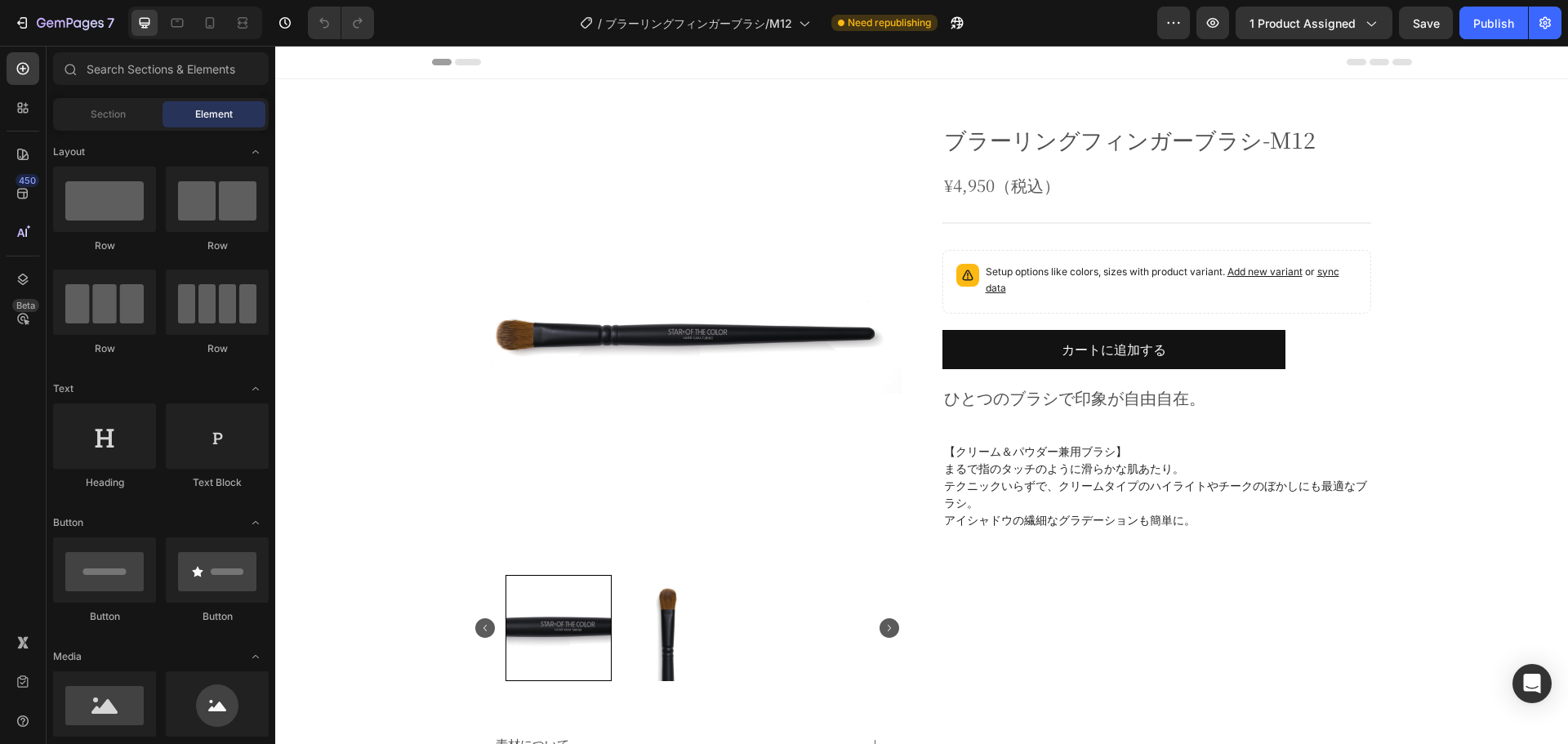
click at [771, 70] on div "Header" at bounding box center [922, 62] width 981 height 33
click at [60, 23] on icon "button" at bounding box center [59, 24] width 10 height 7
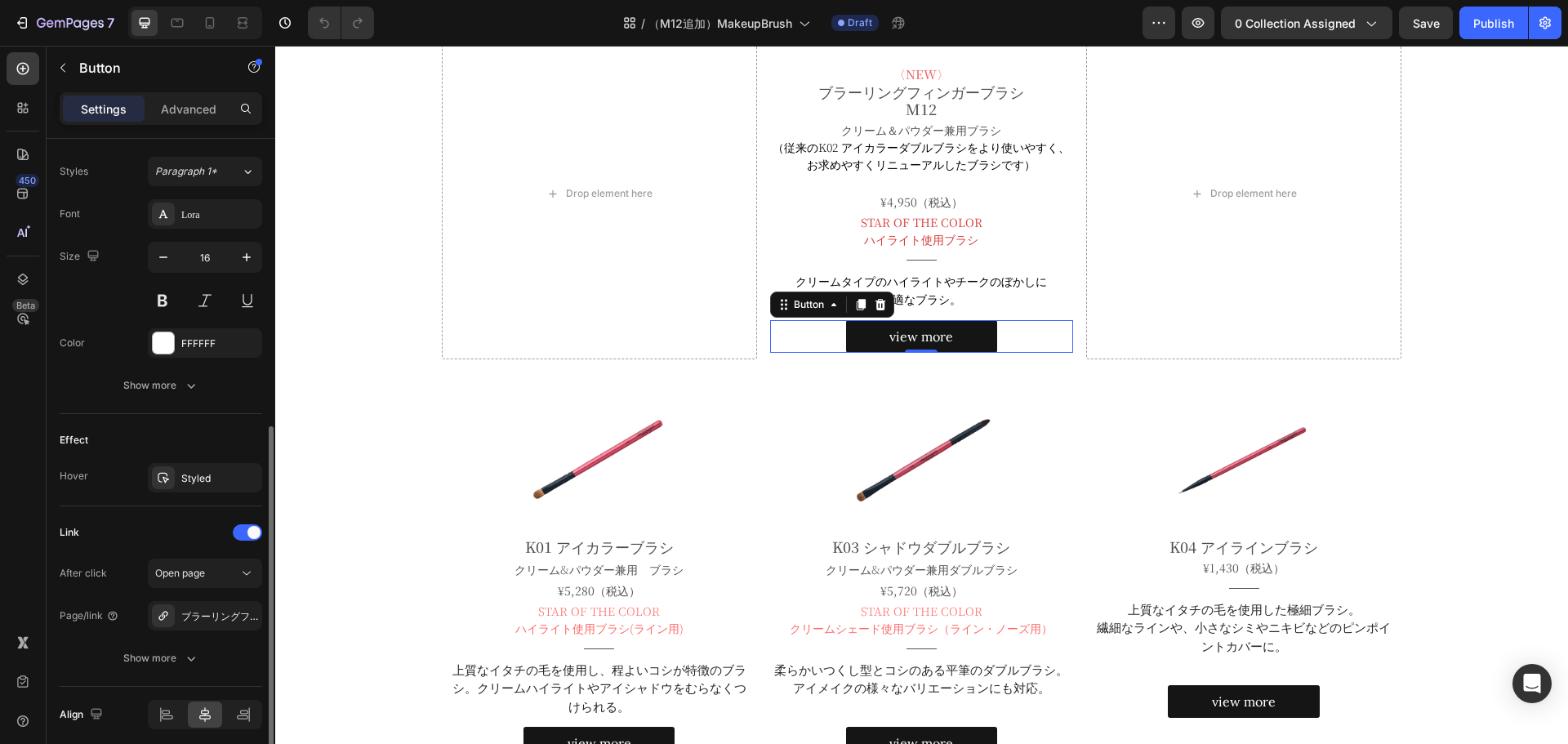
scroll to position [584, 0]
click at [36, 28] on div "7" at bounding box center [64, 23] width 100 height 19
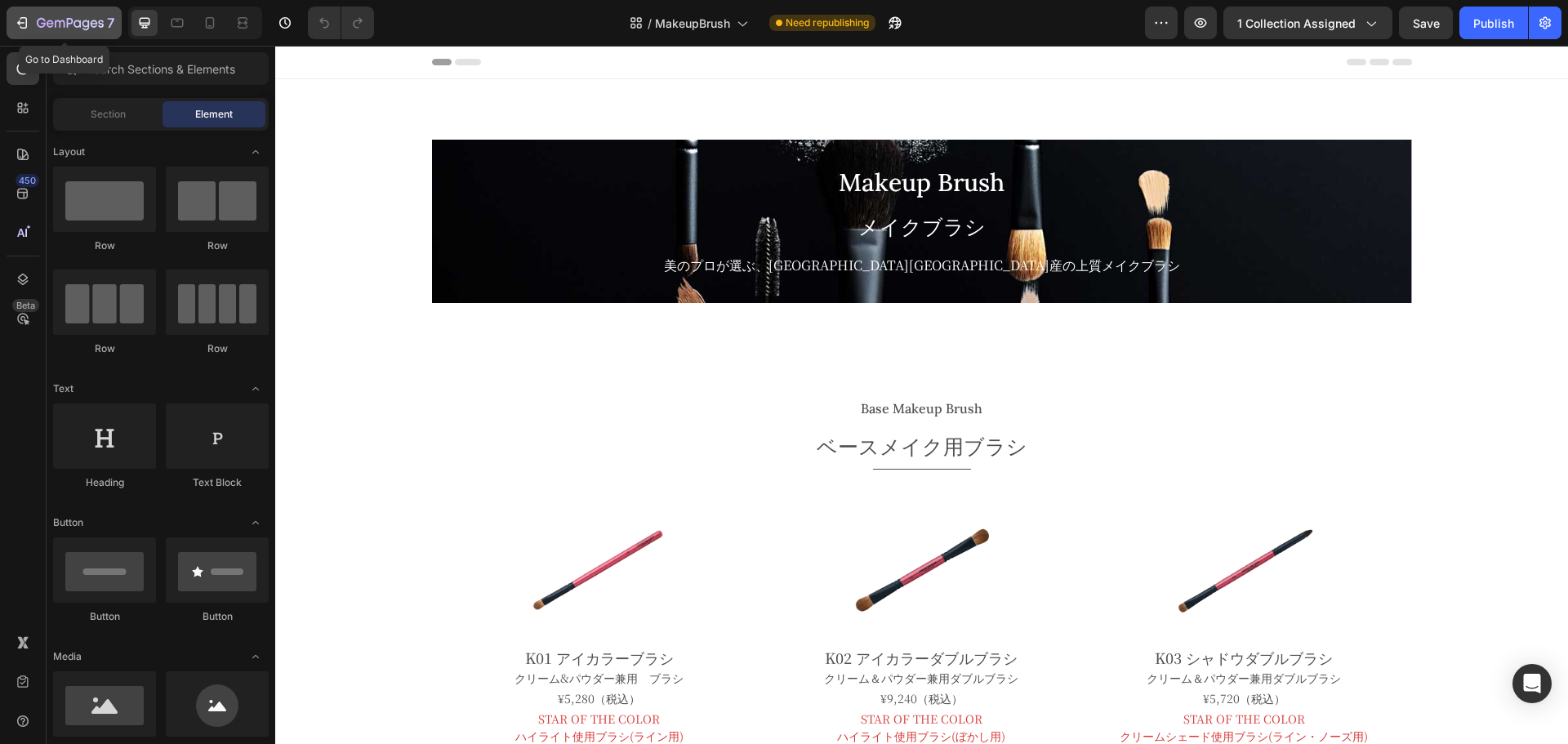
click at [72, 20] on icon "button" at bounding box center [69, 22] width 6 height 10
